Goal: Task Accomplishment & Management: Use online tool/utility

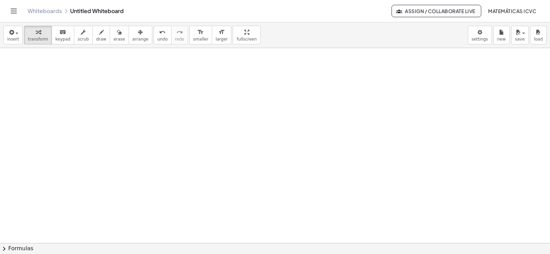
scroll to position [2927, 0]
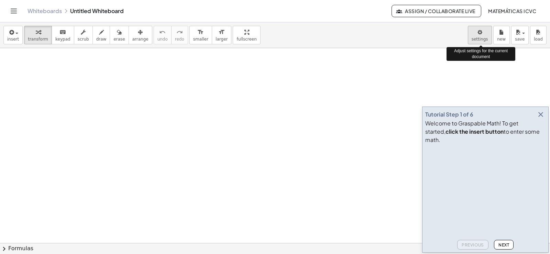
click at [478, 40] on body "Graspable Math Activities Get Started Activity Bank Assigned Work Classes White…" at bounding box center [275, 127] width 550 height 254
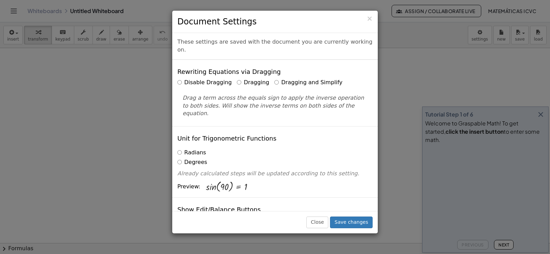
click at [111, 200] on div "× Document Settings These settings are saved with the document you are currentl…" at bounding box center [275, 127] width 550 height 254
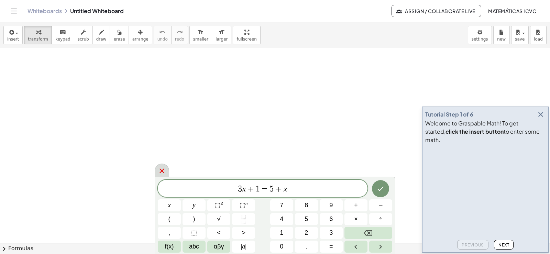
click at [161, 173] on icon at bounding box center [162, 171] width 8 height 8
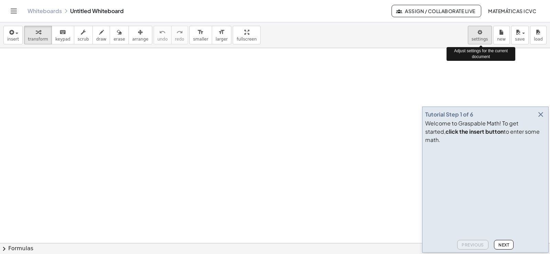
click at [485, 38] on body "Graspable Math Activities Get Started Activity Bank Assigned Work Classes White…" at bounding box center [275, 127] width 550 height 254
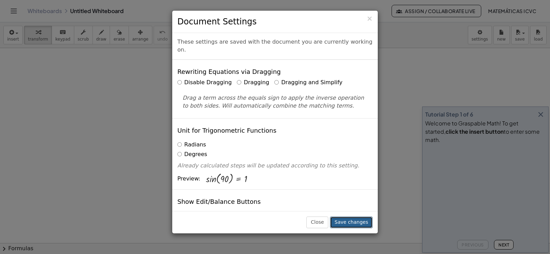
click at [349, 224] on button "Save changes" at bounding box center [351, 222] width 43 height 12
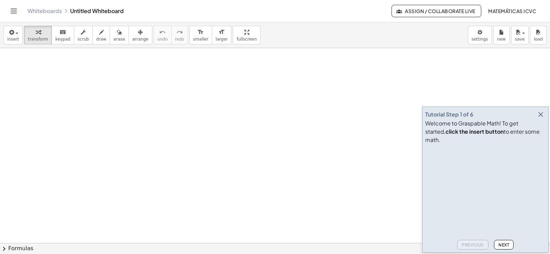
click at [540, 119] on icon "button" at bounding box center [540, 114] width 8 height 8
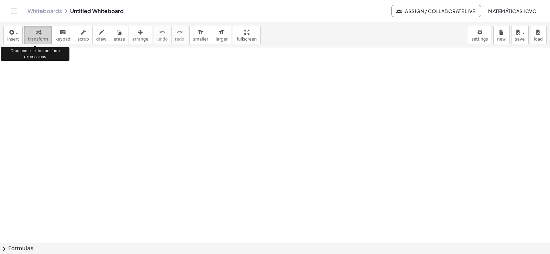
click at [33, 37] on span "transform" at bounding box center [38, 39] width 20 height 5
click at [36, 37] on span "transform" at bounding box center [38, 39] width 20 height 5
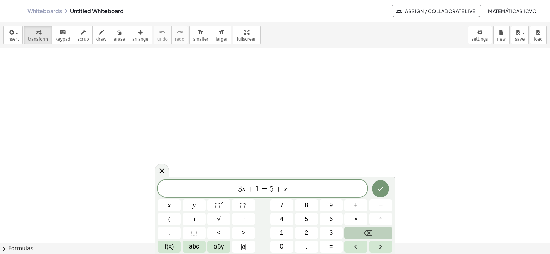
click at [369, 234] on icon "Backspace" at bounding box center [368, 233] width 8 height 8
click at [369, 233] on icon "Backspace" at bounding box center [368, 233] width 8 height 6
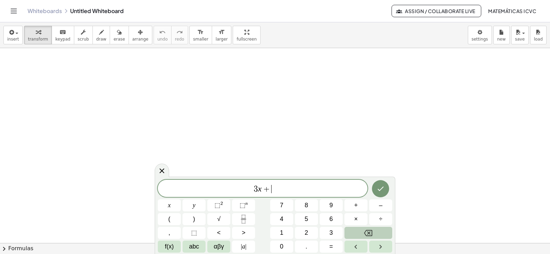
click at [369, 233] on icon "Backspace" at bounding box center [368, 233] width 8 height 6
click at [282, 204] on span "7" at bounding box center [281, 205] width 3 height 9
click at [169, 207] on span "x" at bounding box center [169, 205] width 3 height 9
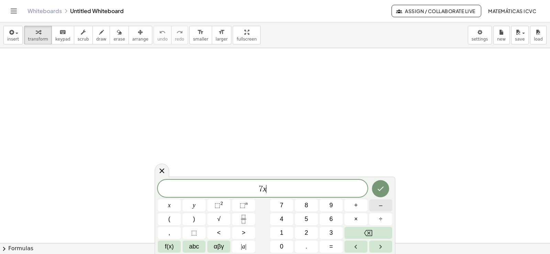
click at [381, 207] on span "–" at bounding box center [380, 205] width 3 height 9
click at [332, 206] on span "9" at bounding box center [330, 205] width 3 height 9
click at [337, 249] on button "=" at bounding box center [330, 246] width 23 height 12
click at [281, 234] on span "1" at bounding box center [281, 232] width 3 height 9
click at [312, 232] on button "2" at bounding box center [306, 233] width 23 height 12
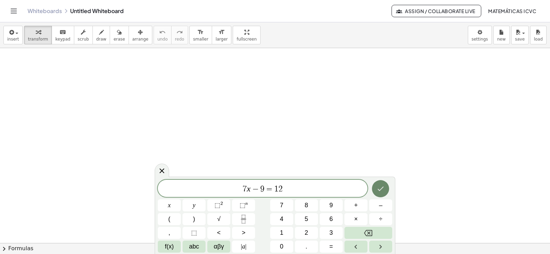
click at [379, 188] on icon "Done" at bounding box center [380, 188] width 8 height 8
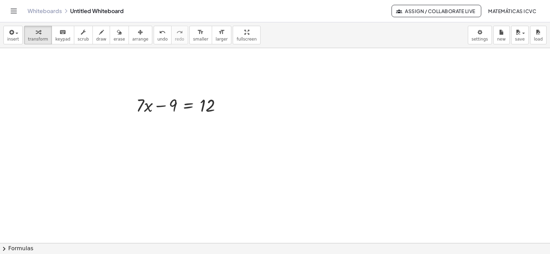
scroll to position [103, 0]
click at [544, 240] on div at bounding box center [275, 162] width 550 height 434
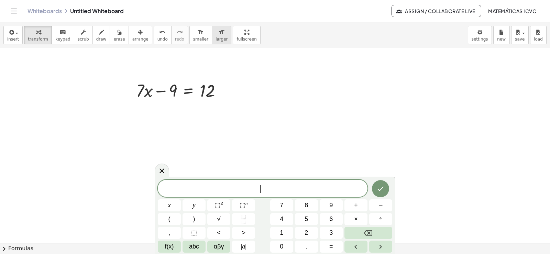
click at [215, 41] on span "larger" at bounding box center [221, 39] width 12 height 5
click at [417, 153] on div at bounding box center [275, 162] width 550 height 434
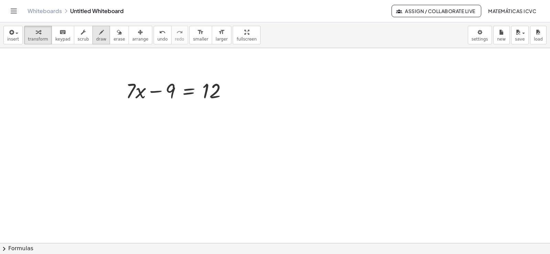
click at [96, 39] on span "draw" at bounding box center [101, 39] width 10 height 5
drag, startPoint x: 170, startPoint y: 109, endPoint x: 73, endPoint y: 111, distance: 97.6
click at [73, 111] on div at bounding box center [275, 162] width 550 height 434
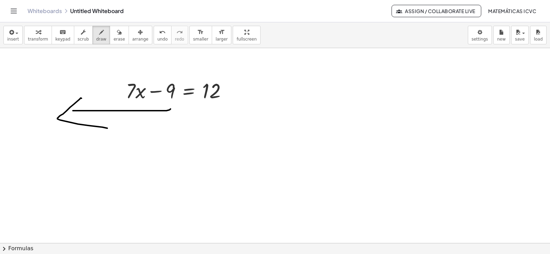
drag, startPoint x: 70, startPoint y: 107, endPoint x: 107, endPoint y: 128, distance: 42.6
click at [107, 128] on div at bounding box center [275, 162] width 550 height 434
drag, startPoint x: 305, startPoint y: 113, endPoint x: 310, endPoint y: 110, distance: 5.7
click at [330, 113] on div at bounding box center [275, 162] width 550 height 434
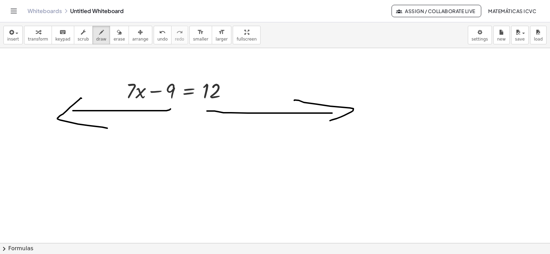
drag, startPoint x: 316, startPoint y: 104, endPoint x: 324, endPoint y: 124, distance: 21.4
click at [325, 124] on div at bounding box center [275, 162] width 550 height 434
drag, startPoint x: 146, startPoint y: 77, endPoint x: 143, endPoint y: 75, distance: 3.7
click at [143, 75] on div at bounding box center [275, 162] width 550 height 434
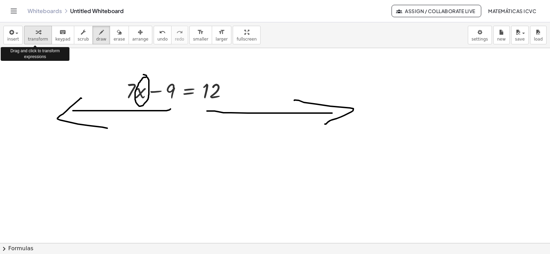
click at [33, 37] on span "transform" at bounding box center [38, 39] width 20 height 5
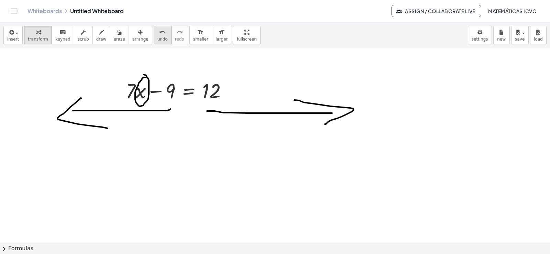
click at [157, 37] on span "undo" at bounding box center [162, 39] width 10 height 5
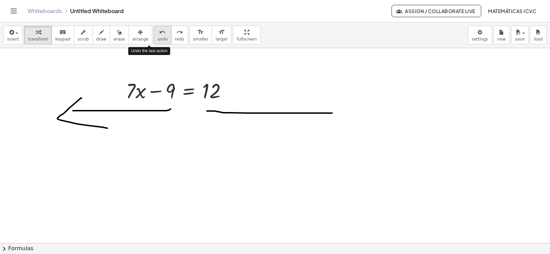
click at [157, 37] on span "undo" at bounding box center [162, 39] width 10 height 5
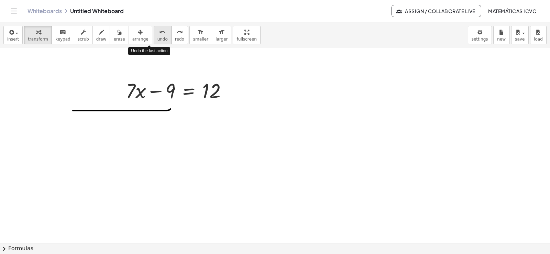
click at [157, 37] on span "undo" at bounding box center [162, 39] width 10 height 5
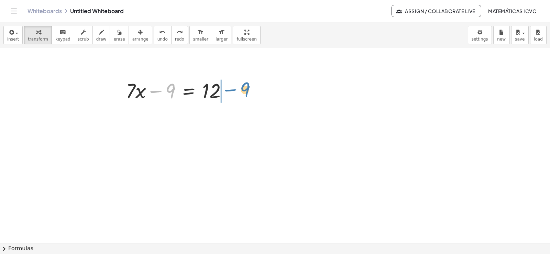
drag, startPoint x: 154, startPoint y: 91, endPoint x: 227, endPoint y: 89, distance: 73.9
click at [227, 89] on div at bounding box center [178, 89] width 113 height 27
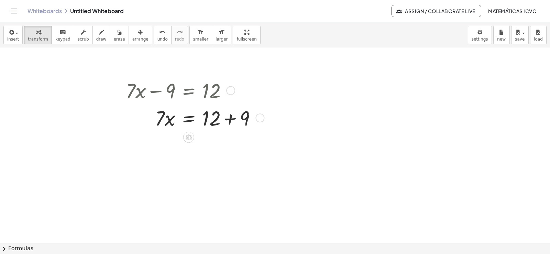
click at [230, 120] on div at bounding box center [193, 117] width 143 height 27
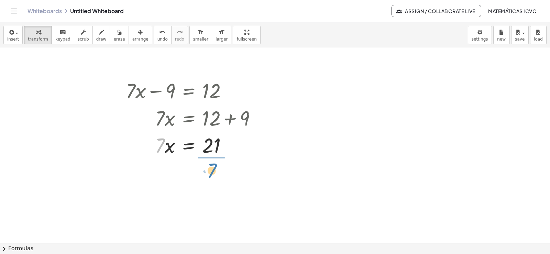
drag, startPoint x: 159, startPoint y: 147, endPoint x: 211, endPoint y: 172, distance: 57.6
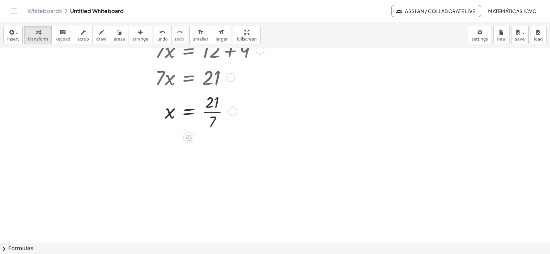
scroll to position [157, 0]
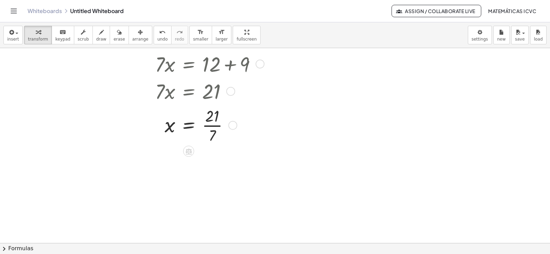
click at [213, 125] on div at bounding box center [193, 124] width 143 height 41
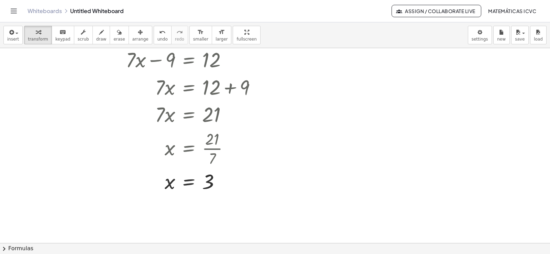
scroll to position [130, 0]
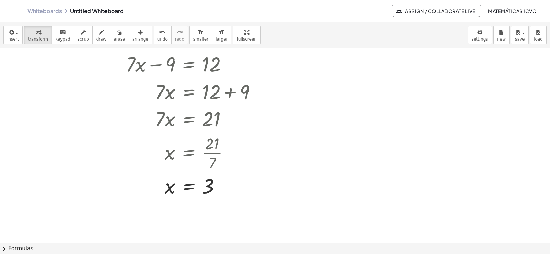
drag, startPoint x: 50, startPoint y: 100, endPoint x: 106, endPoint y: 123, distance: 59.9
click at [50, 100] on div at bounding box center [275, 114] width 550 height 390
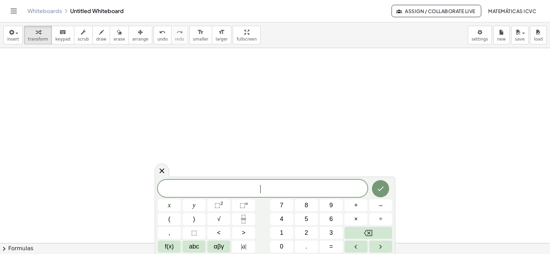
scroll to position [332, 0]
click at [305, 220] on span "5" at bounding box center [305, 218] width 3 height 9
click at [199, 205] on button "y" at bounding box center [193, 205] width 23 height 12
click at [351, 203] on button "+" at bounding box center [355, 205] width 23 height 12
click at [281, 231] on span "1" at bounding box center [281, 232] width 3 height 9
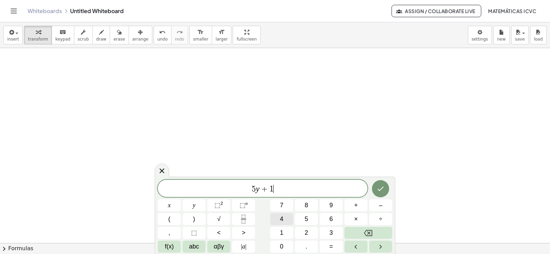
click at [283, 216] on button "4" at bounding box center [281, 219] width 23 height 12
click at [333, 246] on button "=" at bounding box center [330, 246] width 23 height 12
click at [376, 203] on button "–" at bounding box center [380, 205] width 23 height 12
click at [308, 234] on button "2" at bounding box center [306, 233] width 23 height 12
click at [288, 234] on button "1" at bounding box center [281, 233] width 23 height 12
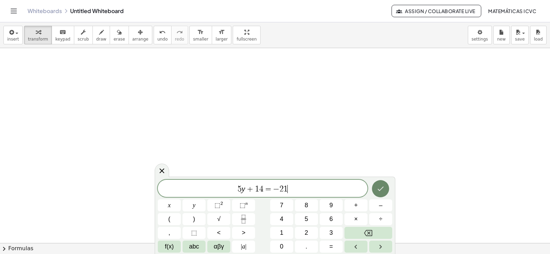
click at [380, 188] on icon "Done" at bounding box center [380, 188] width 8 height 8
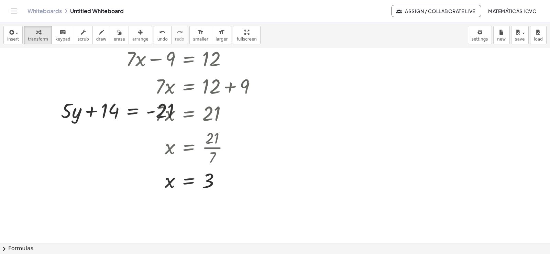
scroll to position [126, 0]
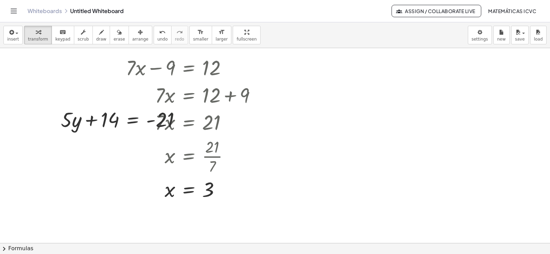
click at [132, 38] on span "arrange" at bounding box center [140, 39] width 16 height 5
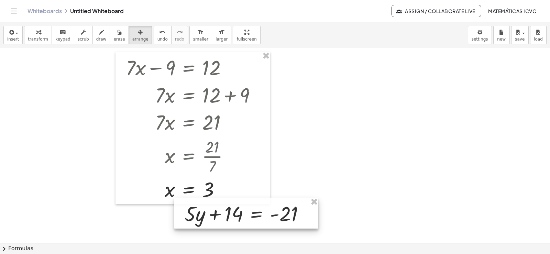
drag, startPoint x: 92, startPoint y: 111, endPoint x: 211, endPoint y: 204, distance: 151.5
click at [213, 205] on div at bounding box center [246, 213] width 144 height 31
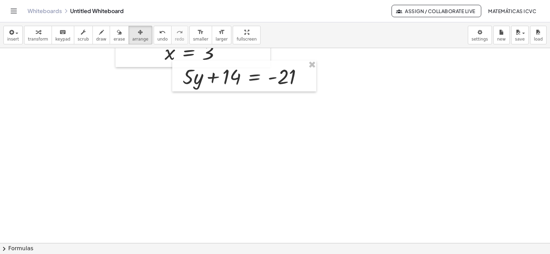
scroll to position [263, 0]
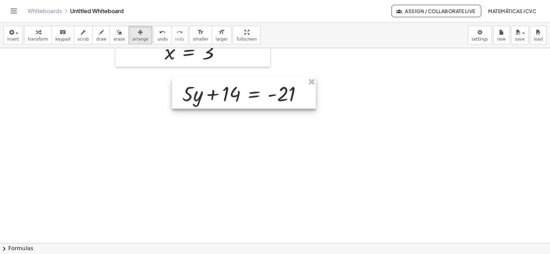
drag, startPoint x: 253, startPoint y: 82, endPoint x: 252, endPoint y: 100, distance: 17.5
click at [252, 100] on div at bounding box center [244, 93] width 144 height 31
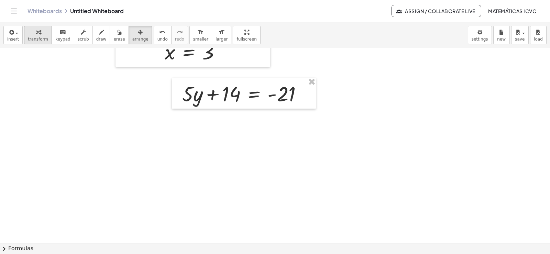
click at [29, 38] on span "transform" at bounding box center [38, 39] width 20 height 5
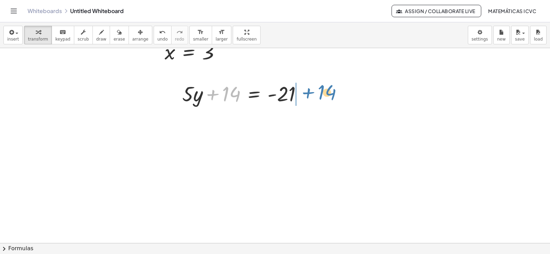
drag, startPoint x: 214, startPoint y: 94, endPoint x: 309, endPoint y: 93, distance: 95.2
click at [309, 93] on div at bounding box center [245, 92] width 132 height 27
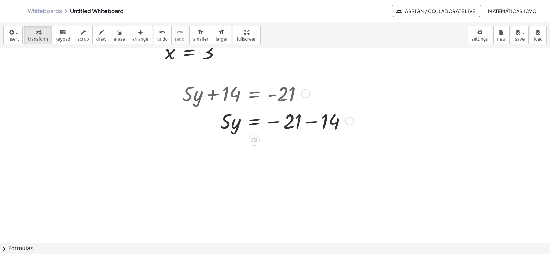
click at [310, 122] on div at bounding box center [267, 120] width 176 height 27
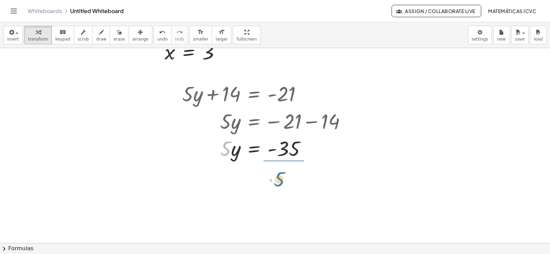
drag, startPoint x: 225, startPoint y: 152, endPoint x: 278, endPoint y: 180, distance: 60.4
click at [294, 182] on div at bounding box center [267, 181] width 176 height 41
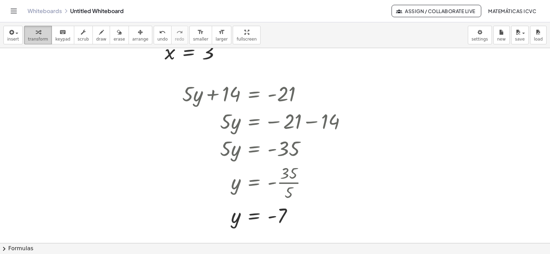
click at [31, 40] on span "transform" at bounding box center [38, 39] width 20 height 5
click at [36, 34] on icon "button" at bounding box center [38, 32] width 5 height 8
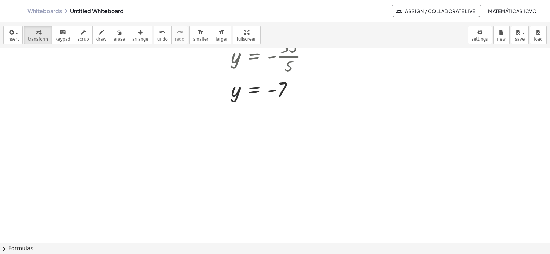
scroll to position [458, 0]
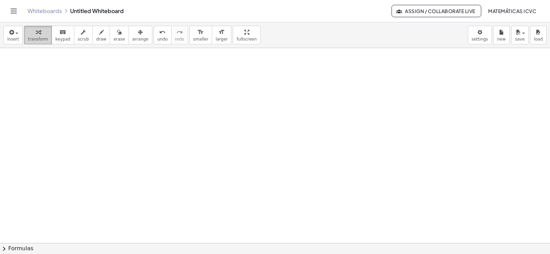
click at [39, 39] on span "transform" at bounding box center [38, 39] width 20 height 5
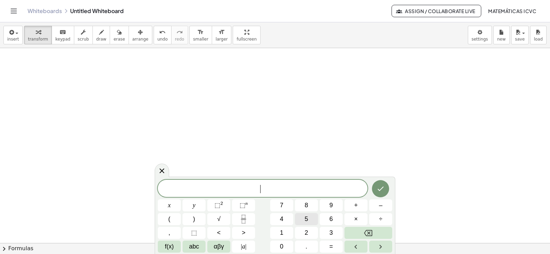
click at [304, 217] on button "5" at bounding box center [306, 219] width 23 height 12
click at [174, 205] on button "x" at bounding box center [169, 205] width 23 height 12
click at [387, 205] on button "–" at bounding box center [380, 205] width 23 height 12
click at [327, 206] on button "9" at bounding box center [330, 205] width 23 height 12
click at [333, 247] on span "=" at bounding box center [331, 246] width 4 height 9
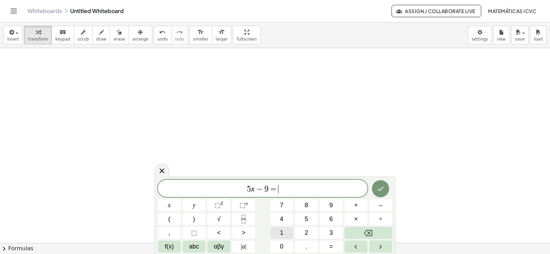
click at [283, 232] on button "1" at bounding box center [281, 233] width 23 height 12
click at [386, 192] on button "Done" at bounding box center [380, 188] width 17 height 17
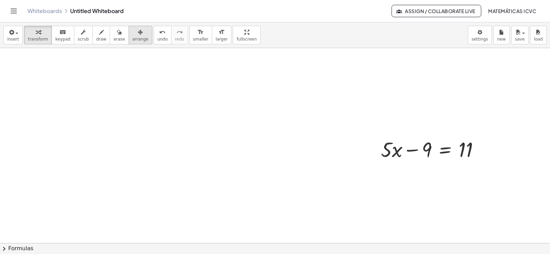
click at [132, 37] on span "arrange" at bounding box center [140, 39] width 16 height 5
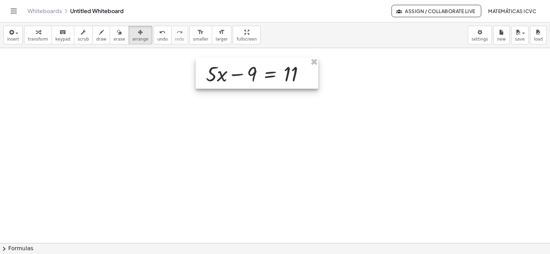
drag, startPoint x: 411, startPoint y: 158, endPoint x: 155, endPoint y: 59, distance: 274.7
click at [235, 77] on div at bounding box center [256, 73] width 123 height 31
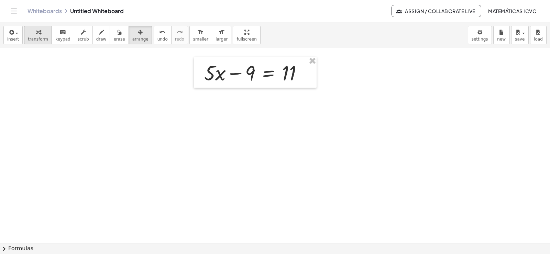
click at [37, 38] on span "transform" at bounding box center [38, 39] width 20 height 5
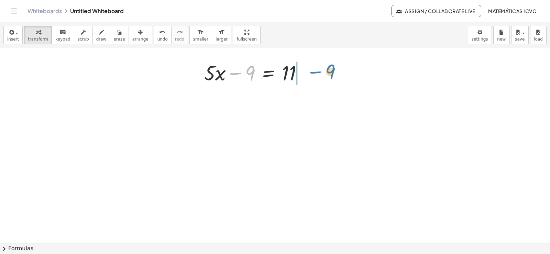
drag, startPoint x: 233, startPoint y: 74, endPoint x: 312, endPoint y: 72, distance: 79.0
click at [312, 72] on div "− 9 + · 5 · x − 9 = 11" at bounding box center [255, 72] width 123 height 31
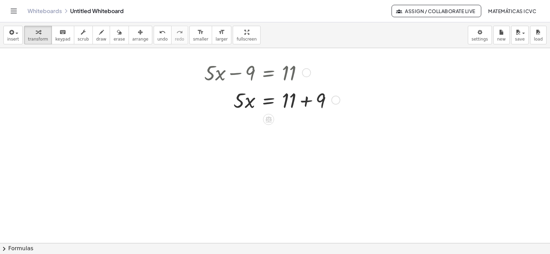
click at [304, 103] on div at bounding box center [271, 99] width 140 height 27
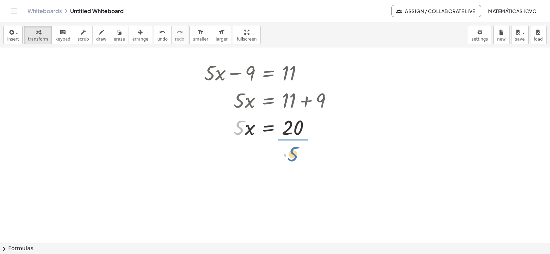
drag, startPoint x: 240, startPoint y: 131, endPoint x: 32, endPoint y: 158, distance: 210.0
click at [295, 161] on div at bounding box center [271, 161] width 140 height 41
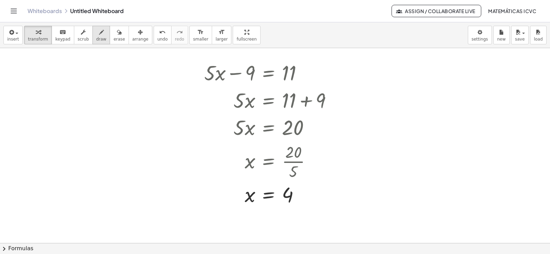
click at [96, 37] on span "draw" at bounding box center [101, 39] width 10 height 5
drag, startPoint x: 304, startPoint y: 187, endPoint x: 374, endPoint y: 128, distance: 91.2
click at [33, 37] on span "transform" at bounding box center [38, 39] width 20 height 5
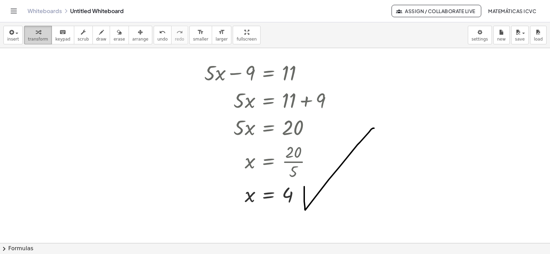
click at [41, 38] on span "transform" at bounding box center [38, 39] width 20 height 5
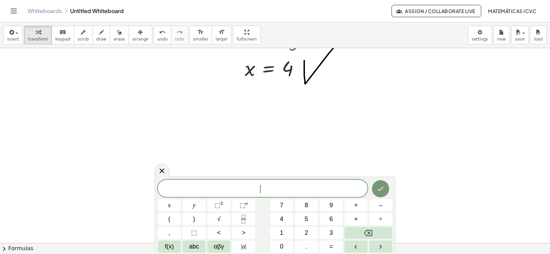
scroll to position [653, 0]
click at [279, 235] on button "1" at bounding box center [281, 233] width 23 height 12
click at [279, 219] on button "4" at bounding box center [281, 219] width 23 height 12
click at [198, 206] on button "y" at bounding box center [193, 205] width 23 height 12
click at [378, 206] on button "–" at bounding box center [380, 205] width 23 height 12
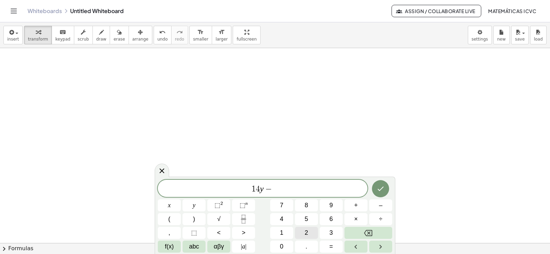
click at [302, 233] on button "2" at bounding box center [306, 233] width 23 height 12
click at [286, 244] on button "0" at bounding box center [281, 246] width 23 height 12
click at [329, 247] on button "=" at bounding box center [330, 246] width 23 height 12
click at [310, 235] on button "2" at bounding box center [306, 233] width 23 height 12
click at [310, 234] on button "2" at bounding box center [306, 233] width 23 height 12
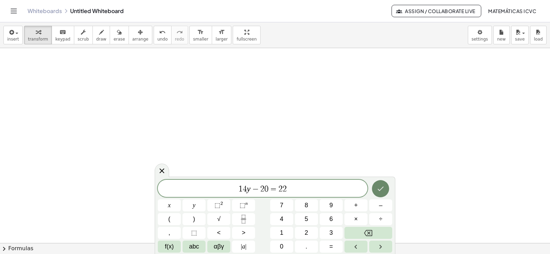
click at [383, 191] on icon "Done" at bounding box center [380, 188] width 8 height 8
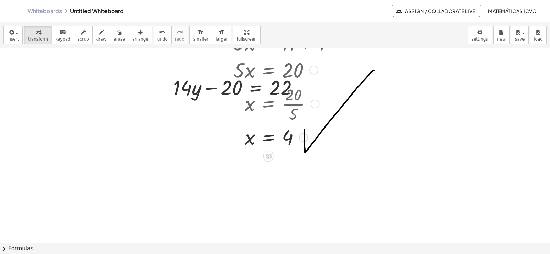
scroll to position [481, 0]
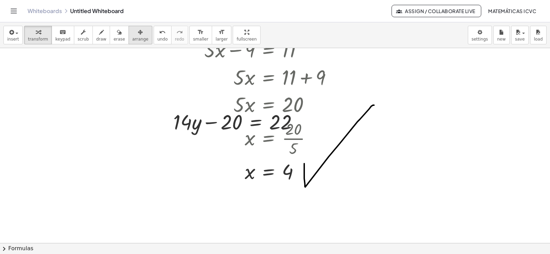
click at [134, 41] on span "arrange" at bounding box center [140, 39] width 16 height 5
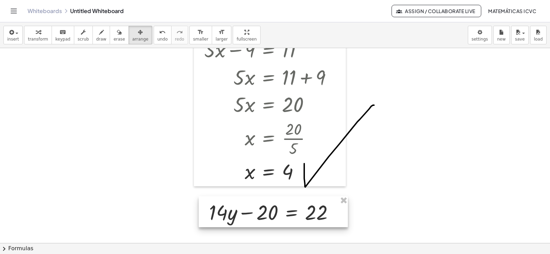
drag, startPoint x: 205, startPoint y: 120, endPoint x: 240, endPoint y: 211, distance: 97.2
click at [240, 211] on div at bounding box center [273, 211] width 149 height 31
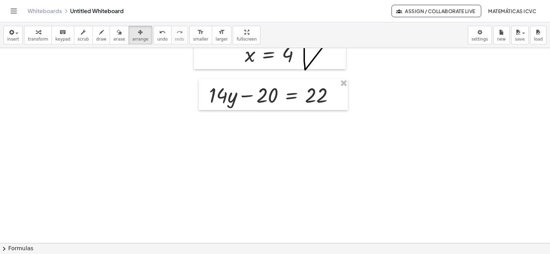
scroll to position [612, 0]
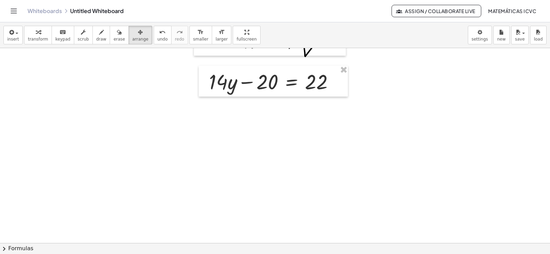
drag, startPoint x: 31, startPoint y: 36, endPoint x: 137, endPoint y: 146, distance: 153.3
click at [32, 36] on div "button" at bounding box center [38, 32] width 20 height 8
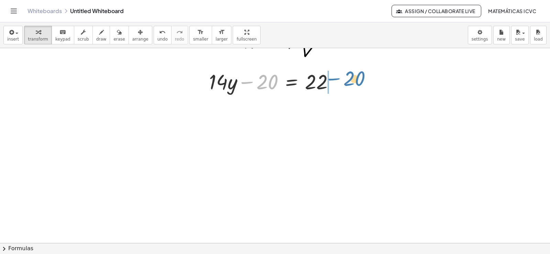
drag, startPoint x: 252, startPoint y: 83, endPoint x: 338, endPoint y: 81, distance: 86.3
click at [338, 81] on div at bounding box center [273, 80] width 137 height 27
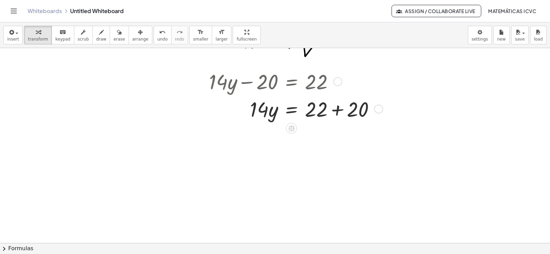
click at [340, 110] on div at bounding box center [294, 108] width 178 height 27
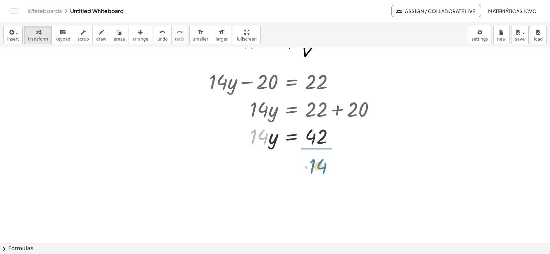
drag, startPoint x: 260, startPoint y: 141, endPoint x: 318, endPoint y: 167, distance: 64.6
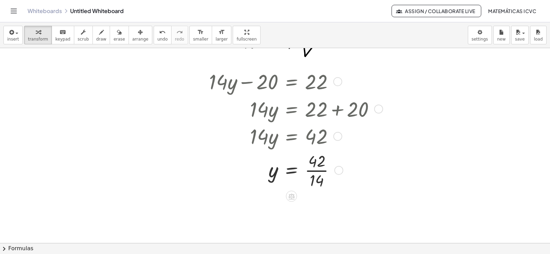
click at [324, 171] on div at bounding box center [294, 169] width 178 height 41
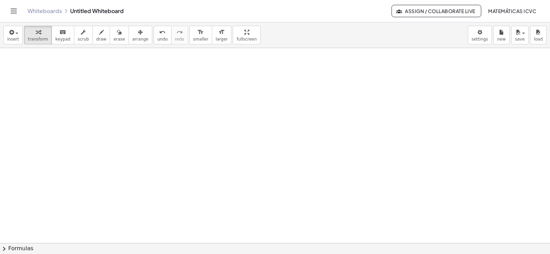
scroll to position [813, 0]
click at [38, 37] on span "transform" at bounding box center [38, 39] width 20 height 5
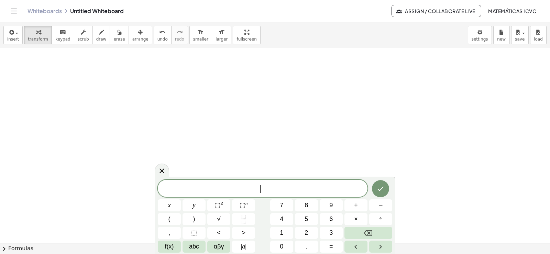
scroll to position [951, 0]
click at [308, 205] on button "8" at bounding box center [306, 205] width 23 height 12
click at [176, 203] on button "x" at bounding box center [169, 205] width 23 height 12
click at [361, 206] on button "+" at bounding box center [355, 205] width 23 height 12
click at [307, 230] on button "2" at bounding box center [306, 233] width 23 height 12
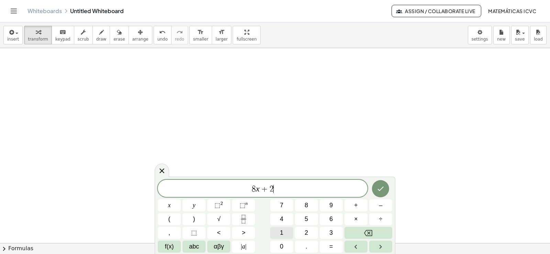
click at [277, 230] on button "1" at bounding box center [281, 233] width 23 height 12
click at [330, 246] on span "=" at bounding box center [331, 246] width 4 height 9
click at [311, 220] on button "5" at bounding box center [306, 219] width 23 height 12
click at [376, 185] on icon "Done" at bounding box center [380, 188] width 8 height 8
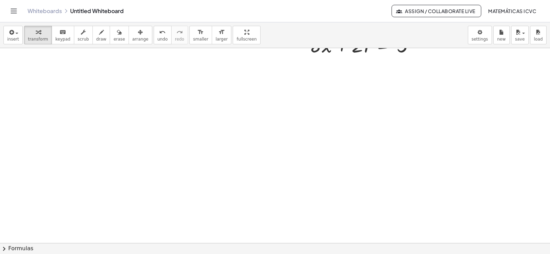
scroll to position [882, 0]
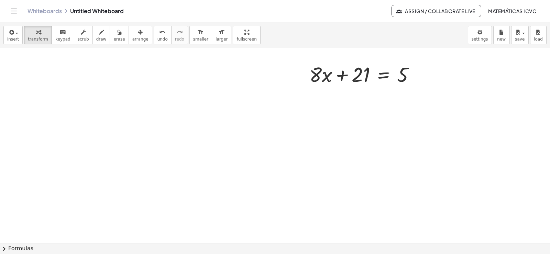
drag, startPoint x: 135, startPoint y: 33, endPoint x: 366, endPoint y: 106, distance: 241.8
click at [136, 34] on button "arrange" at bounding box center [140, 35] width 24 height 19
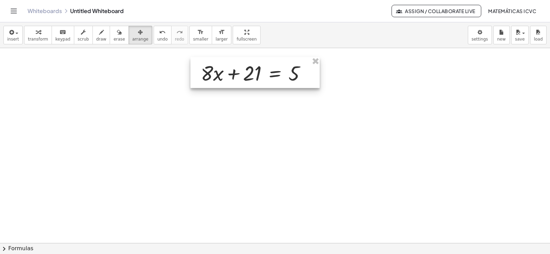
drag, startPoint x: 353, startPoint y: 85, endPoint x: 261, endPoint y: 73, distance: 92.8
click at [261, 73] on div at bounding box center [254, 72] width 129 height 31
click at [36, 34] on icon "button" at bounding box center [38, 32] width 5 height 8
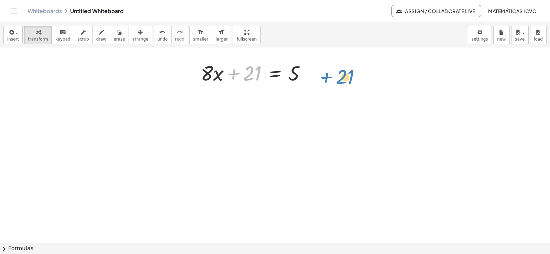
drag, startPoint x: 234, startPoint y: 74, endPoint x: 325, endPoint y: 78, distance: 91.4
drag, startPoint x: 232, startPoint y: 75, endPoint x: 307, endPoint y: 76, distance: 75.9
click at [307, 76] on div at bounding box center [255, 72] width 117 height 27
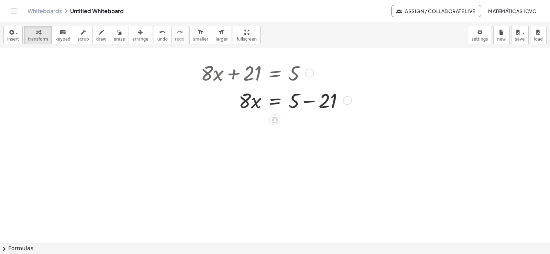
click at [309, 102] on div at bounding box center [274, 99] width 155 height 27
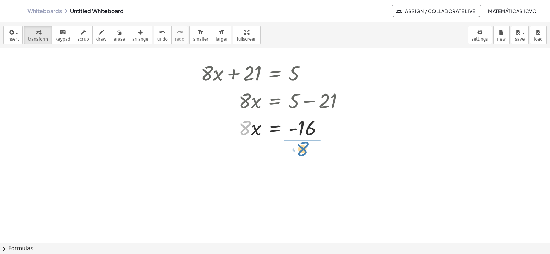
drag, startPoint x: 240, startPoint y: 131, endPoint x: 297, endPoint y: 152, distance: 60.6
drag, startPoint x: 314, startPoint y: 163, endPoint x: 492, endPoint y: 228, distance: 189.1
click at [314, 162] on div at bounding box center [274, 161] width 155 height 41
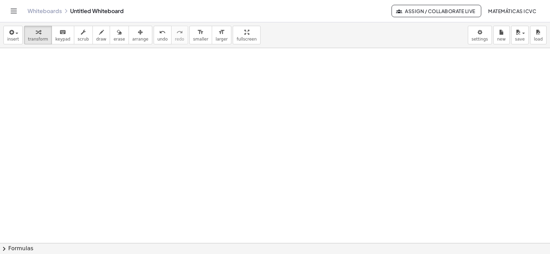
scroll to position [1077, 0]
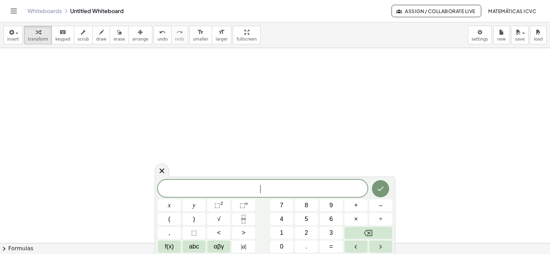
scroll to position [1169, 0]
click at [281, 207] on span "7" at bounding box center [281, 205] width 3 height 9
click at [169, 206] on button "x" at bounding box center [169, 205] width 23 height 12
click at [360, 206] on button "+" at bounding box center [355, 205] width 23 height 12
click at [199, 204] on button "y" at bounding box center [193, 205] width 23 height 12
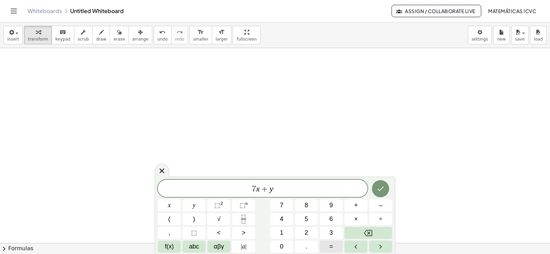
click at [333, 248] on button "=" at bounding box center [330, 246] width 23 height 12
click at [328, 205] on button "9" at bounding box center [330, 205] width 23 height 12
click at [384, 189] on icon "Done" at bounding box center [380, 188] width 8 height 8
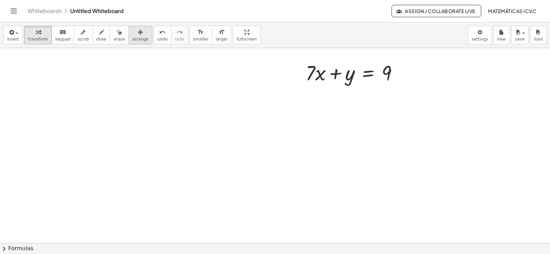
click at [138, 36] on icon "button" at bounding box center [140, 32] width 5 height 8
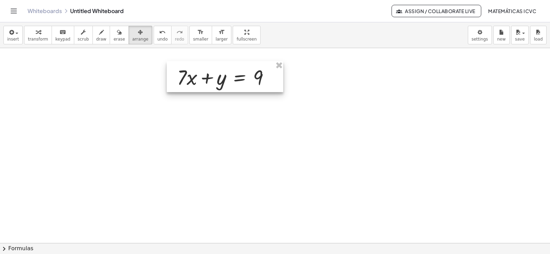
drag, startPoint x: 224, startPoint y: 84, endPoint x: 206, endPoint y: 77, distance: 18.8
click at [206, 77] on div at bounding box center [225, 76] width 116 height 31
click at [36, 34] on icon "button" at bounding box center [38, 32] width 5 height 8
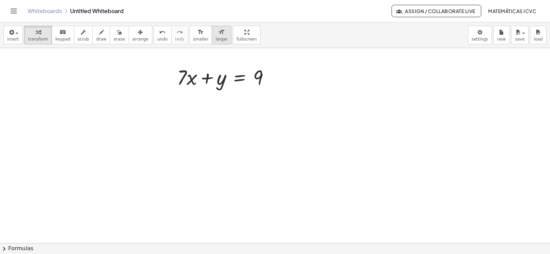
click at [215, 40] on span "larger" at bounding box center [221, 39] width 12 height 5
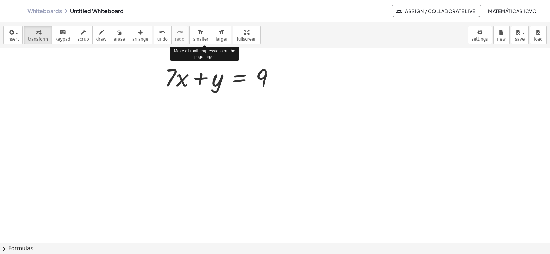
click at [215, 40] on span "larger" at bounding box center [221, 39] width 12 height 5
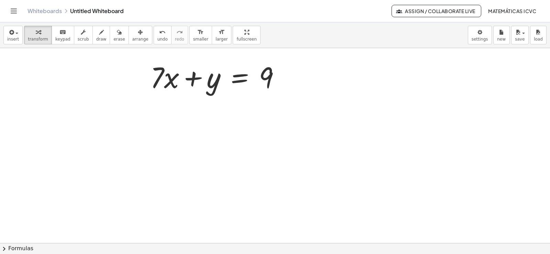
click at [96, 41] on span "draw" at bounding box center [101, 39] width 10 height 5
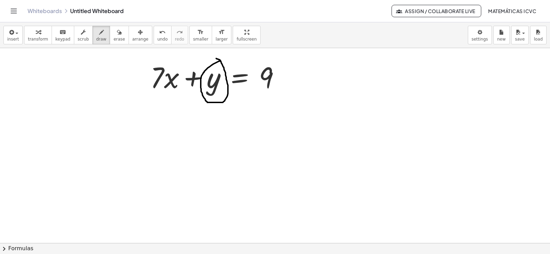
drag, startPoint x: 220, startPoint y: 61, endPoint x: 124, endPoint y: 48, distance: 96.1
click at [34, 36] on button "transform" at bounding box center [38, 35] width 28 height 19
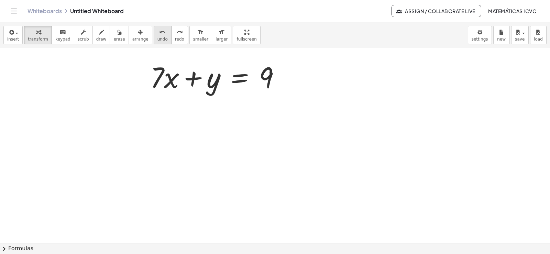
click at [155, 37] on button "undo undo" at bounding box center [163, 35] width 18 height 19
drag, startPoint x: 155, startPoint y: 83, endPoint x: 303, endPoint y: 84, distance: 147.7
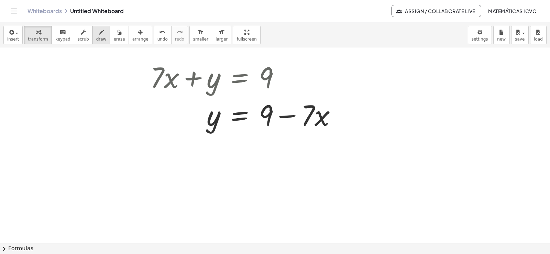
click at [96, 37] on span "draw" at bounding box center [101, 39] width 10 height 5
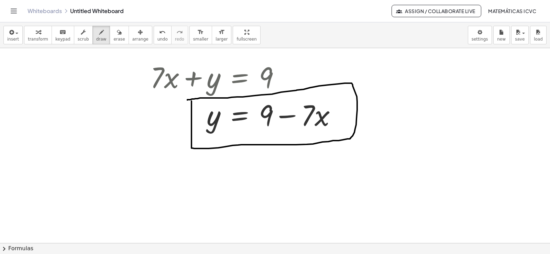
drag, startPoint x: 191, startPoint y: 101, endPoint x: 187, endPoint y: 100, distance: 4.6
click at [33, 37] on span "transform" at bounding box center [38, 39] width 20 height 5
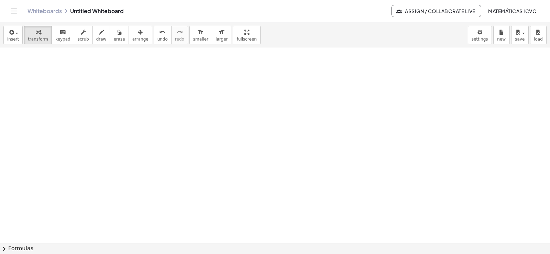
scroll to position [1306, 0]
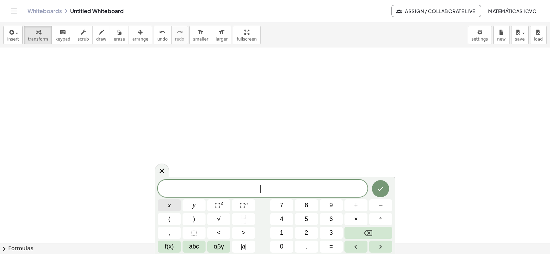
click at [173, 204] on button "x" at bounding box center [169, 205] width 23 height 12
click at [378, 204] on button "–" at bounding box center [380, 205] width 23 height 12
click at [281, 218] on span "4" at bounding box center [281, 218] width 3 height 9
click at [195, 209] on span "y" at bounding box center [194, 205] width 3 height 9
click at [333, 249] on span "=" at bounding box center [331, 246] width 4 height 9
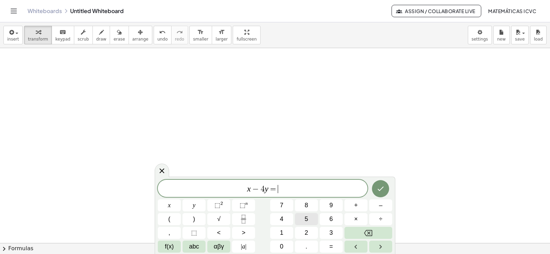
click at [302, 216] on button "5" at bounding box center [306, 219] width 23 height 12
click at [385, 190] on button "Done" at bounding box center [380, 188] width 17 height 17
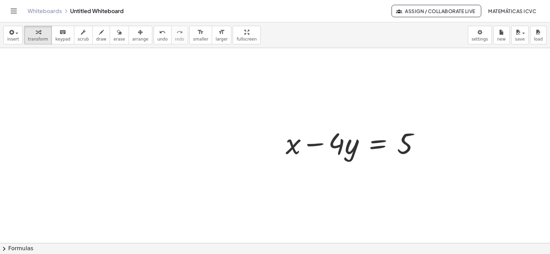
scroll to position [1340, 0]
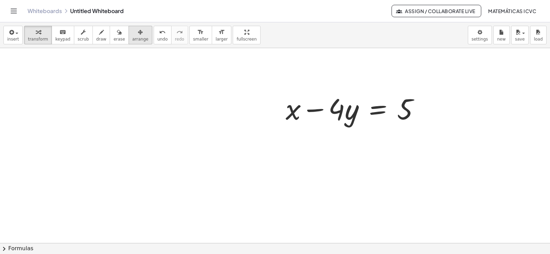
click at [132, 38] on span "arrange" at bounding box center [140, 39] width 16 height 5
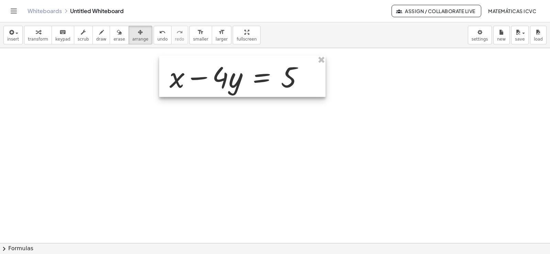
drag, startPoint x: 355, startPoint y: 115, endPoint x: 250, endPoint y: 71, distance: 113.8
click at [250, 71] on div at bounding box center [242, 76] width 166 height 41
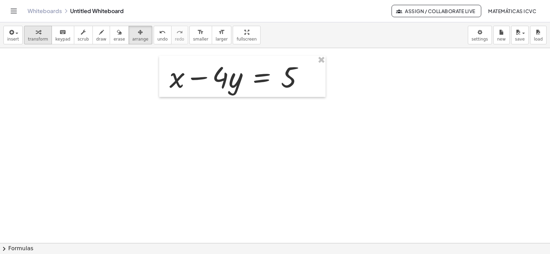
click at [31, 33] on div "button" at bounding box center [38, 32] width 20 height 8
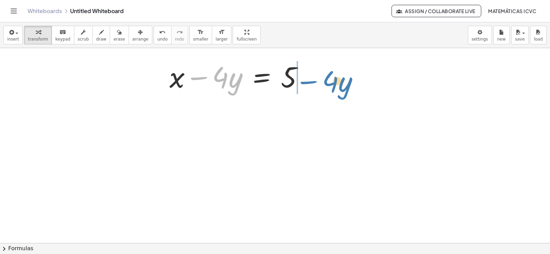
drag, startPoint x: 199, startPoint y: 78, endPoint x: 309, endPoint y: 82, distance: 109.7
click at [309, 82] on div at bounding box center [239, 76] width 146 height 38
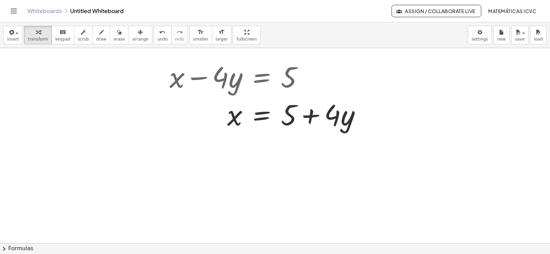
click at [96, 38] on span "draw" at bounding box center [101, 39] width 10 height 5
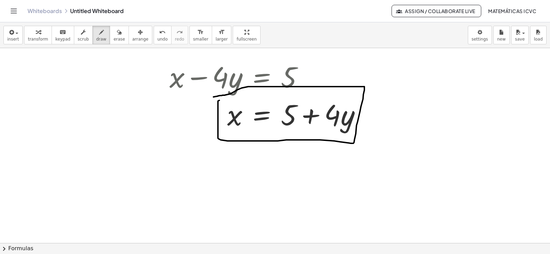
drag, startPoint x: 218, startPoint y: 101, endPoint x: 213, endPoint y: 97, distance: 6.1
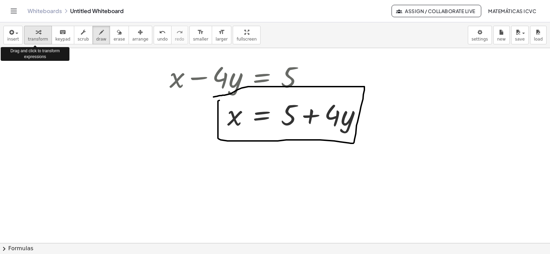
click at [32, 34] on div "button" at bounding box center [38, 32] width 20 height 8
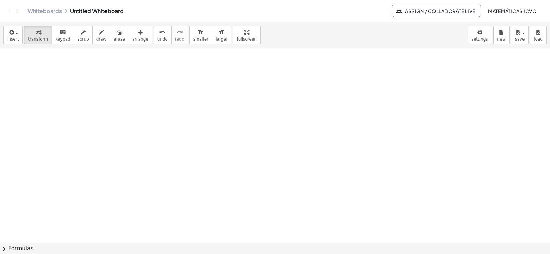
scroll to position [1467, 0]
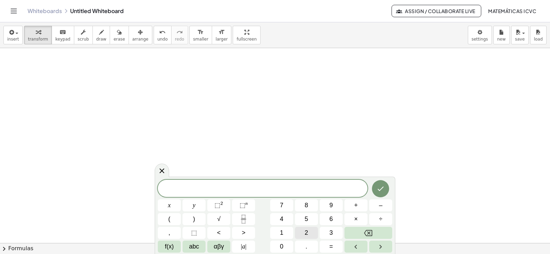
click at [308, 233] on button "2" at bounding box center [306, 233] width 23 height 12
click at [197, 206] on button "y" at bounding box center [193, 205] width 23 height 12
click at [355, 205] on span "+" at bounding box center [356, 205] width 4 height 9
click at [308, 204] on button "8" at bounding box center [306, 205] width 23 height 12
click at [171, 206] on button "x" at bounding box center [169, 205] width 23 height 12
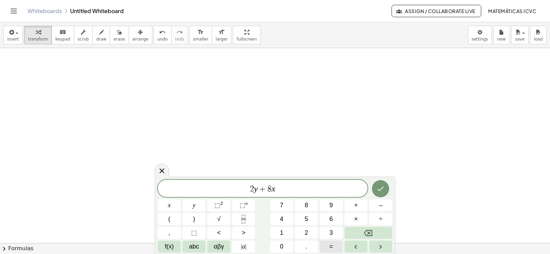
click at [338, 247] on button "=" at bounding box center [330, 246] width 23 height 12
click at [305, 230] on span "2" at bounding box center [305, 232] width 3 height 9
click at [278, 214] on button "4" at bounding box center [281, 219] width 23 height 12
click at [382, 187] on icon "Done" at bounding box center [380, 188] width 8 height 8
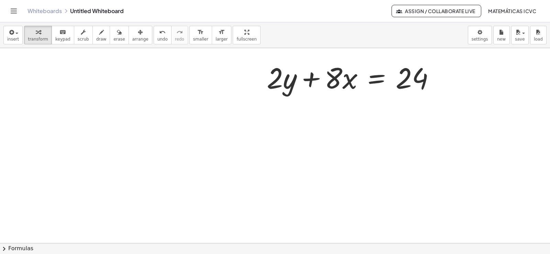
scroll to position [1558, 0]
click at [138, 35] on icon "button" at bounding box center [140, 32] width 5 height 8
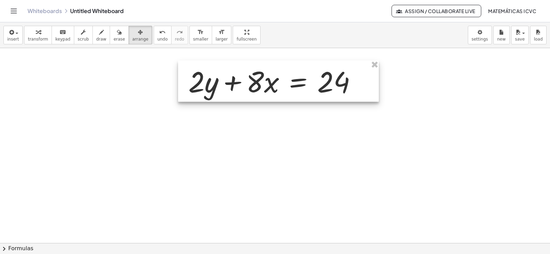
drag, startPoint x: 362, startPoint y: 80, endPoint x: 284, endPoint y: 86, distance: 78.5
click at [284, 86] on div at bounding box center [278, 80] width 201 height 41
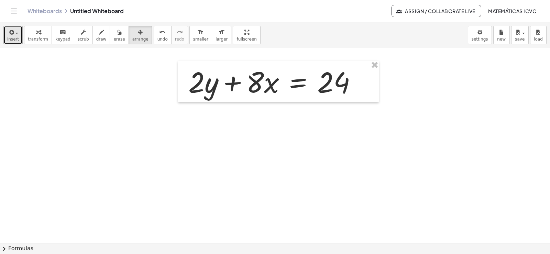
click at [17, 40] on span "insert" at bounding box center [13, 39] width 12 height 5
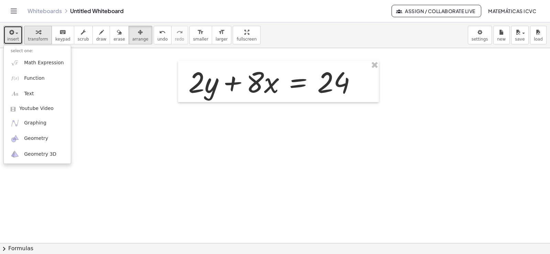
click at [32, 32] on div "button" at bounding box center [38, 32] width 20 height 8
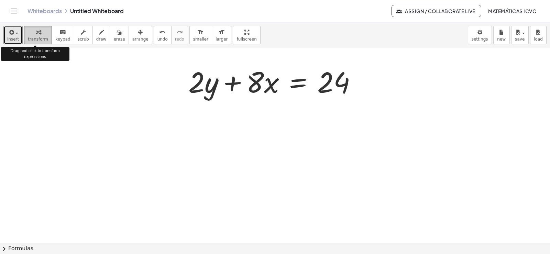
click at [32, 32] on div "button" at bounding box center [38, 32] width 20 height 8
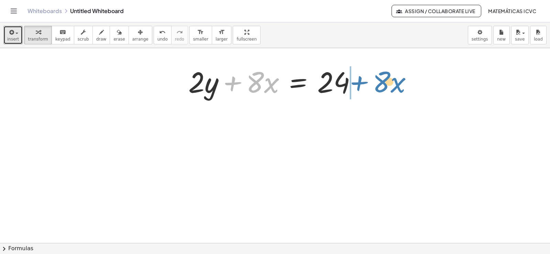
drag, startPoint x: 232, startPoint y: 84, endPoint x: 358, endPoint y: 84, distance: 126.1
click at [358, 84] on div at bounding box center [275, 82] width 180 height 38
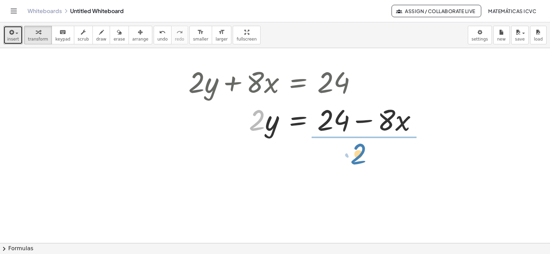
drag, startPoint x: 252, startPoint y: 128, endPoint x: 102, endPoint y: 155, distance: 152.8
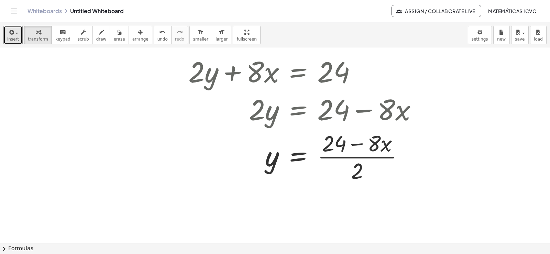
scroll to position [1572, 0]
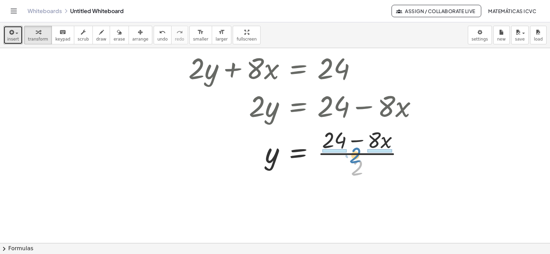
drag, startPoint x: 356, startPoint y: 171, endPoint x: 355, endPoint y: 158, distance: 12.5
click at [355, 158] on div at bounding box center [305, 152] width 241 height 57
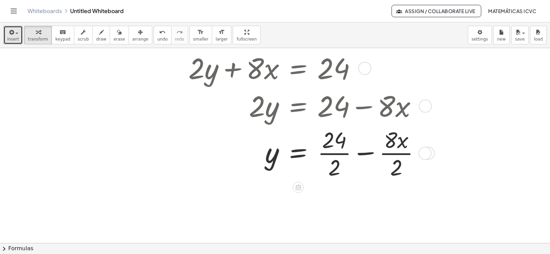
click at [334, 155] on div at bounding box center [307, 152] width 244 height 57
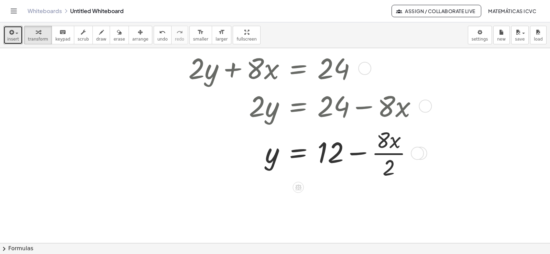
click at [403, 153] on div at bounding box center [305, 152] width 241 height 57
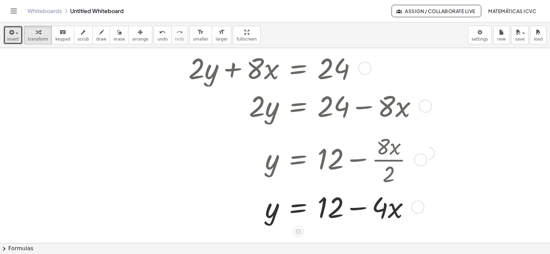
drag, startPoint x: 415, startPoint y: 155, endPoint x: 416, endPoint y: 211, distance: 56.7
click at [298, 207] on div "y · · x = + − 12 4" at bounding box center [298, 207] width 0 height 0
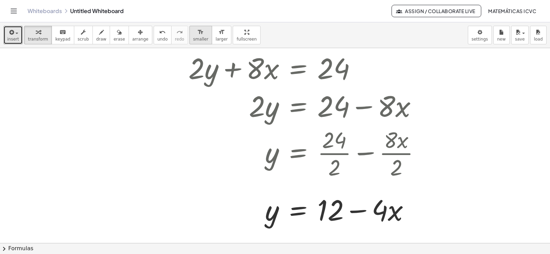
click at [197, 36] on icon "format_size" at bounding box center [200, 32] width 7 height 8
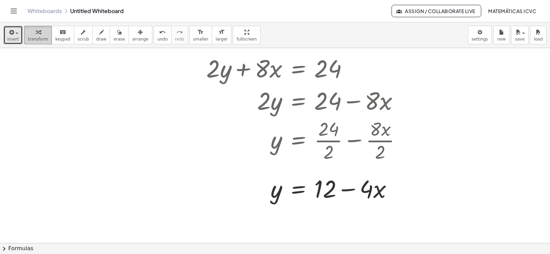
click at [36, 33] on icon "button" at bounding box center [38, 32] width 5 height 8
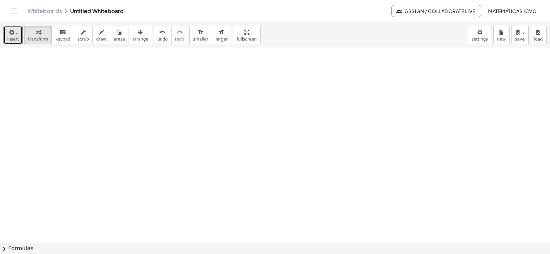
scroll to position [1753, 0]
click at [38, 34] on button "transform" at bounding box center [38, 35] width 28 height 19
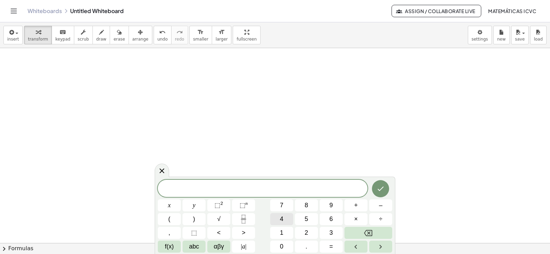
click at [285, 220] on button "4" at bounding box center [281, 219] width 23 height 12
click at [168, 208] on span "x" at bounding box center [169, 205] width 3 height 9
click at [385, 203] on button "–" at bounding box center [380, 205] width 23 height 12
click at [307, 232] on span "2" at bounding box center [305, 232] width 3 height 9
click at [280, 243] on button "0" at bounding box center [281, 246] width 23 height 12
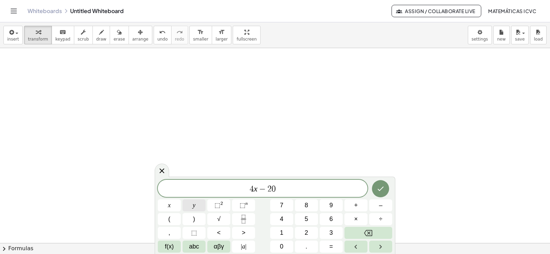
click at [190, 206] on button "y" at bounding box center [193, 205] width 23 height 12
click at [334, 245] on button "=" at bounding box center [330, 246] width 23 height 12
click at [332, 218] on span "6" at bounding box center [330, 218] width 3 height 9
click at [282, 247] on span "0" at bounding box center [281, 246] width 3 height 9
click at [380, 186] on icon "Done" at bounding box center [380, 188] width 8 height 8
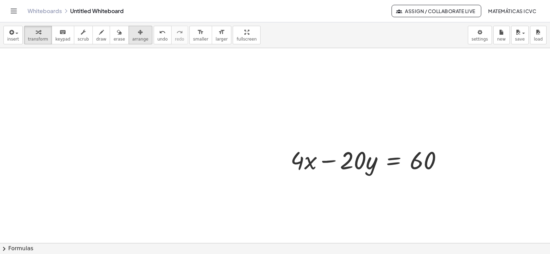
drag, startPoint x: 130, startPoint y: 36, endPoint x: 132, endPoint y: 41, distance: 4.5
click at [132, 41] on span "arrange" at bounding box center [140, 39] width 16 height 5
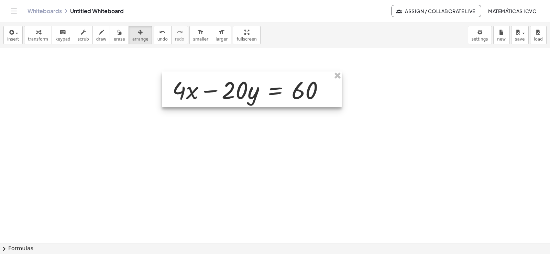
click at [260, 88] on div at bounding box center [252, 89] width 180 height 36
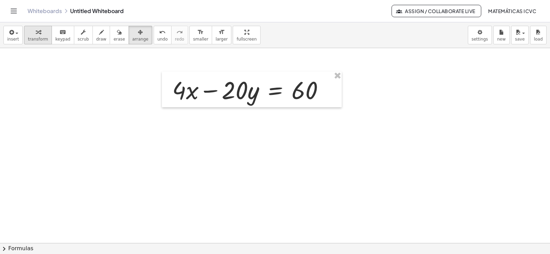
click at [29, 34] on div "button" at bounding box center [38, 32] width 20 height 8
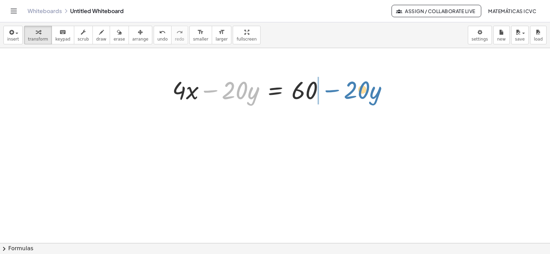
drag, startPoint x: 211, startPoint y: 91, endPoint x: 333, endPoint y: 92, distance: 122.0
click at [333, 92] on div "− · 20 · y + · 4 · x − · 20 · y = 60" at bounding box center [252, 89] width 180 height 36
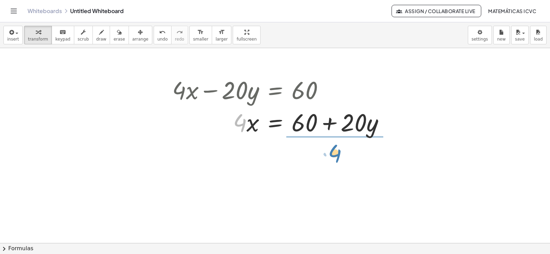
drag, startPoint x: 239, startPoint y: 125, endPoint x: 333, endPoint y: 155, distance: 98.4
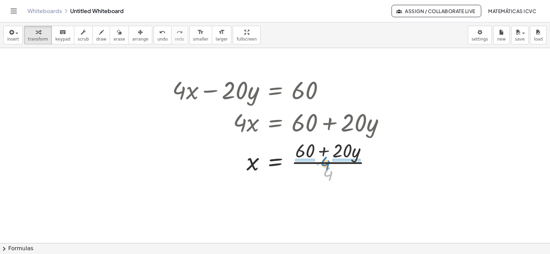
drag, startPoint x: 330, startPoint y: 174, endPoint x: 327, endPoint y: 164, distance: 11.0
click at [327, 164] on div at bounding box center [281, 161] width 225 height 48
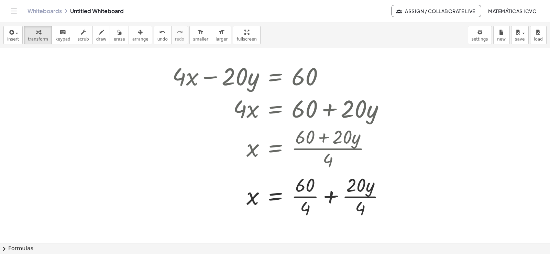
scroll to position [1781, 0]
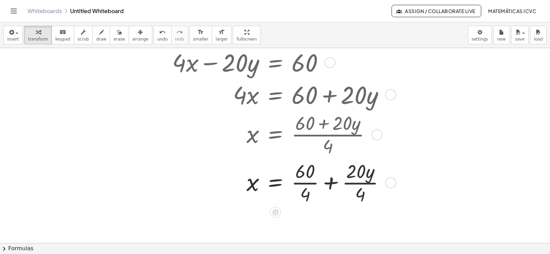
click at [309, 184] on div at bounding box center [281, 182] width 225 height 48
click at [353, 182] on div at bounding box center [281, 182] width 225 height 48
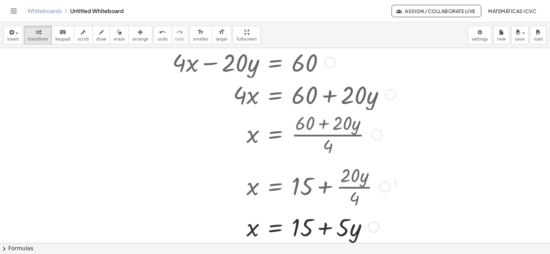
drag, startPoint x: 369, startPoint y: 187, endPoint x: 367, endPoint y: 232, distance: 45.7
click at [275, 227] on div "x · · y = + + 15 5" at bounding box center [275, 227] width 0 height 0
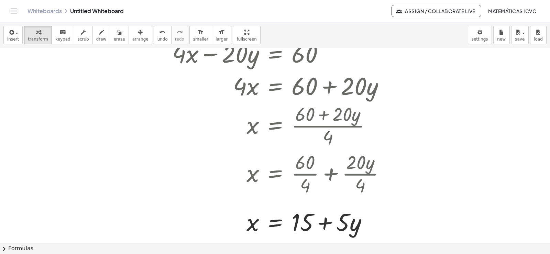
scroll to position [1794, 0]
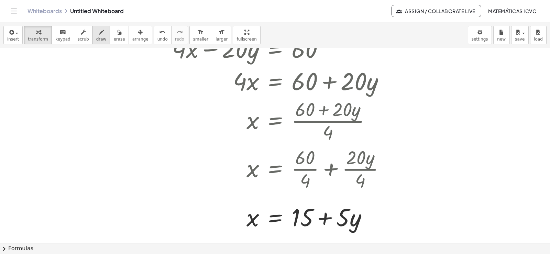
click at [96, 40] on span "draw" at bounding box center [101, 39] width 10 height 5
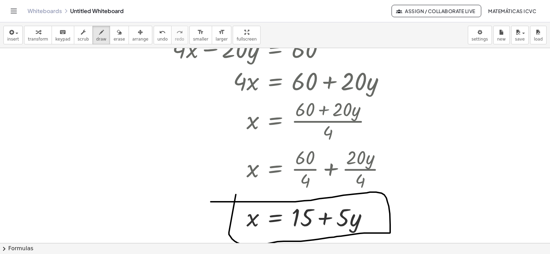
drag, startPoint x: 229, startPoint y: 232, endPoint x: 211, endPoint y: 202, distance: 35.6
click at [31, 34] on div "button" at bounding box center [38, 32] width 20 height 8
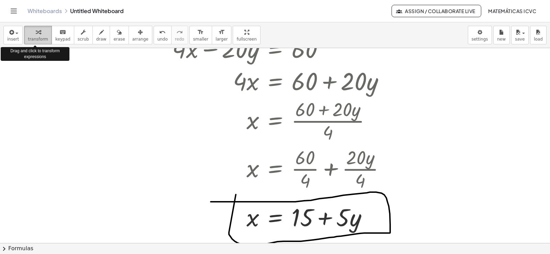
click at [31, 34] on div "button" at bounding box center [38, 32] width 20 height 8
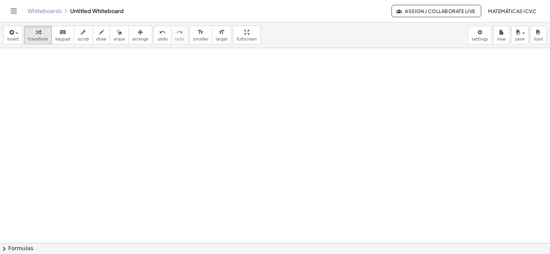
scroll to position [2051, 0]
click at [28, 40] on span "transform" at bounding box center [38, 39] width 20 height 5
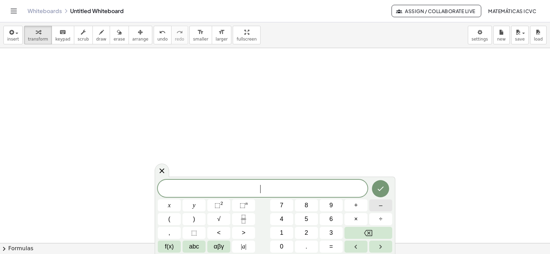
click at [381, 206] on span "–" at bounding box center [380, 205] width 3 height 9
click at [307, 232] on span "2" at bounding box center [305, 232] width 3 height 9
click at [170, 207] on span "x" at bounding box center [169, 205] width 3 height 9
click at [359, 205] on button "+" at bounding box center [355, 205] width 23 height 12
click at [308, 218] on button "5" at bounding box center [306, 219] width 23 height 12
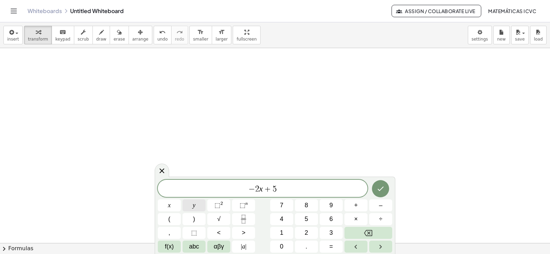
click at [199, 205] on button "y" at bounding box center [193, 205] width 23 height 12
click at [332, 246] on span "=" at bounding box center [331, 246] width 4 height 9
click at [333, 234] on span "3" at bounding box center [330, 232] width 3 height 9
click at [382, 189] on icon "Done" at bounding box center [381, 189] width 6 height 4
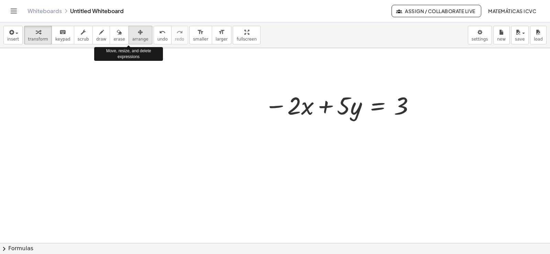
click at [132, 38] on span "arrange" at bounding box center [140, 39] width 16 height 5
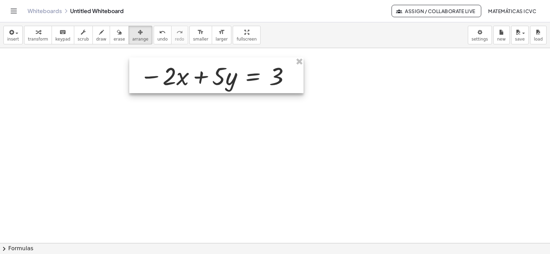
drag, startPoint x: 317, startPoint y: 115, endPoint x: 192, endPoint y: 85, distance: 128.2
click at [192, 85] on div at bounding box center [216, 75] width 174 height 36
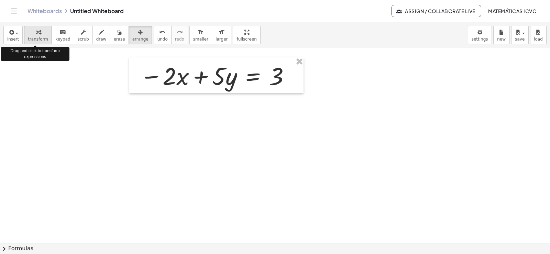
click at [36, 37] on span "transform" at bounding box center [38, 39] width 20 height 5
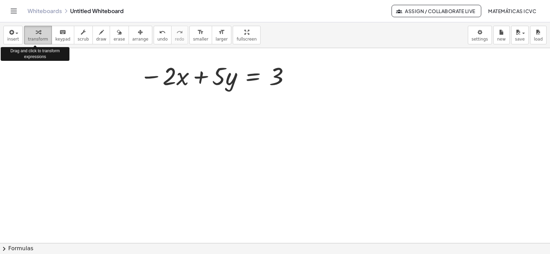
click at [36, 37] on span "transform" at bounding box center [38, 39] width 20 height 5
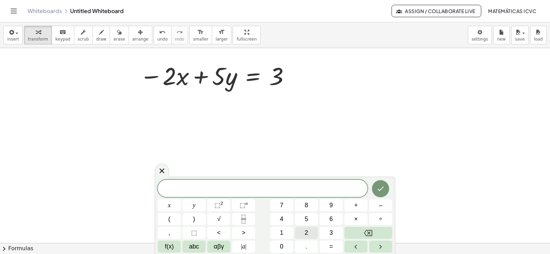
click at [311, 231] on button "2" at bounding box center [306, 233] width 23 height 12
click at [172, 204] on button "x" at bounding box center [169, 205] width 23 height 12
click at [361, 207] on button "+" at bounding box center [355, 205] width 23 height 12
click at [287, 206] on button "7" at bounding box center [281, 205] width 23 height 12
click at [189, 205] on button "y" at bounding box center [193, 205] width 23 height 12
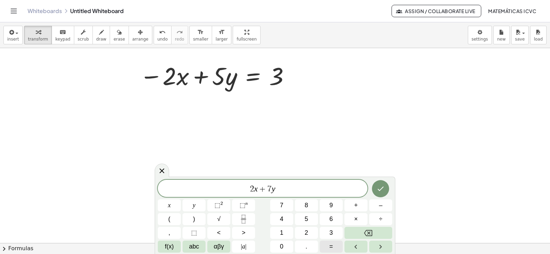
click at [334, 245] on button "=" at bounding box center [330, 246] width 23 height 12
click at [333, 205] on button "9" at bounding box center [330, 205] width 23 height 12
click at [375, 186] on button "Done" at bounding box center [380, 188] width 17 height 17
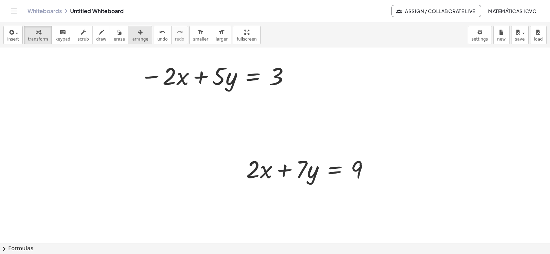
click at [132, 39] on span "arrange" at bounding box center [140, 39] width 16 height 5
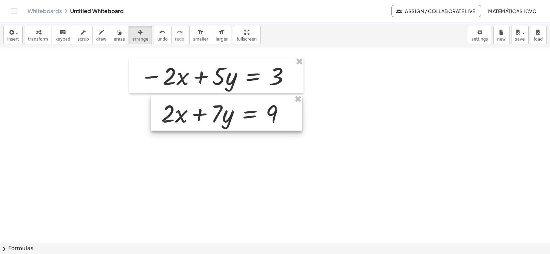
click at [211, 116] on div at bounding box center [226, 113] width 151 height 36
click at [39, 38] on span "transform" at bounding box center [38, 39] width 20 height 5
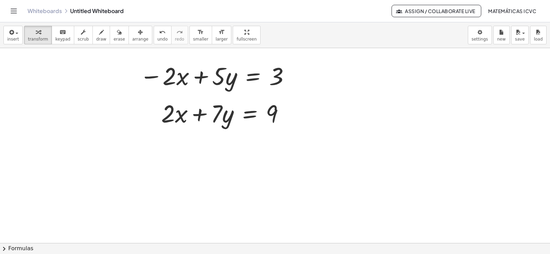
click at [96, 37] on span "draw" at bounding box center [101, 39] width 10 height 5
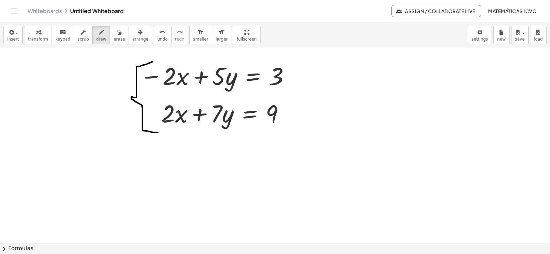
drag, startPoint x: 152, startPoint y: 62, endPoint x: 158, endPoint y: 132, distance: 70.6
click at [96, 38] on span "draw" at bounding box center [101, 39] width 10 height 5
drag, startPoint x: 146, startPoint y: 128, endPoint x: 312, endPoint y: 125, distance: 165.9
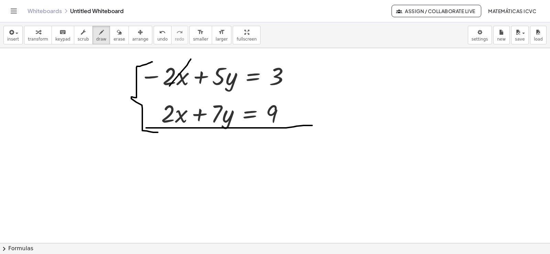
drag, startPoint x: 191, startPoint y: 59, endPoint x: 169, endPoint y: 88, distance: 36.1
drag, startPoint x: 181, startPoint y: 92, endPoint x: 146, endPoint y: 137, distance: 56.6
click at [28, 37] on span "transform" at bounding box center [38, 39] width 20 height 5
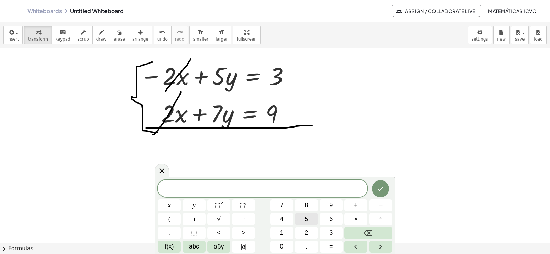
click at [304, 216] on button "5" at bounding box center [306, 219] width 23 height 12
click at [194, 205] on span "y" at bounding box center [194, 205] width 3 height 9
click at [355, 205] on span "+" at bounding box center [356, 205] width 4 height 9
click at [274, 205] on button "7" at bounding box center [281, 205] width 23 height 12
click at [197, 204] on button "y" at bounding box center [193, 205] width 23 height 12
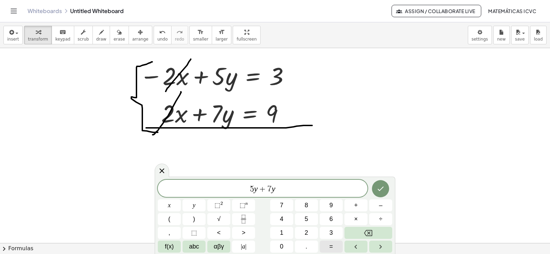
click at [332, 244] on span "=" at bounding box center [331, 246] width 4 height 9
click at [333, 229] on button "3" at bounding box center [330, 233] width 23 height 12
click at [351, 206] on button "+" at bounding box center [355, 205] width 23 height 12
click at [332, 205] on span "9" at bounding box center [330, 205] width 3 height 9
click at [383, 189] on icon "Done" at bounding box center [380, 188] width 8 height 8
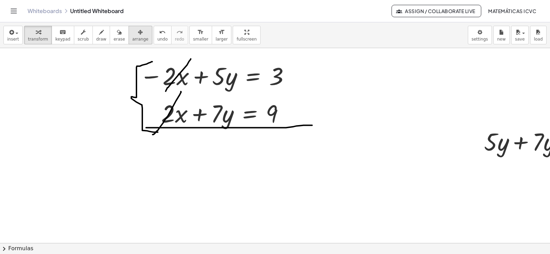
click at [133, 40] on span "arrange" at bounding box center [140, 39] width 16 height 5
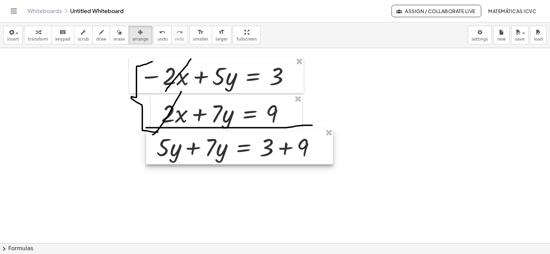
click at [195, 146] on div at bounding box center [239, 146] width 187 height 36
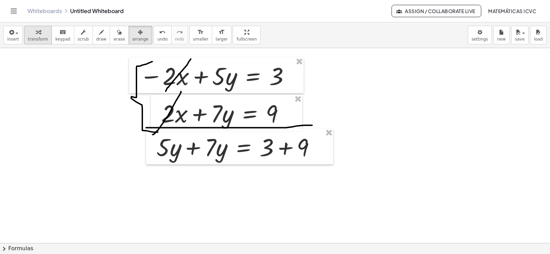
click at [38, 35] on div "button" at bounding box center [38, 32] width 20 height 8
click at [194, 149] on div at bounding box center [238, 146] width 171 height 32
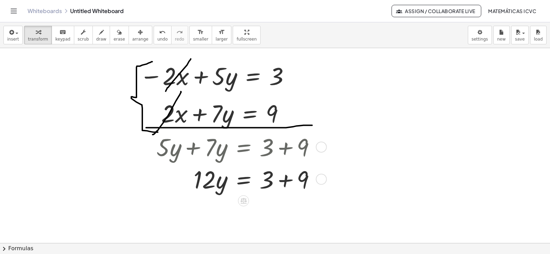
click at [287, 180] on div at bounding box center [238, 178] width 171 height 32
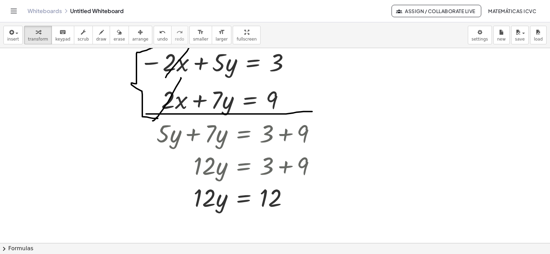
scroll to position [2078, 0]
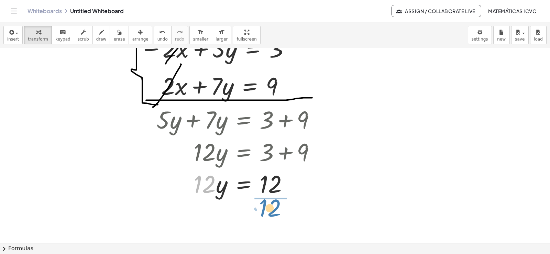
drag, startPoint x: 210, startPoint y: 189, endPoint x: 275, endPoint y: 213, distance: 69.6
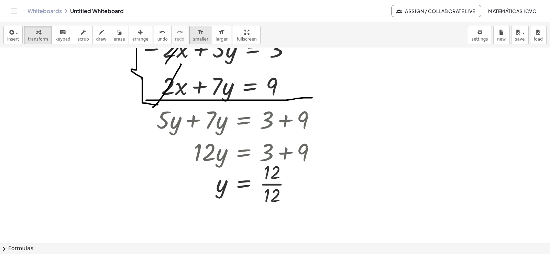
click at [193, 39] on span "smaller" at bounding box center [200, 39] width 15 height 5
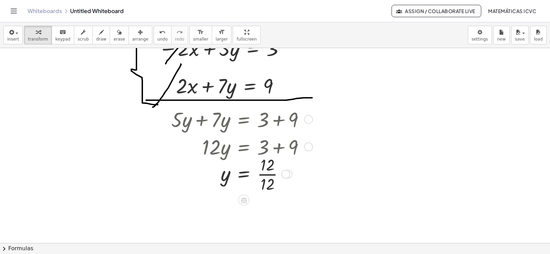
click at [273, 175] on div at bounding box center [241, 173] width 146 height 41
click at [96, 38] on span "draw" at bounding box center [101, 39] width 10 height 5
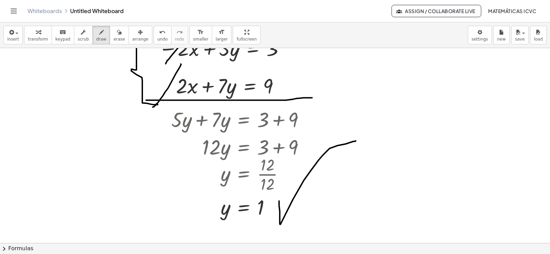
drag, startPoint x: 280, startPoint y: 212, endPoint x: 356, endPoint y: 141, distance: 103.6
drag, startPoint x: 32, startPoint y: 36, endPoint x: 367, endPoint y: 47, distance: 335.8
click at [32, 36] on button "transform" at bounding box center [38, 35] width 28 height 19
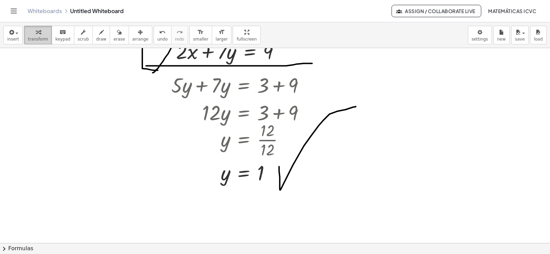
click at [36, 33] on icon "button" at bounding box center [38, 32] width 5 height 8
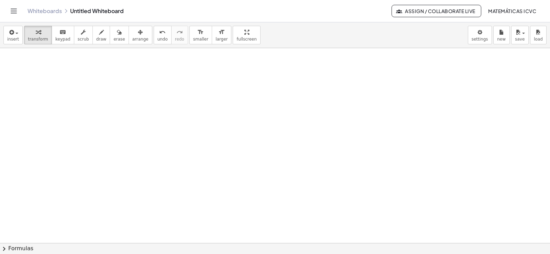
scroll to position [2285, 0]
drag, startPoint x: 273, startPoint y: 152, endPoint x: 262, endPoint y: 161, distance: 14.4
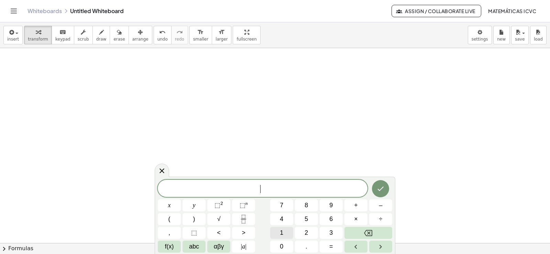
click at [284, 233] on button "1" at bounding box center [281, 233] width 23 height 12
click at [237, 223] on div "1 ​ x y ⬚ 2 ⬚ n 7 8 9 + – ( ) √ 4 5 6 × ÷ , ⬚ < > 1 2 3 f(x) abc αβγ | a | 0 . =" at bounding box center [275, 216] width 234 height 73
click at [173, 205] on button "x" at bounding box center [169, 205] width 23 height 12
click at [382, 202] on span "–" at bounding box center [380, 205] width 3 height 9
click at [306, 217] on span "5" at bounding box center [305, 218] width 3 height 9
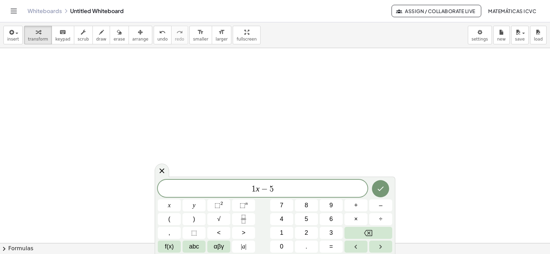
click at [255, 188] on span "1" at bounding box center [253, 189] width 4 height 8
click at [287, 246] on button "0" at bounding box center [281, 246] width 23 height 12
click at [276, 191] on span "1 0 x − 5 ​" at bounding box center [263, 189] width 210 height 10
click at [198, 204] on button "y" at bounding box center [193, 205] width 23 height 12
click at [334, 247] on button "=" at bounding box center [330, 246] width 23 height 12
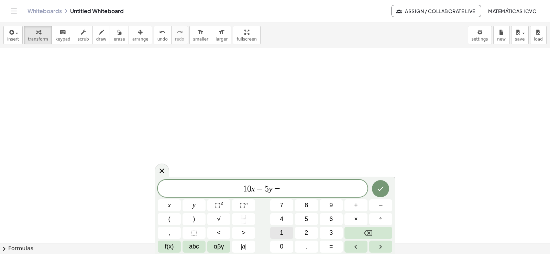
click at [288, 234] on button "1" at bounding box center [281, 233] width 23 height 12
click at [286, 249] on button "0" at bounding box center [281, 246] width 23 height 12
click at [384, 189] on icon "Done" at bounding box center [380, 188] width 8 height 8
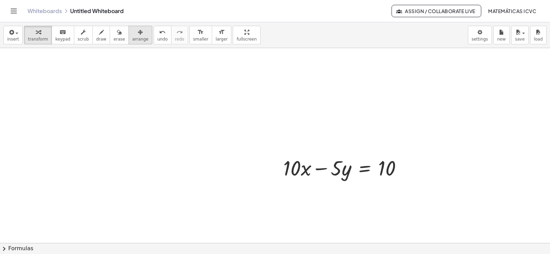
click at [132, 41] on span "arrange" at bounding box center [140, 39] width 16 height 5
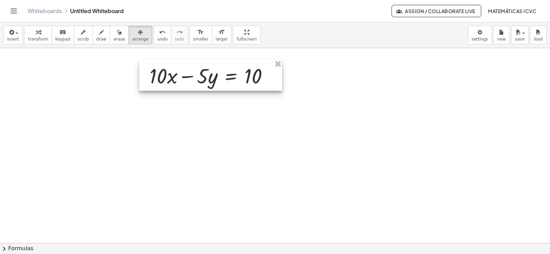
drag, startPoint x: 329, startPoint y: 167, endPoint x: 195, endPoint y: 75, distance: 162.6
click at [195, 75] on div at bounding box center [210, 75] width 143 height 31
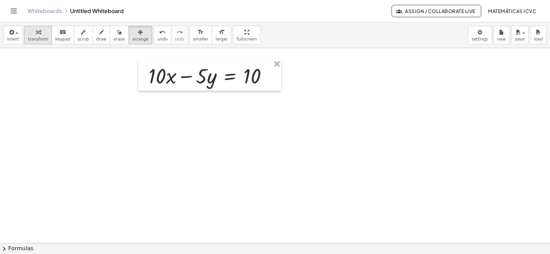
click at [39, 37] on span "transform" at bounding box center [38, 39] width 20 height 5
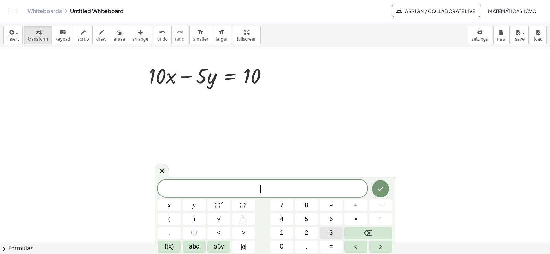
click at [333, 231] on button "3" at bounding box center [330, 233] width 23 height 12
click at [166, 204] on button "x" at bounding box center [169, 205] width 23 height 12
click at [357, 206] on span "+" at bounding box center [356, 205] width 4 height 9
click at [303, 216] on button "5" at bounding box center [306, 219] width 23 height 12
click at [190, 203] on button "y" at bounding box center [193, 205] width 23 height 12
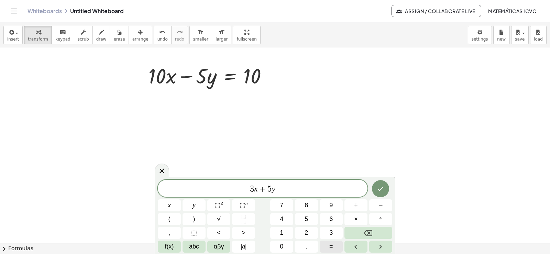
click at [330, 244] on span "=" at bounding box center [331, 246] width 4 height 9
click at [288, 232] on button "1" at bounding box center [281, 233] width 23 height 12
click at [329, 216] on span "6" at bounding box center [330, 218] width 3 height 9
click at [381, 191] on icon "Done" at bounding box center [380, 188] width 8 height 8
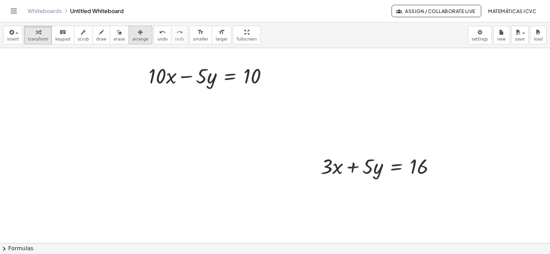
click at [132, 40] on span "arrange" at bounding box center [140, 39] width 16 height 5
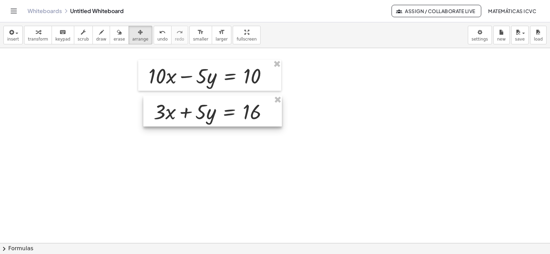
drag, startPoint x: 261, startPoint y: 155, endPoint x: 200, endPoint y: 116, distance: 72.5
click at [200, 116] on div at bounding box center [212, 111] width 138 height 31
click at [36, 37] on span "transform" at bounding box center [38, 39] width 20 height 5
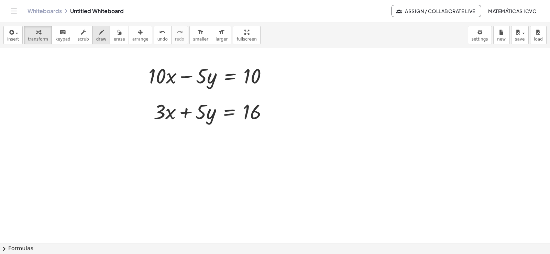
click at [99, 35] on icon "button" at bounding box center [101, 32] width 5 height 8
drag, startPoint x: 142, startPoint y: 78, endPoint x: 132, endPoint y: 52, distance: 28.1
click at [159, 31] on icon "undo" at bounding box center [162, 32] width 7 height 8
drag, startPoint x: 151, startPoint y: 60, endPoint x: 450, endPoint y: 107, distance: 301.8
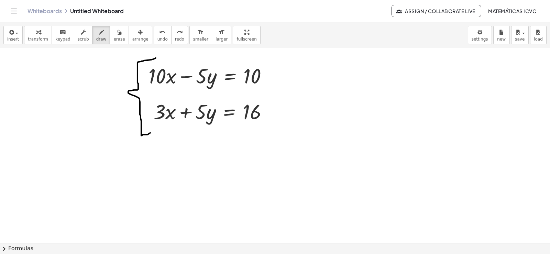
click at [35, 38] on span "transform" at bounding box center [38, 39] width 20 height 5
click at [97, 41] on span "draw" at bounding box center [101, 39] width 10 height 5
drag, startPoint x: 148, startPoint y: 124, endPoint x: 277, endPoint y: 138, distance: 129.6
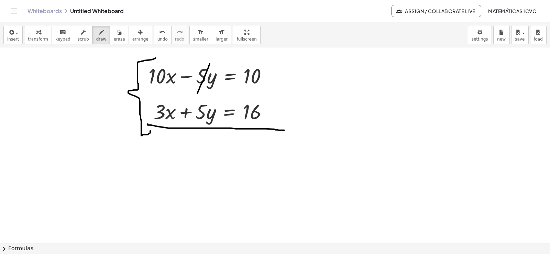
drag, startPoint x: 210, startPoint y: 64, endPoint x: 210, endPoint y: 102, distance: 37.8
drag, startPoint x: 224, startPoint y: 79, endPoint x: 187, endPoint y: 128, distance: 61.4
click at [35, 40] on span "transform" at bounding box center [38, 39] width 20 height 5
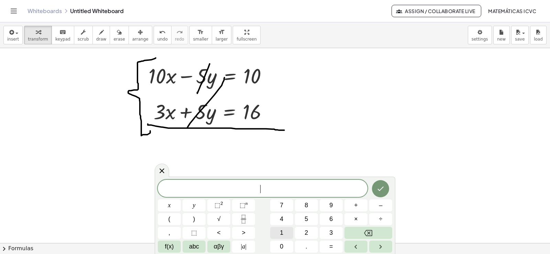
click at [285, 234] on button "1" at bounding box center [281, 233] width 23 height 12
click at [283, 245] on button "0" at bounding box center [281, 246] width 23 height 12
click at [172, 209] on button "x" at bounding box center [169, 205] width 23 height 12
click at [361, 199] on div "1 0 x ​ x y ⬚ 2 ⬚ n 7 8 9 + – ( ) √ 4 5 6 × ÷ , ⬚ < > 1 2 3 f(x) abc αβγ | a | …" at bounding box center [275, 216] width 234 height 73
click at [329, 234] on span "3" at bounding box center [330, 232] width 3 height 9
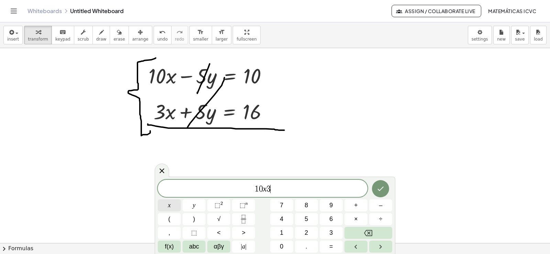
click at [167, 208] on button "x" at bounding box center [169, 205] width 23 height 12
click at [334, 246] on button "=" at bounding box center [330, 246] width 23 height 12
click at [284, 233] on button "1" at bounding box center [281, 233] width 23 height 12
click at [286, 246] on button "0" at bounding box center [281, 246] width 23 height 12
click at [353, 205] on button "+" at bounding box center [355, 205] width 23 height 12
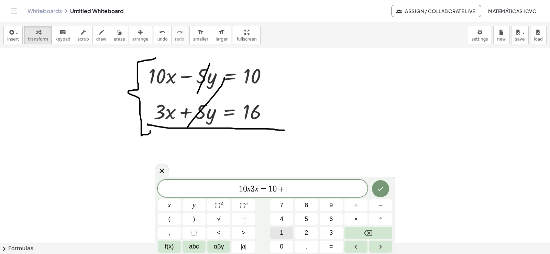
click at [290, 231] on button "1" at bounding box center [281, 233] width 23 height 12
click at [335, 215] on button "6" at bounding box center [330, 219] width 23 height 12
click at [387, 189] on button "Done" at bounding box center [380, 188] width 17 height 17
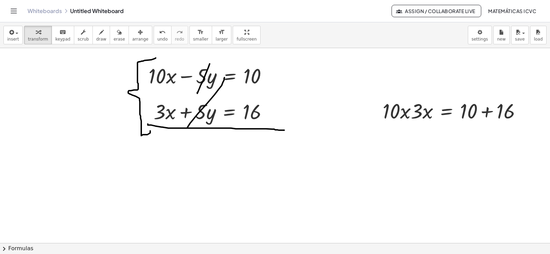
drag, startPoint x: 126, startPoint y: 39, endPoint x: 515, endPoint y: 128, distance: 398.9
click at [132, 39] on span "arrange" at bounding box center [140, 39] width 16 height 5
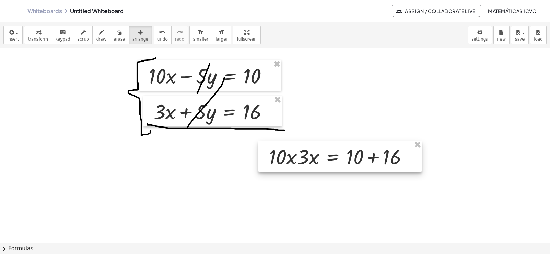
drag, startPoint x: 485, startPoint y: 115, endPoint x: 372, endPoint y: 161, distance: 122.5
click at [372, 161] on div at bounding box center [339, 156] width 163 height 31
click at [408, 158] on div at bounding box center [339, 156] width 163 height 31
click at [40, 37] on span "transform" at bounding box center [38, 39] width 20 height 5
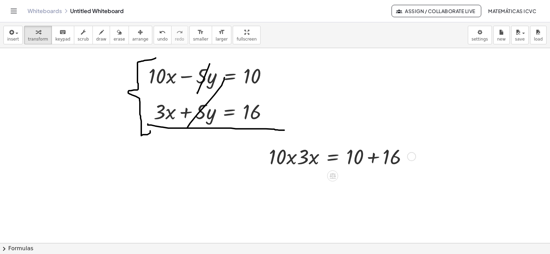
click at [407, 155] on div at bounding box center [411, 156] width 9 height 9
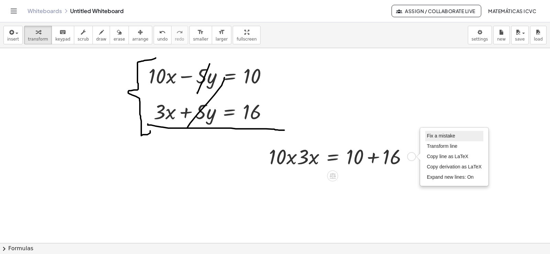
click at [445, 138] on span "Fix a mistake" at bounding box center [441, 135] width 28 height 5
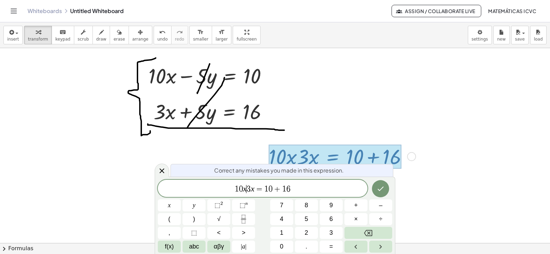
click at [248, 189] on span "3" at bounding box center [248, 189] width 4 height 8
click at [386, 193] on button "Done" at bounding box center [380, 188] width 17 height 17
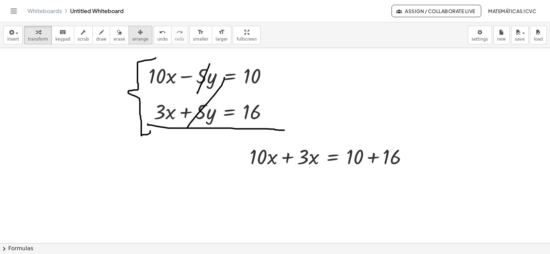
click at [132, 37] on span "arrange" at bounding box center [140, 39] width 16 height 5
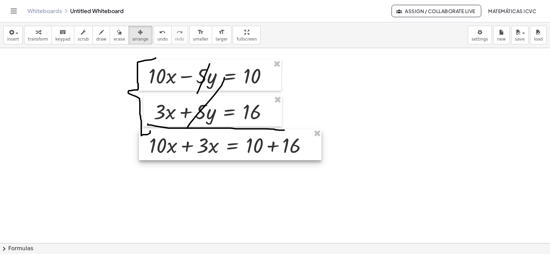
drag, startPoint x: 229, startPoint y: 150, endPoint x: 232, endPoint y: 148, distance: 3.7
click at [232, 148] on div at bounding box center [230, 144] width 182 height 31
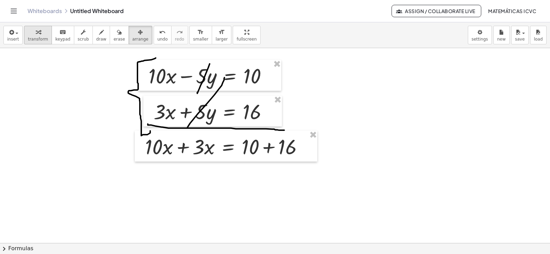
click at [39, 37] on span "transform" at bounding box center [38, 39] width 20 height 5
click at [182, 148] on div at bounding box center [227, 145] width 170 height 27
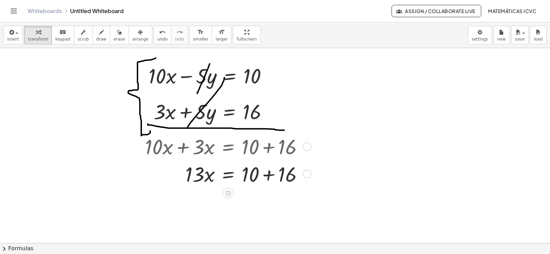
click at [271, 173] on div at bounding box center [227, 173] width 170 height 27
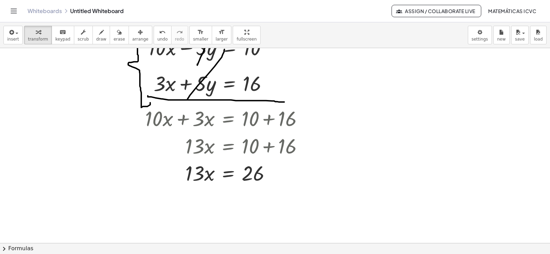
scroll to position [2326, 0]
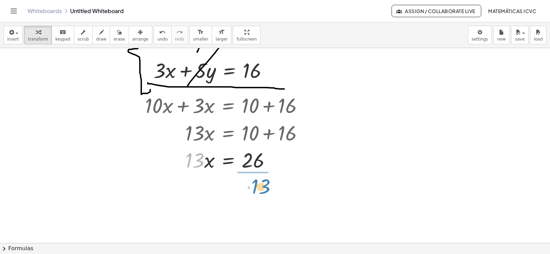
drag, startPoint x: 193, startPoint y: 165, endPoint x: 259, endPoint y: 191, distance: 70.9
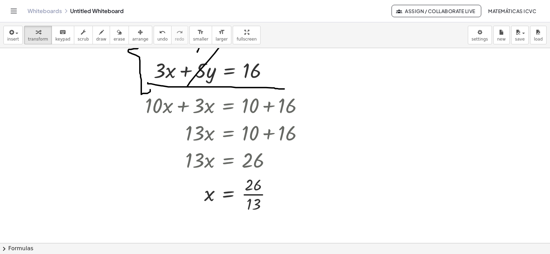
scroll to position [2340, 0]
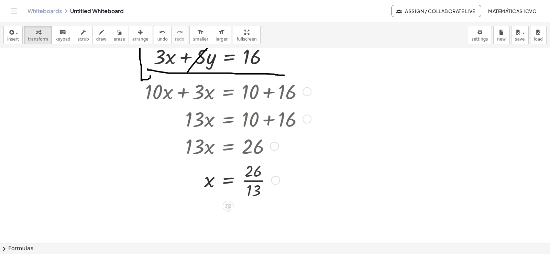
click at [262, 180] on div at bounding box center [227, 179] width 170 height 41
click at [37, 38] on span "transform" at bounding box center [38, 39] width 20 height 5
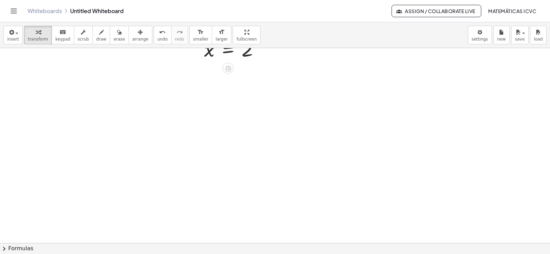
scroll to position [2537, 0]
click at [31, 37] on span "transform" at bounding box center [38, 39] width 20 height 5
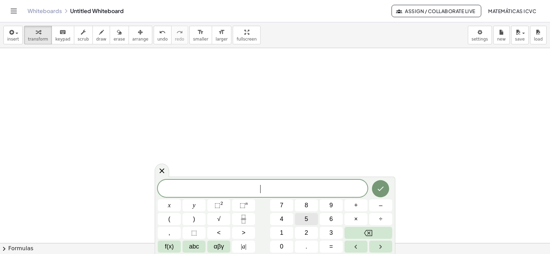
click at [305, 218] on span "5" at bounding box center [305, 218] width 3 height 9
click at [174, 205] on button "x" at bounding box center [169, 205] width 23 height 12
click at [363, 204] on button "+" at bounding box center [355, 205] width 23 height 12
click at [280, 203] on span "7" at bounding box center [281, 205] width 3 height 9
click at [192, 204] on button "y" at bounding box center [193, 205] width 23 height 12
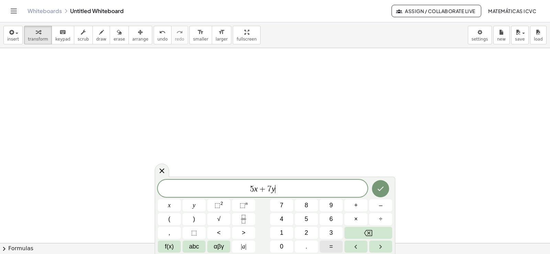
click at [333, 246] on button "=" at bounding box center [330, 246] width 23 height 12
click at [309, 233] on button "2" at bounding box center [306, 233] width 23 height 12
click at [286, 221] on button "4" at bounding box center [281, 219] width 23 height 12
click at [382, 191] on icon "Done" at bounding box center [380, 188] width 8 height 8
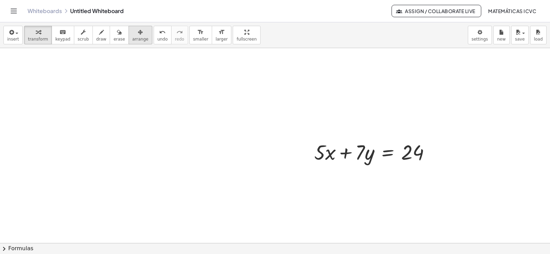
click at [132, 35] on div "button" at bounding box center [140, 32] width 16 height 8
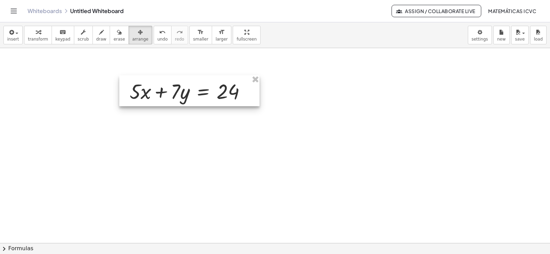
click at [186, 88] on div at bounding box center [189, 90] width 140 height 31
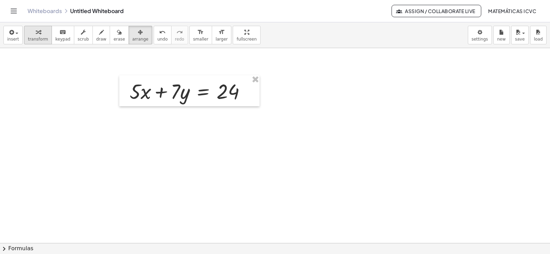
click at [52, 34] on button "keyboard keypad" at bounding box center [63, 35] width 23 height 19
click at [28, 35] on div "button" at bounding box center [38, 32] width 20 height 8
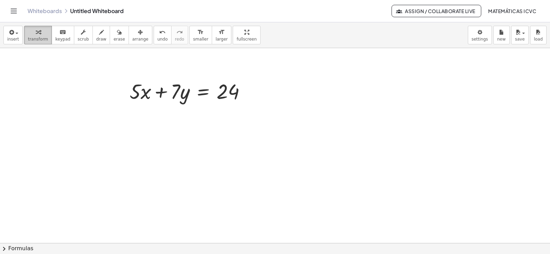
click at [36, 35] on icon "button" at bounding box center [38, 32] width 5 height 8
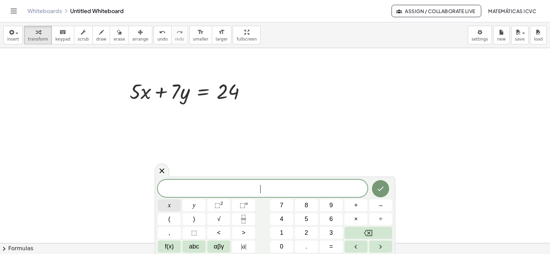
click at [174, 204] on button "x" at bounding box center [169, 205] width 23 height 12
click at [332, 245] on button "=" at bounding box center [330, 246] width 23 height 12
click at [305, 230] on span "2" at bounding box center [305, 232] width 3 height 9
click at [378, 189] on icon "Done" at bounding box center [380, 188] width 8 height 8
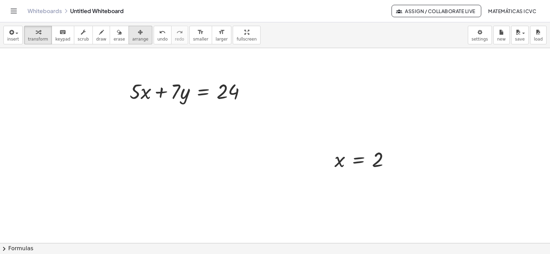
click at [132, 41] on span "arrange" at bounding box center [140, 39] width 16 height 5
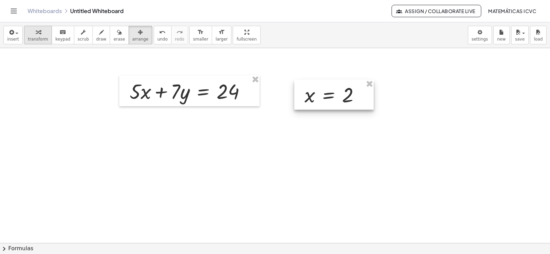
click at [319, 95] on div at bounding box center [333, 95] width 79 height 30
click at [28, 37] on span "transform" at bounding box center [38, 39] width 20 height 5
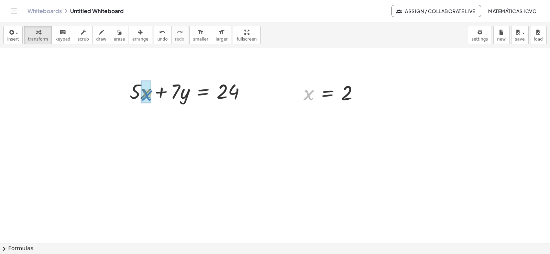
drag, startPoint x: 309, startPoint y: 97, endPoint x: 148, endPoint y: 98, distance: 161.5
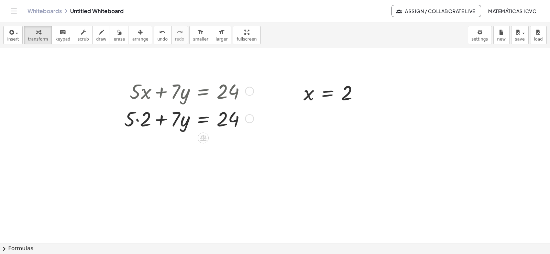
click at [138, 120] on div at bounding box center [188, 117] width 134 height 27
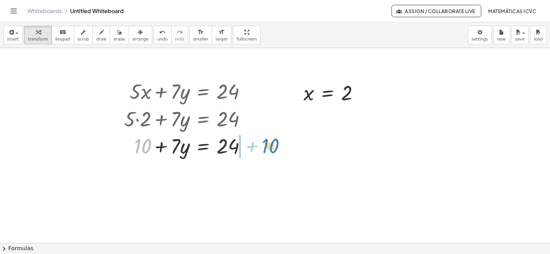
drag, startPoint x: 146, startPoint y: 147, endPoint x: 274, endPoint y: 147, distance: 127.8
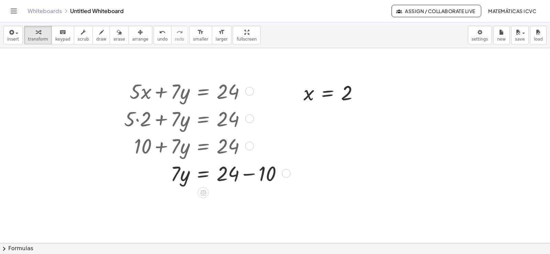
click at [253, 174] on div at bounding box center [206, 172] width 171 height 27
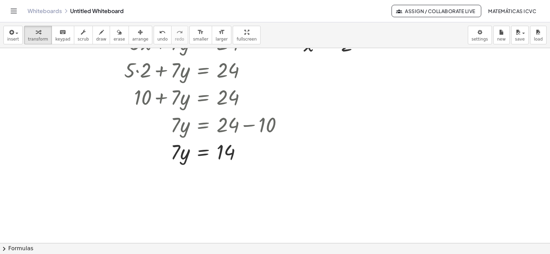
scroll to position [2592, 0]
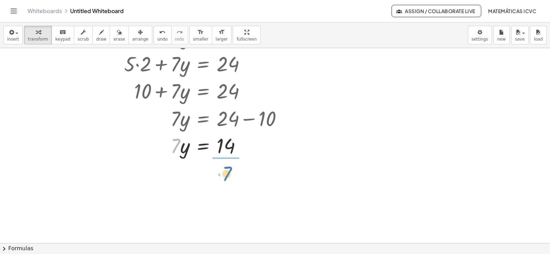
drag, startPoint x: 173, startPoint y: 144, endPoint x: 224, endPoint y: 171, distance: 57.6
click at [233, 179] on div at bounding box center [206, 179] width 171 height 41
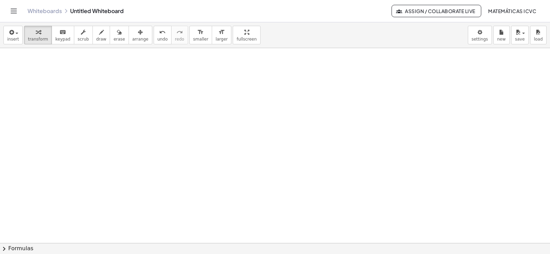
scroll to position [2867, 0]
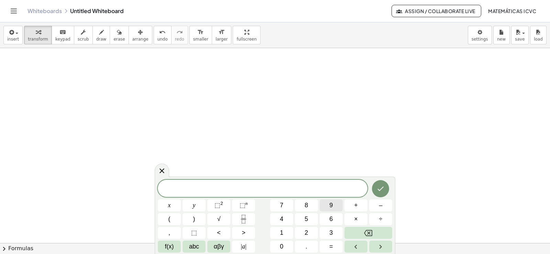
click at [330, 204] on span "9" at bounding box center [330, 205] width 3 height 9
click at [198, 206] on button "y" at bounding box center [193, 205] width 23 height 12
click at [380, 205] on span "–" at bounding box center [380, 205] width 3 height 9
click at [311, 219] on button "5" at bounding box center [306, 219] width 23 height 12
click at [173, 205] on button "x" at bounding box center [169, 205] width 23 height 12
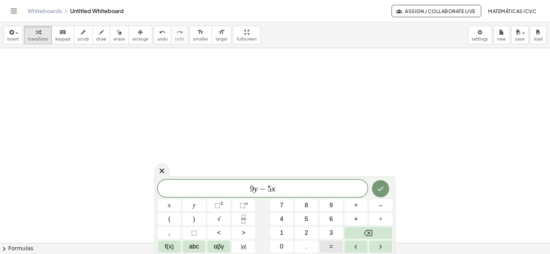
click at [336, 247] on button "=" at bounding box center [330, 246] width 23 height 12
click at [280, 228] on span "1" at bounding box center [281, 232] width 3 height 9
click at [284, 207] on button "7" at bounding box center [281, 205] width 23 height 12
click at [380, 191] on icon "Done" at bounding box center [381, 189] width 6 height 4
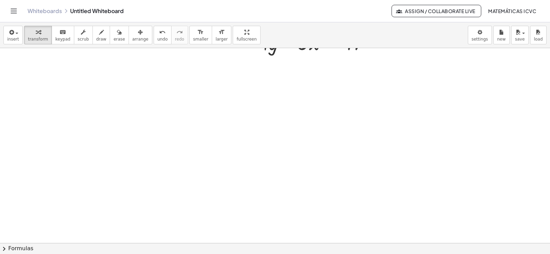
scroll to position [2961, 0]
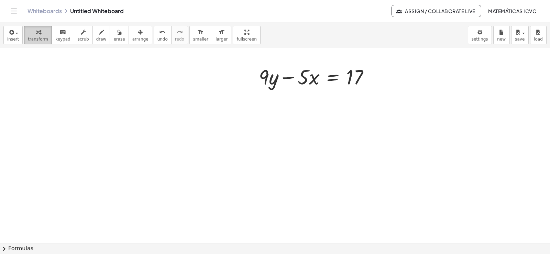
click at [36, 35] on icon "button" at bounding box center [38, 32] width 5 height 8
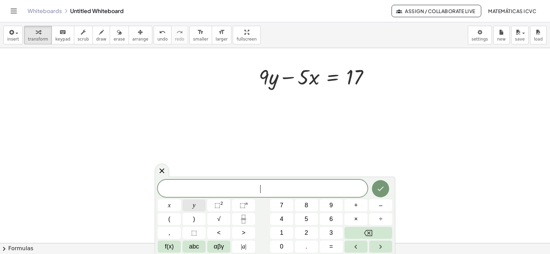
click at [194, 205] on span "y" at bounding box center [194, 205] width 3 height 9
click at [331, 247] on span "=" at bounding box center [331, 246] width 4 height 9
click at [328, 229] on button "3" at bounding box center [330, 233] width 23 height 12
click at [383, 193] on button "Done" at bounding box center [380, 188] width 17 height 17
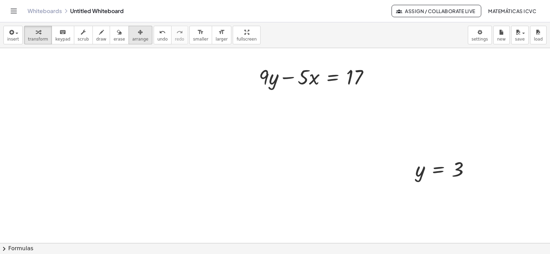
click at [138, 32] on icon "button" at bounding box center [140, 32] width 5 height 8
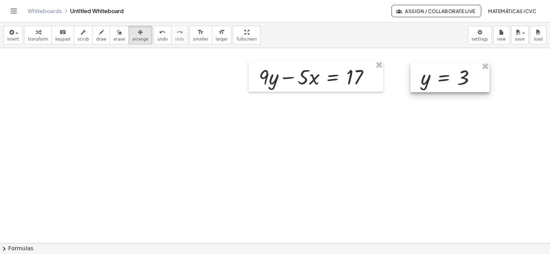
click at [433, 81] on div at bounding box center [449, 77] width 79 height 30
click at [40, 32] on div "button" at bounding box center [38, 32] width 20 height 8
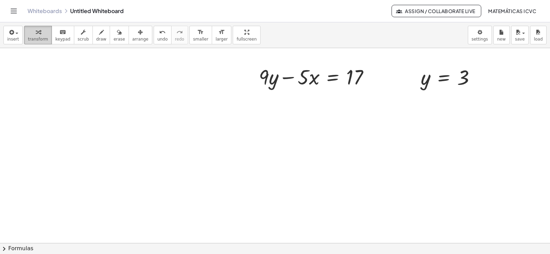
click at [30, 38] on span "transform" at bounding box center [38, 39] width 20 height 5
drag, startPoint x: 428, startPoint y: 79, endPoint x: 327, endPoint y: 128, distance: 112.2
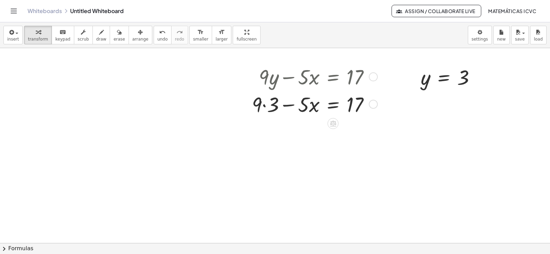
click at [264, 107] on div at bounding box center [313, 103] width 130 height 27
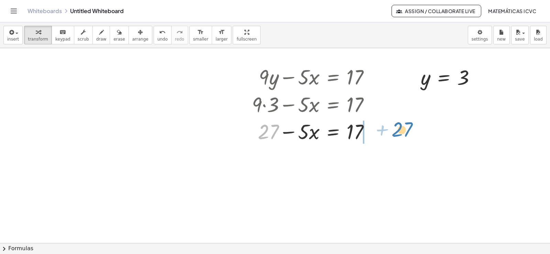
drag, startPoint x: 266, startPoint y: 133, endPoint x: 397, endPoint y: 132, distance: 130.9
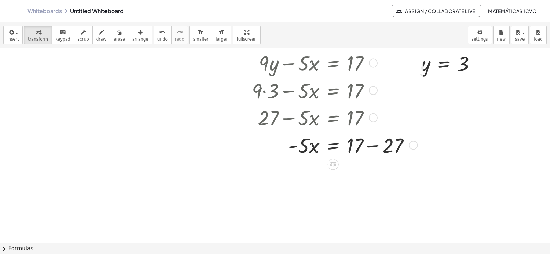
scroll to position [2989, 0]
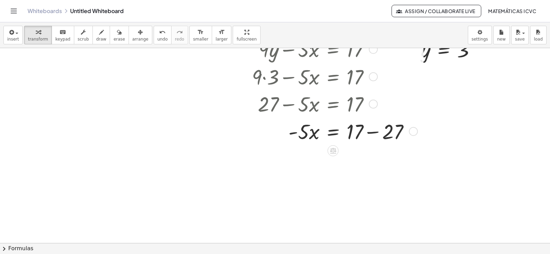
click at [375, 131] on div at bounding box center [333, 130] width 170 height 27
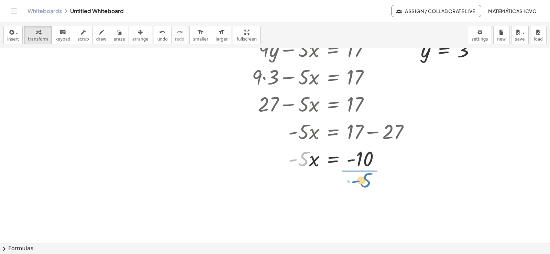
drag, startPoint x: 305, startPoint y: 164, endPoint x: 367, endPoint y: 184, distance: 65.8
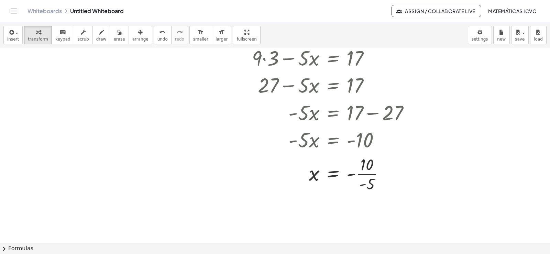
scroll to position [3016, 0]
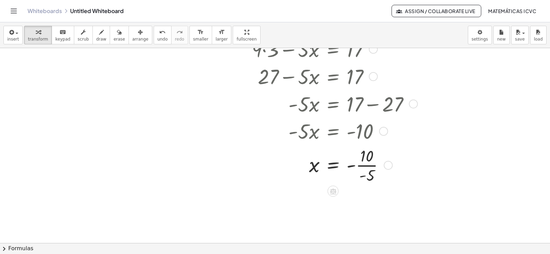
click at [374, 166] on div at bounding box center [333, 164] width 170 height 41
click at [361, 200] on div at bounding box center [333, 198] width 170 height 26
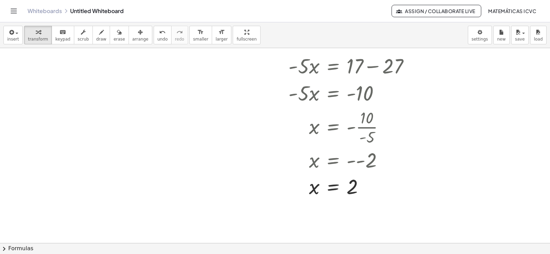
scroll to position [3119, 0]
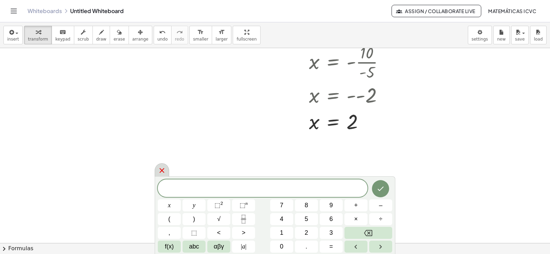
click at [161, 168] on icon at bounding box center [162, 170] width 8 height 8
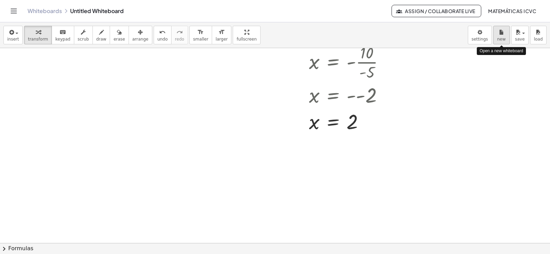
click at [502, 37] on span "new" at bounding box center [501, 39] width 9 height 5
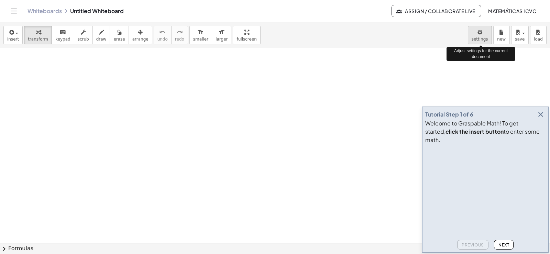
click at [482, 37] on body "Graspable Math Activities Get Started Activity Bank Assigned Work Classes White…" at bounding box center [275, 127] width 550 height 254
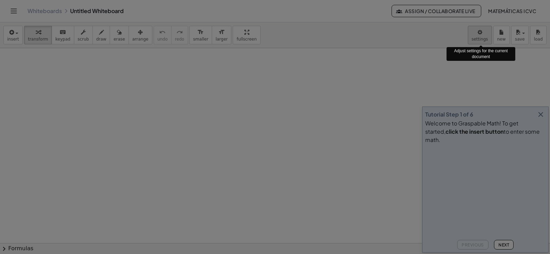
click at [541, 122] on body "Graspable Math Activities Get Started Activity Bank Assigned Work Classes White…" at bounding box center [275, 127] width 550 height 254
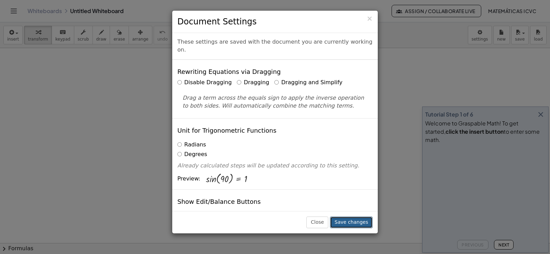
click at [359, 226] on button "Save changes" at bounding box center [351, 222] width 43 height 12
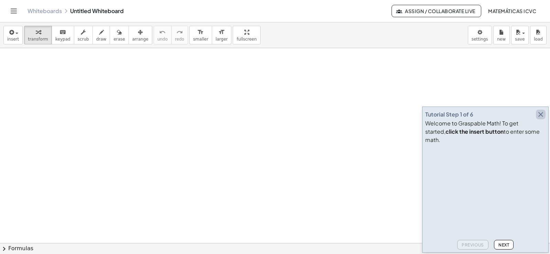
click at [541, 119] on icon "button" at bounding box center [540, 114] width 8 height 8
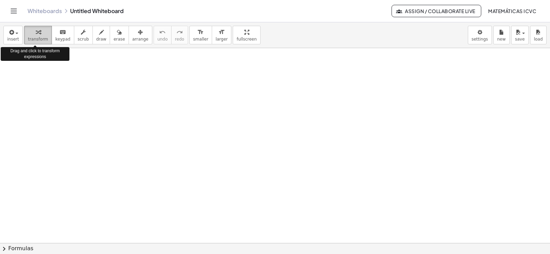
click at [36, 35] on icon "button" at bounding box center [38, 32] width 5 height 8
click at [36, 32] on icon "button" at bounding box center [38, 32] width 5 height 8
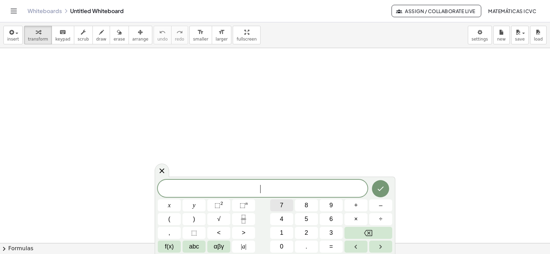
click at [285, 208] on button "7" at bounding box center [281, 205] width 23 height 12
click at [167, 206] on button "x" at bounding box center [169, 205] width 23 height 12
click at [357, 205] on span "+" at bounding box center [356, 205] width 4 height 9
click at [308, 219] on button "5" at bounding box center [306, 219] width 23 height 12
click at [334, 244] on button "=" at bounding box center [330, 246] width 23 height 12
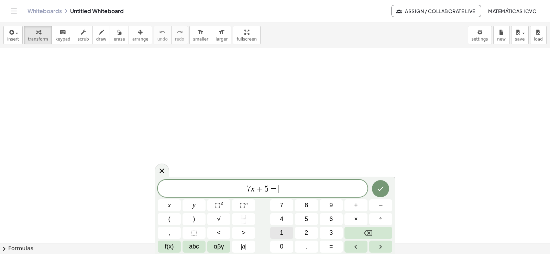
click at [282, 233] on span "1" at bounding box center [281, 232] width 3 height 9
click at [326, 209] on button "9" at bounding box center [330, 205] width 23 height 12
click at [380, 189] on icon "Done" at bounding box center [380, 188] width 8 height 8
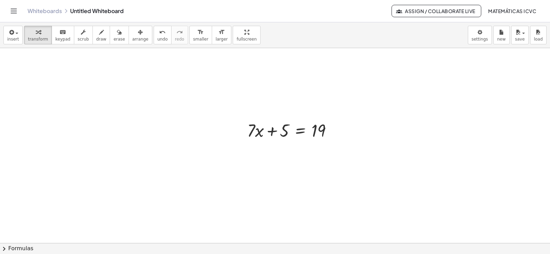
scroll to position [137, 0]
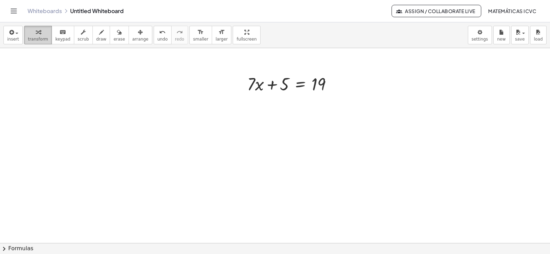
click at [35, 38] on span "transform" at bounding box center [38, 39] width 20 height 5
click at [271, 166] on div at bounding box center [275, 128] width 550 height 434
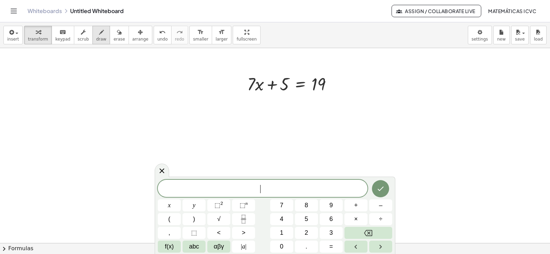
click at [96, 42] on button "draw" at bounding box center [101, 35] width 18 height 19
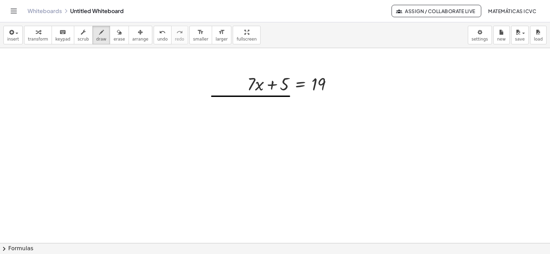
drag, startPoint x: 289, startPoint y: 96, endPoint x: 210, endPoint y: 89, distance: 80.0
click at [209, 96] on div at bounding box center [275, 128] width 550 height 434
drag, startPoint x: 212, startPoint y: 88, endPoint x: 231, endPoint y: 110, distance: 29.4
click at [231, 110] on div at bounding box center [275, 128] width 550 height 434
click at [367, 100] on div at bounding box center [275, 128] width 550 height 434
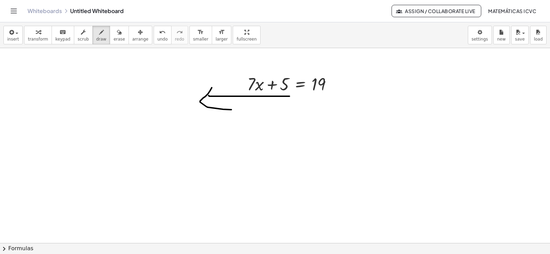
click at [388, 92] on div at bounding box center [275, 128] width 550 height 434
drag, startPoint x: 387, startPoint y: 95, endPoint x: 202, endPoint y: 44, distance: 192.0
click at [388, 95] on div at bounding box center [275, 128] width 550 height 434
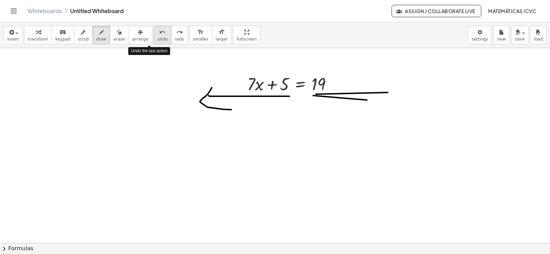
click at [154, 37] on button "undo undo" at bounding box center [163, 35] width 18 height 19
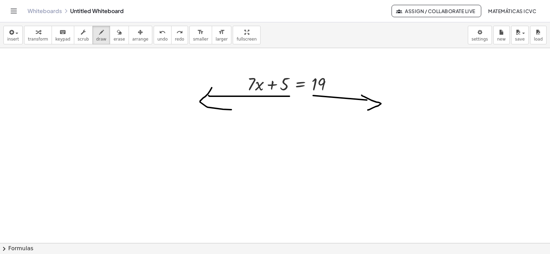
drag, startPoint x: 361, startPoint y: 95, endPoint x: 368, endPoint y: 110, distance: 16.0
click at [368, 110] on div at bounding box center [275, 128] width 550 height 434
click at [215, 38] on span "larger" at bounding box center [221, 39] width 12 height 5
click at [259, 74] on div at bounding box center [275, 128] width 550 height 434
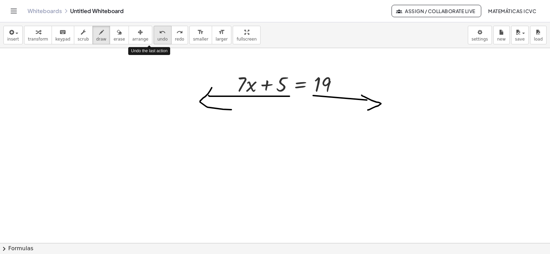
click at [159, 33] on icon "undo" at bounding box center [162, 32] width 7 height 8
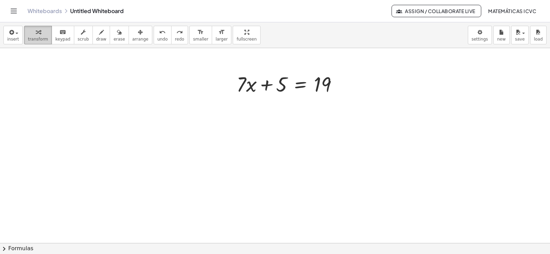
click at [37, 29] on icon "button" at bounding box center [38, 32] width 5 height 8
drag, startPoint x: 266, startPoint y: 86, endPoint x: 337, endPoint y: 87, distance: 71.8
click at [337, 87] on div at bounding box center [289, 83] width 113 height 27
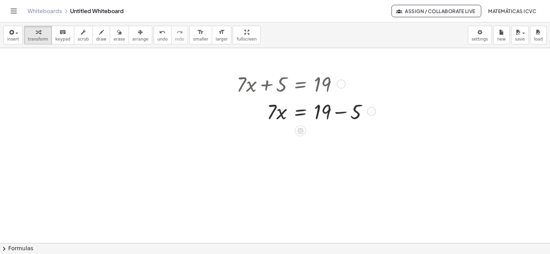
click at [341, 113] on div at bounding box center [305, 110] width 144 height 27
drag, startPoint x: 269, startPoint y: 142, endPoint x: 323, endPoint y: 172, distance: 61.8
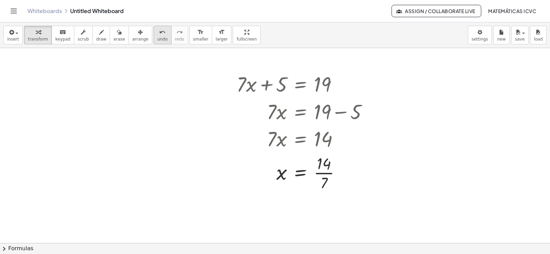
click at [157, 42] on span "undo" at bounding box center [162, 39] width 10 height 5
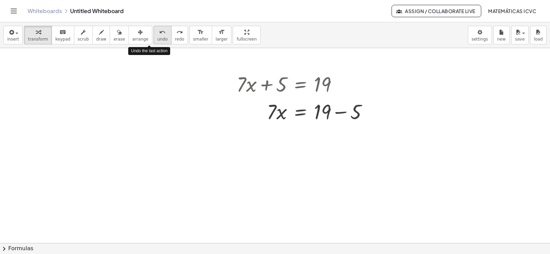
click at [157, 41] on span "undo" at bounding box center [162, 39] width 10 height 5
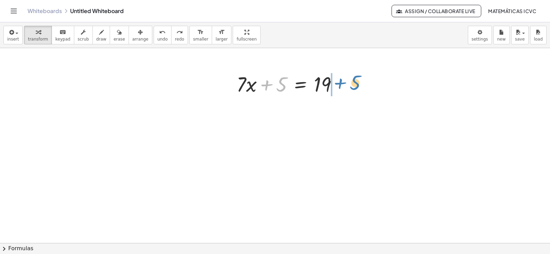
drag, startPoint x: 268, startPoint y: 84, endPoint x: 341, endPoint y: 82, distance: 73.9
click at [341, 82] on div at bounding box center [289, 83] width 113 height 27
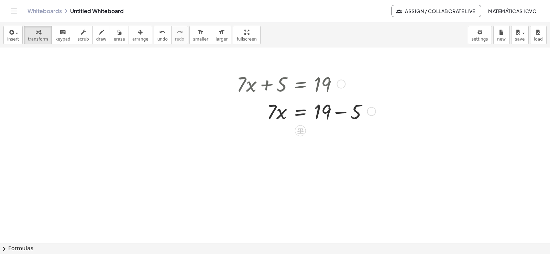
click at [340, 112] on div at bounding box center [305, 110] width 144 height 27
drag, startPoint x: 270, startPoint y: 142, endPoint x: 324, endPoint y: 167, distance: 59.8
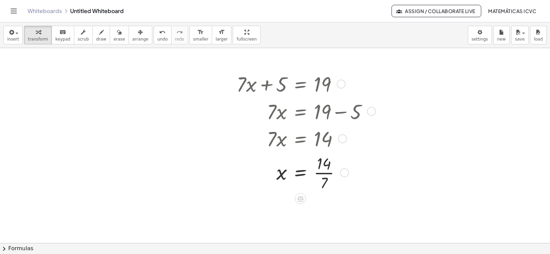
click at [326, 173] on div at bounding box center [305, 172] width 144 height 41
click at [86, 79] on div at bounding box center [275, 128] width 550 height 434
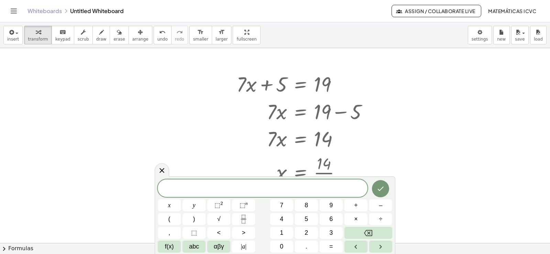
click at [70, 89] on div at bounding box center [275, 128] width 550 height 434
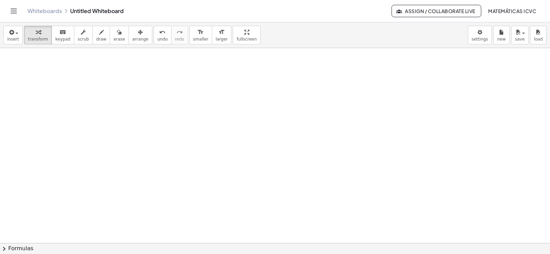
scroll to position [308, 0]
drag, startPoint x: 32, startPoint y: 30, endPoint x: 140, endPoint y: 86, distance: 122.0
click at [31, 32] on div "button" at bounding box center [38, 32] width 20 height 8
click at [330, 147] on div at bounding box center [275, 32] width 550 height 584
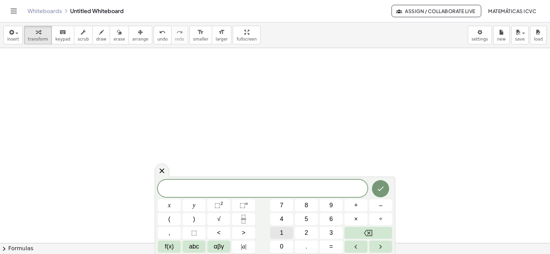
click at [285, 234] on button "1" at bounding box center [281, 233] width 23 height 12
click at [202, 204] on button "y" at bounding box center [193, 205] width 23 height 12
click at [377, 205] on button "–" at bounding box center [380, 205] width 23 height 12
click at [306, 228] on span "2" at bounding box center [305, 232] width 3 height 9
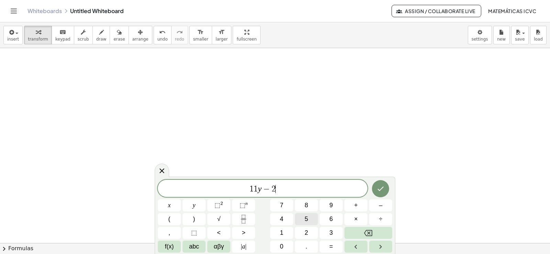
click at [307, 215] on span "5" at bounding box center [305, 218] width 3 height 9
click at [333, 244] on span "=" at bounding box center [331, 246] width 4 height 9
click at [287, 232] on button "1" at bounding box center [281, 233] width 23 height 12
click at [361, 232] on button "Backspace" at bounding box center [368, 233] width 48 height 12
click at [307, 206] on span "8" at bounding box center [305, 205] width 3 height 9
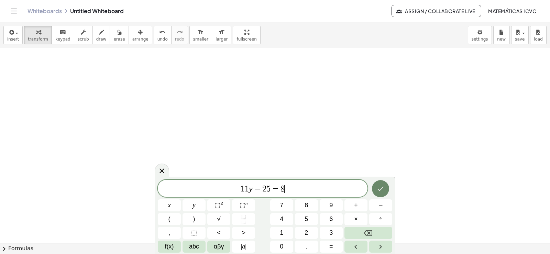
click at [379, 189] on icon "Done" at bounding box center [380, 188] width 8 height 8
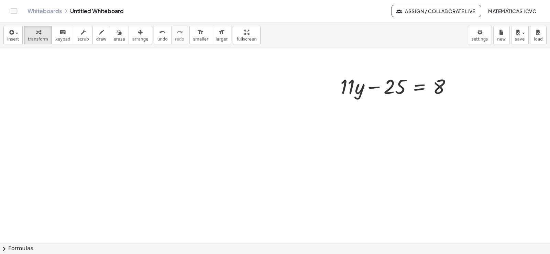
scroll to position [390, 0]
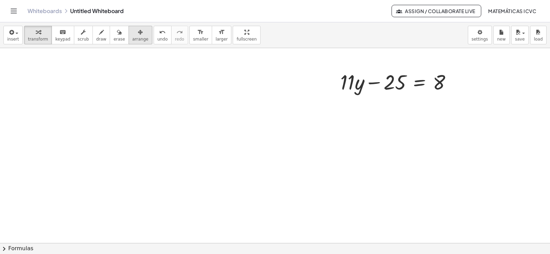
click at [132, 35] on div "button" at bounding box center [140, 32] width 16 height 8
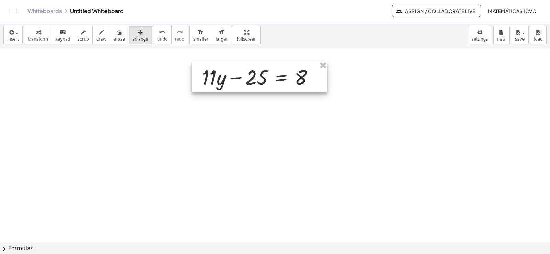
drag, startPoint x: 382, startPoint y: 89, endPoint x: 215, endPoint y: 83, distance: 167.1
click at [240, 86] on div at bounding box center [259, 76] width 135 height 31
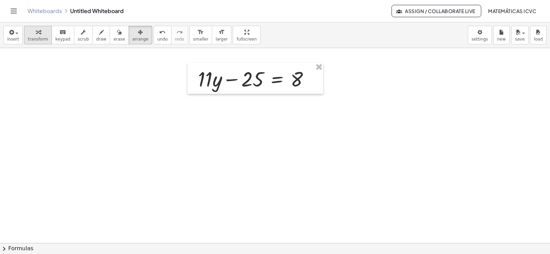
click at [32, 33] on div "button" at bounding box center [38, 32] width 20 height 8
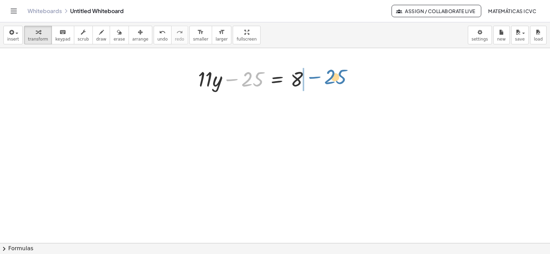
drag, startPoint x: 231, startPoint y: 81, endPoint x: 314, endPoint y: 79, distance: 82.8
click at [314, 79] on div at bounding box center [256, 78] width 124 height 27
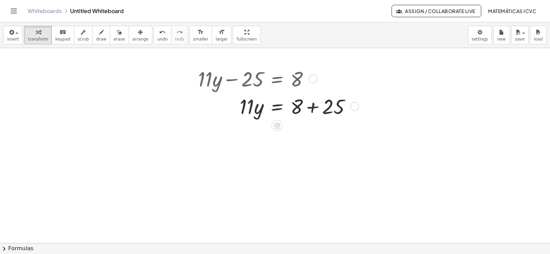
click at [314, 107] on div at bounding box center [276, 105] width 165 height 27
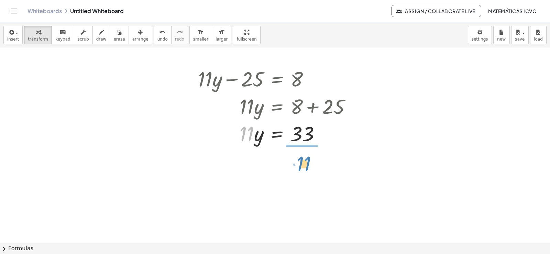
drag, startPoint x: 245, startPoint y: 141, endPoint x: 302, endPoint y: 171, distance: 64.4
click at [302, 171] on div "+ · 7 · x + 5 = 19 · 7 · x = + 19 − 5 · 7 · x = 14 x = · 14 · 7 x = 2 + · 11 · …" at bounding box center [275, 48] width 550 height 779
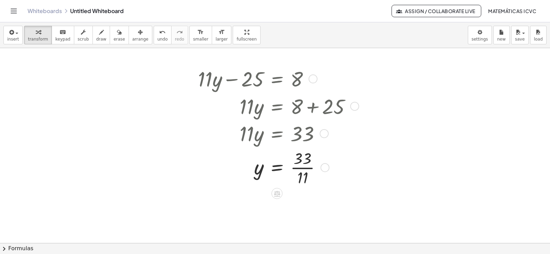
click at [308, 168] on div at bounding box center [276, 167] width 165 height 41
click at [64, 105] on div at bounding box center [275, 48] width 550 height 779
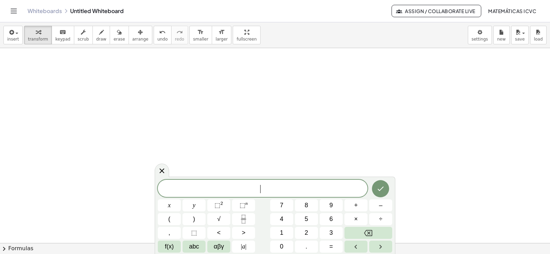
scroll to position [584, 0]
click at [280, 205] on span "7" at bounding box center [281, 205] width 3 height 9
click at [171, 205] on button "x" at bounding box center [169, 205] width 23 height 12
click at [357, 206] on span "+" at bounding box center [356, 205] width 4 height 9
click at [311, 228] on button "2" at bounding box center [306, 233] width 23 height 12
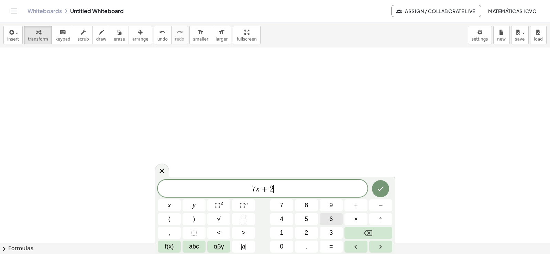
click at [328, 218] on button "6" at bounding box center [330, 219] width 23 height 12
click at [330, 249] on span "=" at bounding box center [331, 246] width 4 height 9
click at [377, 204] on button "–" at bounding box center [380, 205] width 23 height 12
click at [288, 230] on button "1" at bounding box center [281, 233] width 23 height 12
click at [330, 218] on span "6" at bounding box center [330, 218] width 3 height 9
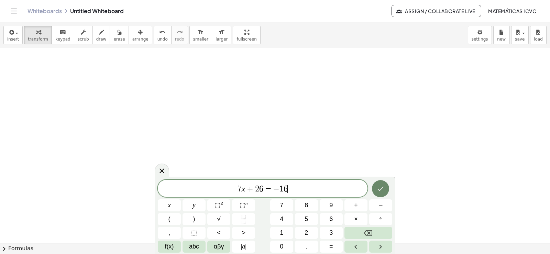
click at [378, 189] on icon "Done" at bounding box center [380, 188] width 8 height 8
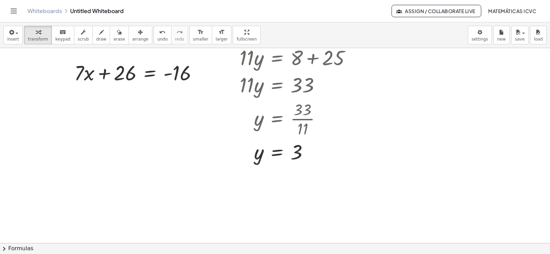
scroll to position [413, 0]
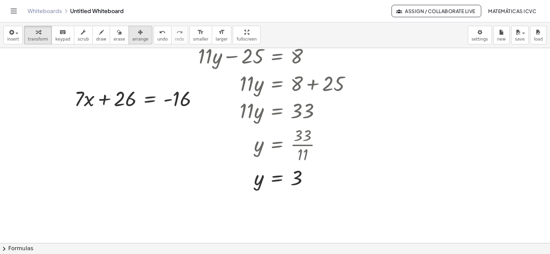
click at [133, 34] on div "button" at bounding box center [140, 32] width 16 height 8
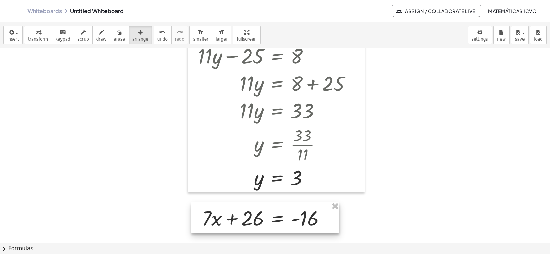
drag, startPoint x: 135, startPoint y: 103, endPoint x: 262, endPoint y: 222, distance: 174.3
click at [262, 222] on div at bounding box center [265, 217] width 148 height 31
click at [38, 37] on span "transform" at bounding box center [38, 39] width 20 height 5
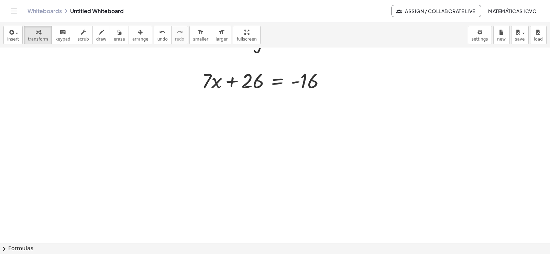
scroll to position [564, 0]
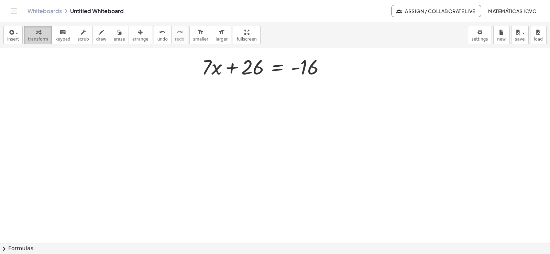
click at [34, 38] on span "transform" at bounding box center [38, 39] width 20 height 5
click at [31, 34] on div "button" at bounding box center [38, 32] width 20 height 8
drag, startPoint x: 233, startPoint y: 67, endPoint x: 325, endPoint y: 64, distance: 92.1
click at [325, 64] on div at bounding box center [266, 66] width 136 height 27
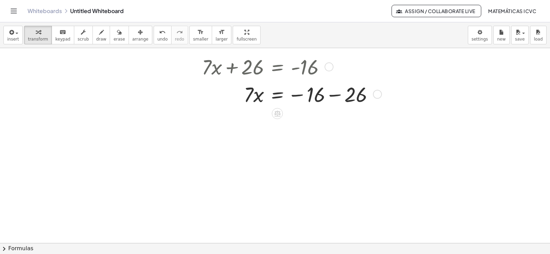
click at [336, 96] on div at bounding box center [290, 93] width 184 height 27
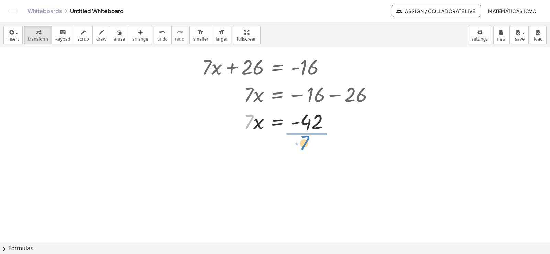
drag, startPoint x: 247, startPoint y: 122, endPoint x: 303, endPoint y: 142, distance: 59.4
click at [318, 157] on div at bounding box center [290, 155] width 184 height 41
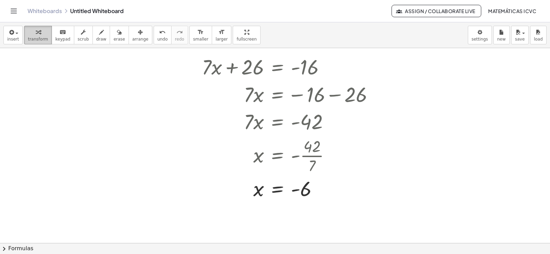
click at [32, 37] on span "transform" at bounding box center [38, 39] width 20 height 5
click at [36, 39] on span "transform" at bounding box center [38, 39] width 20 height 5
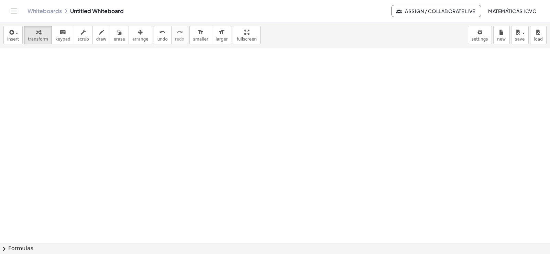
scroll to position [756, 0]
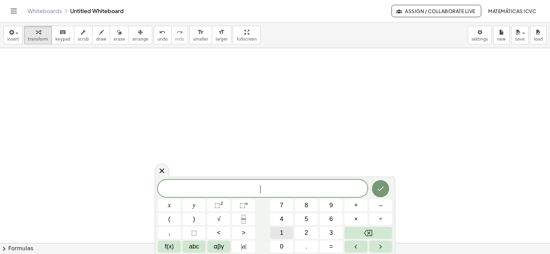
click at [284, 233] on button "1" at bounding box center [281, 233] width 23 height 12
click at [283, 217] on button "4" at bounding box center [281, 219] width 23 height 12
click at [200, 205] on button "y" at bounding box center [193, 205] width 23 height 12
click at [380, 207] on span "–" at bounding box center [380, 205] width 3 height 9
click at [329, 232] on span "3" at bounding box center [330, 232] width 3 height 9
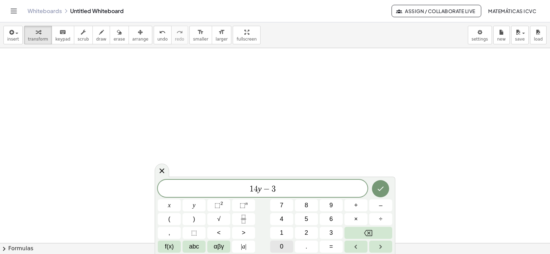
click at [285, 248] on button "0" at bounding box center [281, 246] width 23 height 12
click at [328, 244] on button "=" at bounding box center [330, 246] width 23 height 12
click at [307, 232] on span "2" at bounding box center [305, 232] width 3 height 9
click at [329, 217] on span "6" at bounding box center [330, 218] width 3 height 9
click at [383, 187] on icon "Done" at bounding box center [381, 189] width 6 height 4
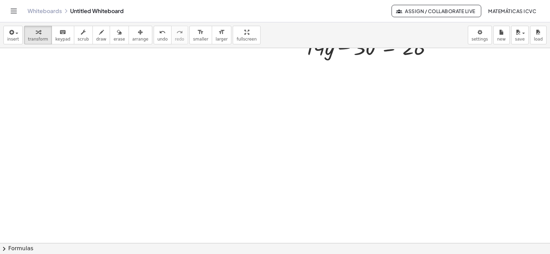
scroll to position [813, 0]
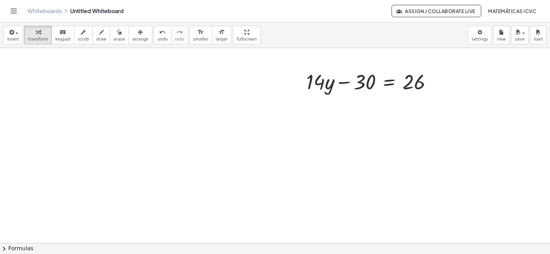
drag, startPoint x: 132, startPoint y: 33, endPoint x: 228, endPoint y: 64, distance: 101.4
click at [132, 33] on div "button" at bounding box center [140, 32] width 16 height 8
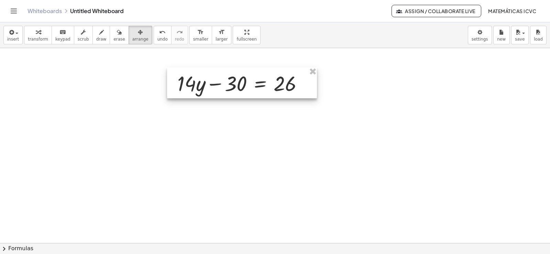
drag, startPoint x: 360, startPoint y: 85, endPoint x: 231, endPoint y: 87, distance: 128.8
click at [231, 87] on div at bounding box center [242, 82] width 150 height 31
click at [36, 34] on icon "button" at bounding box center [38, 32] width 5 height 8
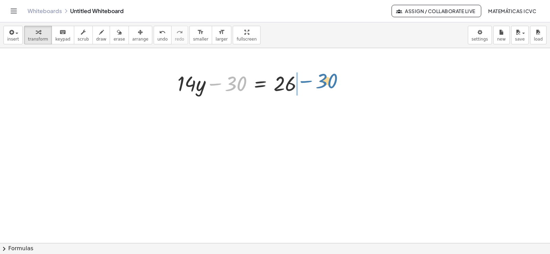
drag, startPoint x: 218, startPoint y: 84, endPoint x: 310, endPoint y: 80, distance: 91.1
click at [310, 80] on div at bounding box center [243, 82] width 138 height 27
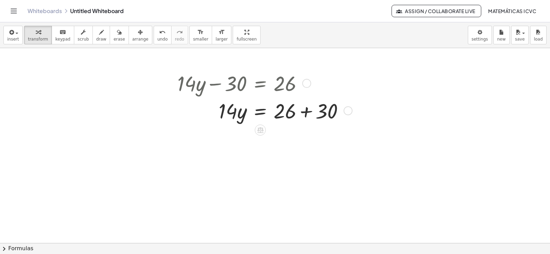
click at [307, 112] on div at bounding box center [263, 110] width 179 height 27
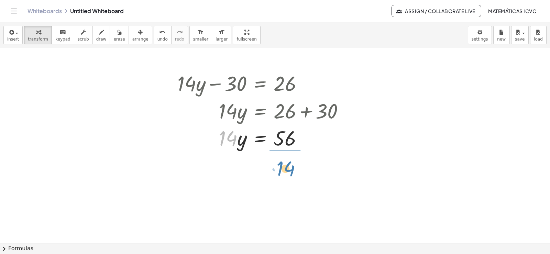
drag, startPoint x: 224, startPoint y: 141, endPoint x: 282, endPoint y: 171, distance: 64.7
click at [293, 173] on div at bounding box center [263, 171] width 179 height 41
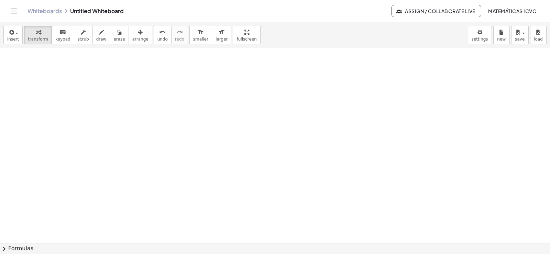
scroll to position [1043, 0]
click at [36, 33] on icon "button" at bounding box center [38, 32] width 5 height 8
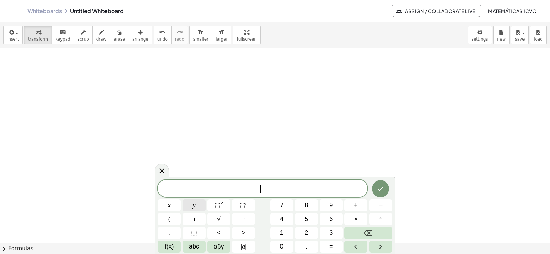
click at [195, 207] on button "y" at bounding box center [193, 205] width 23 height 12
click at [378, 204] on button "–" at bounding box center [380, 205] width 23 height 12
click at [304, 222] on button "5" at bounding box center [306, 219] width 23 height 12
click at [172, 206] on button "x" at bounding box center [169, 205] width 23 height 12
click at [335, 246] on button "=" at bounding box center [330, 246] width 23 height 12
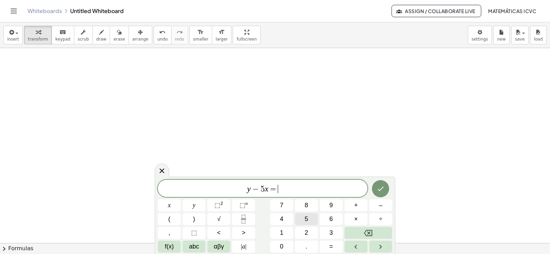
click at [306, 228] on div "y − 5 x = ​ x y ⬚ 2 ⬚ n 7 8 9 + – ( ) √ 4 5 6 × ÷ , ⬚ < > 1 2 3 f(x) abc αβγ | …" at bounding box center [275, 216] width 234 height 73
click at [306, 231] on span "2" at bounding box center [305, 232] width 3 height 9
click at [380, 187] on icon "Done" at bounding box center [380, 188] width 8 height 8
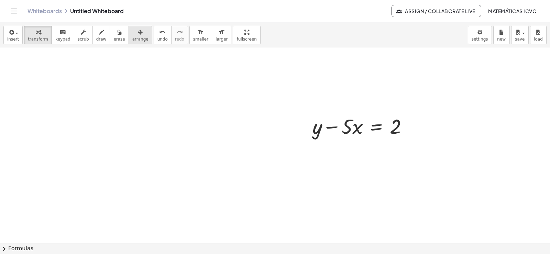
click at [132, 33] on div "button" at bounding box center [140, 32] width 16 height 8
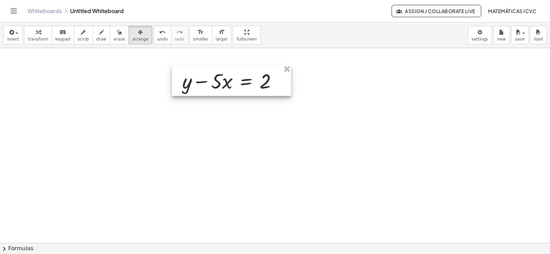
drag, startPoint x: 358, startPoint y: 133, endPoint x: 224, endPoint y: 89, distance: 141.2
click at [228, 89] on div at bounding box center [231, 80] width 119 height 31
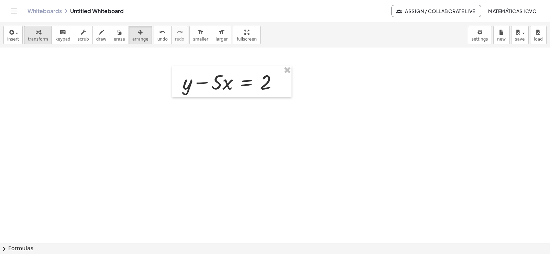
click at [40, 32] on div "button" at bounding box center [38, 32] width 20 height 8
drag, startPoint x: 204, startPoint y: 83, endPoint x: 283, endPoint y: 79, distance: 79.5
click at [283, 79] on div at bounding box center [233, 81] width 108 height 27
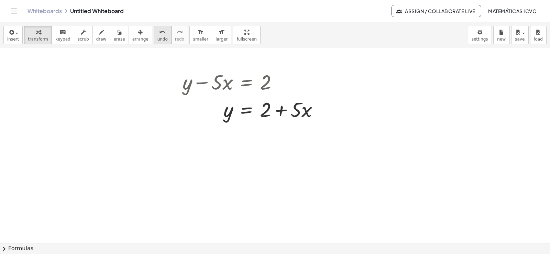
click at [157, 37] on span "undo" at bounding box center [162, 39] width 10 height 5
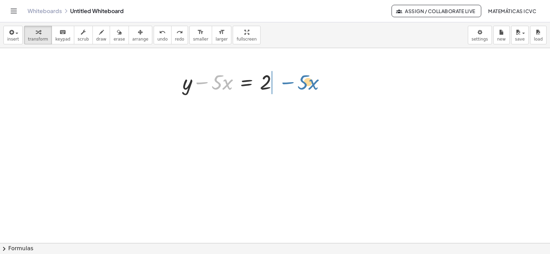
drag, startPoint x: 199, startPoint y: 82, endPoint x: 283, endPoint y: 82, distance: 84.2
click at [283, 82] on div at bounding box center [233, 81] width 108 height 27
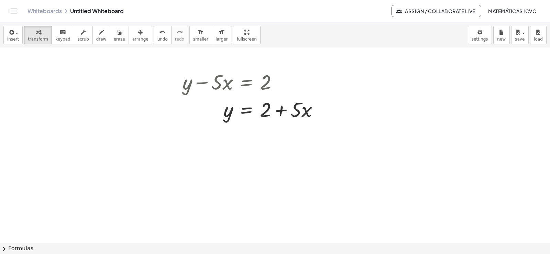
drag, startPoint x: 89, startPoint y: 41, endPoint x: 159, endPoint y: 70, distance: 76.7
click at [96, 41] on span "draw" at bounding box center [101, 39] width 10 height 5
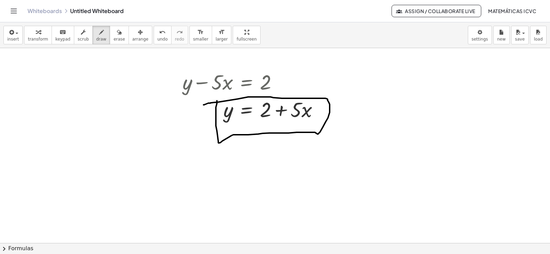
drag, startPoint x: 216, startPoint y: 111, endPoint x: 203, endPoint y: 105, distance: 14.0
click at [42, 40] on span "transform" at bounding box center [38, 39] width 20 height 5
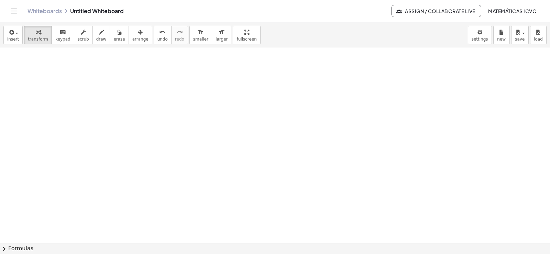
scroll to position [1134, 0]
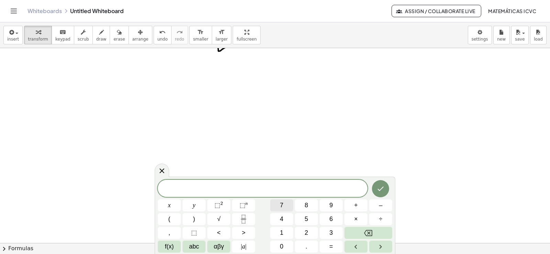
click at [287, 204] on button "7" at bounding box center [281, 205] width 23 height 12
click at [198, 203] on button "y" at bounding box center [193, 205] width 23 height 12
click at [355, 202] on span "+" at bounding box center [356, 205] width 4 height 9
click at [166, 205] on button "x" at bounding box center [169, 205] width 23 height 12
click at [327, 247] on button "=" at bounding box center [330, 246] width 23 height 12
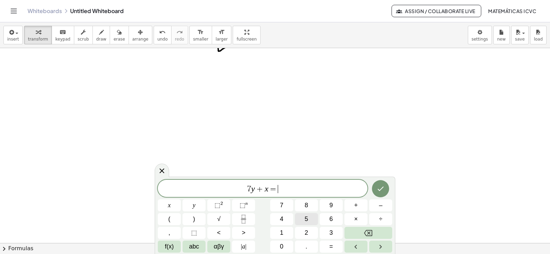
click at [310, 219] on button "5" at bounding box center [306, 219] width 23 height 12
click at [383, 191] on icon "Done" at bounding box center [380, 188] width 8 height 8
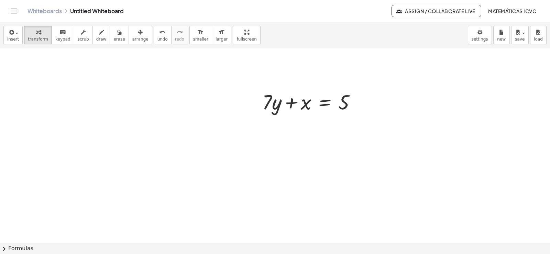
scroll to position [1203, 0]
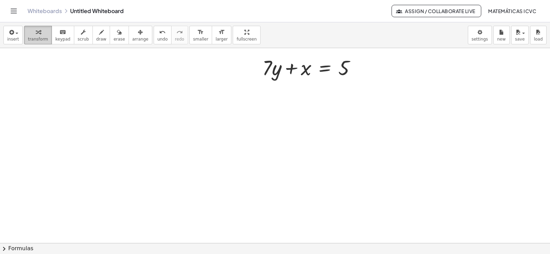
click at [36, 34] on icon "button" at bounding box center [38, 32] width 5 height 8
drag, startPoint x: 265, startPoint y: 74, endPoint x: 374, endPoint y: 71, distance: 109.6
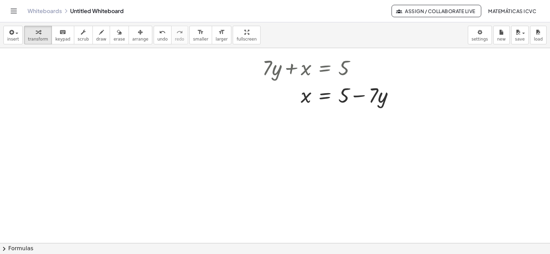
click at [99, 37] on button "draw" at bounding box center [101, 35] width 18 height 19
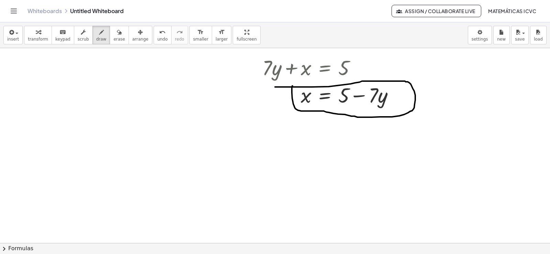
drag, startPoint x: 292, startPoint y: 86, endPoint x: 275, endPoint y: 87, distance: 17.6
click at [36, 31] on icon "button" at bounding box center [38, 32] width 5 height 8
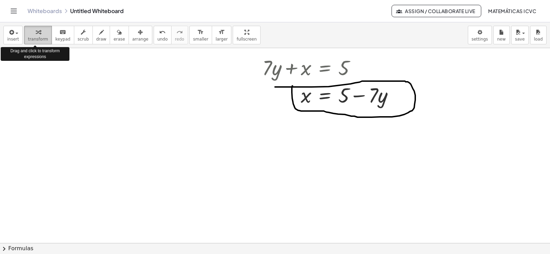
click at [36, 36] on icon "button" at bounding box center [38, 32] width 5 height 8
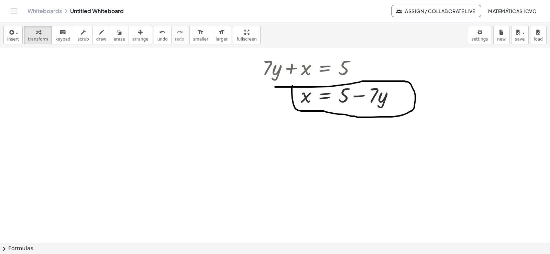
click at [258, 97] on div at bounding box center [257, 81] width 10 height 58
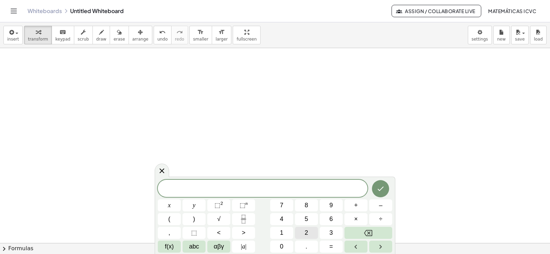
click at [293, 226] on div "​ x y ⬚ 2 ⬚ n 7 8 9 + – ( ) √ 4 5 6 × ÷ , ⬚ < > 1 2 3 f(x) abc αβγ | a | 0 . =" at bounding box center [275, 216] width 234 height 73
click at [172, 204] on button "x" at bounding box center [169, 205] width 23 height 12
click at [382, 205] on span "–" at bounding box center [380, 205] width 3 height 9
click at [281, 232] on span "1" at bounding box center [281, 232] width 3 height 9
click at [277, 240] on div "x − 1 ​ x y ⬚ 2 ⬚ n 7 8 9 + – ( ) √ 4 5 6 × ÷ , ⬚ < > 1 2 3 f(x) abc αβγ | a | …" at bounding box center [275, 216] width 234 height 73
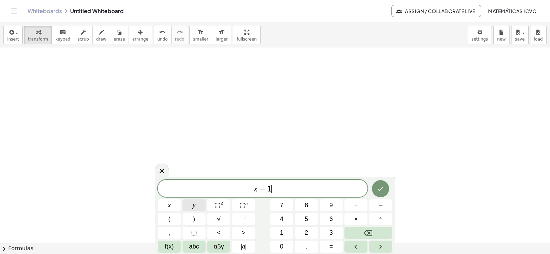
click at [200, 201] on button "y" at bounding box center [193, 205] width 23 height 12
click at [332, 246] on span "=" at bounding box center [331, 246] width 4 height 9
click at [305, 235] on span "2" at bounding box center [305, 232] width 3 height 9
click at [283, 247] on button "0" at bounding box center [281, 246] width 23 height 12
click at [261, 192] on var "y" at bounding box center [262, 188] width 4 height 9
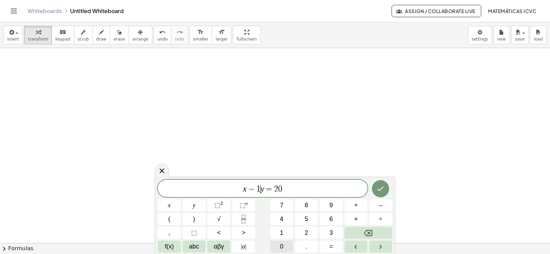
click at [282, 246] on span "0" at bounding box center [281, 246] width 3 height 9
click at [242, 191] on var "x" at bounding box center [243, 188] width 4 height 9
click at [305, 232] on span "2" at bounding box center [305, 232] width 3 height 9
click at [384, 187] on icon "Done" at bounding box center [380, 188] width 8 height 8
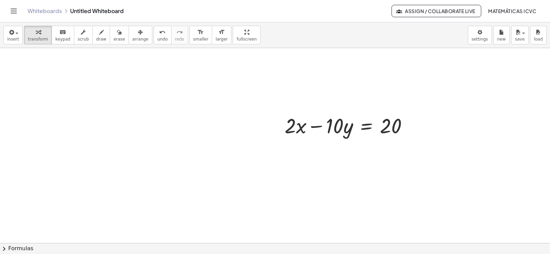
scroll to position [1363, 0]
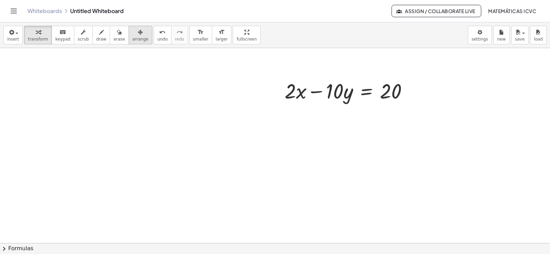
click at [132, 40] on span "arrange" at bounding box center [140, 39] width 16 height 5
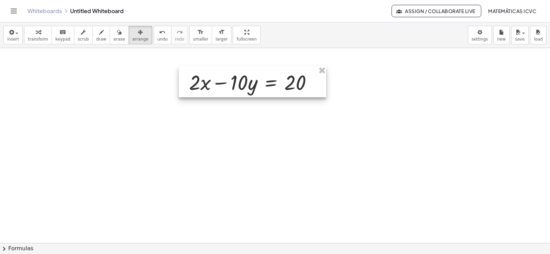
drag, startPoint x: 314, startPoint y: 99, endPoint x: 243, endPoint y: 78, distance: 73.9
click at [245, 79] on div at bounding box center [252, 81] width 147 height 31
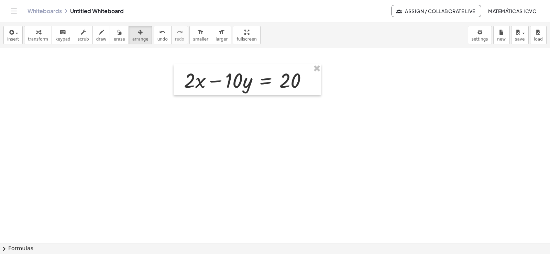
click at [31, 32] on div "button" at bounding box center [38, 32] width 20 height 8
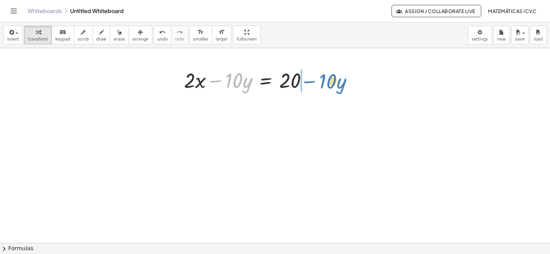
drag, startPoint x: 215, startPoint y: 80, endPoint x: 309, endPoint y: 81, distance: 93.8
click at [309, 81] on div at bounding box center [248, 79] width 136 height 27
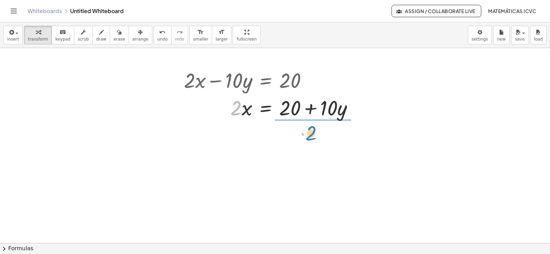
drag, startPoint x: 280, startPoint y: 176, endPoint x: 309, endPoint y: 139, distance: 46.9
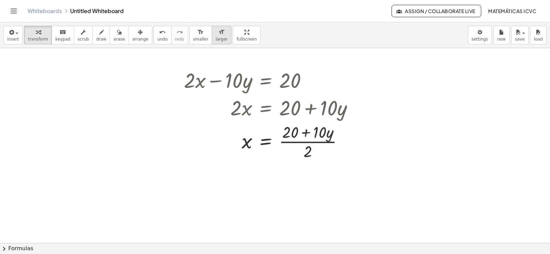
click at [212, 34] on button "format_size larger" at bounding box center [222, 35] width 20 height 19
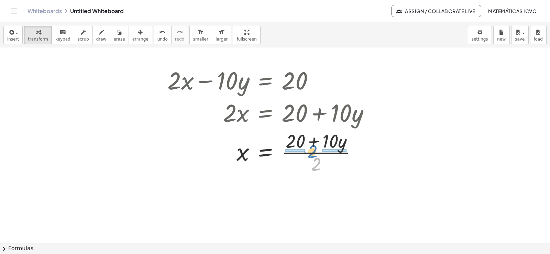
drag, startPoint x: 316, startPoint y: 170, endPoint x: 313, endPoint y: 157, distance: 13.3
click at [313, 157] on div at bounding box center [271, 152] width 214 height 48
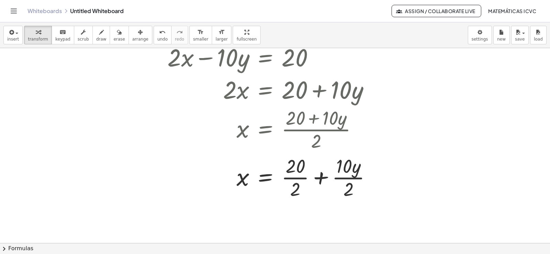
scroll to position [1391, 0]
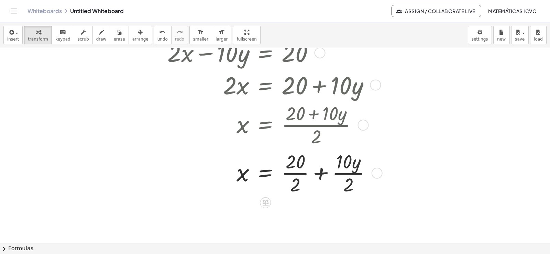
click at [297, 175] on div at bounding box center [272, 172] width 216 height 48
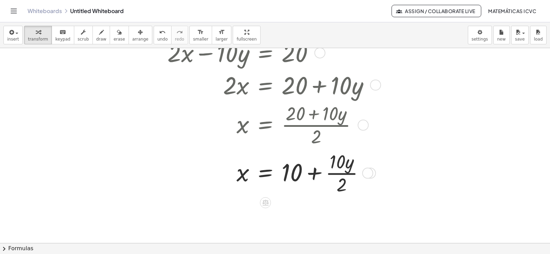
click at [350, 173] on div at bounding box center [271, 172] width 214 height 48
click at [96, 39] on span "draw" at bounding box center [101, 39] width 10 height 5
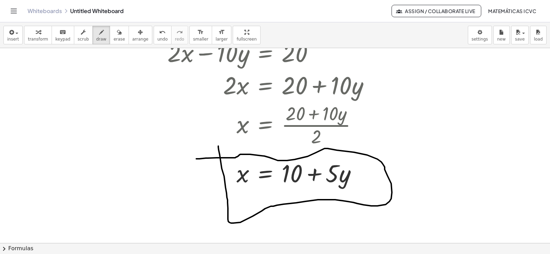
drag, startPoint x: 218, startPoint y: 146, endPoint x: 196, endPoint y: 159, distance: 25.4
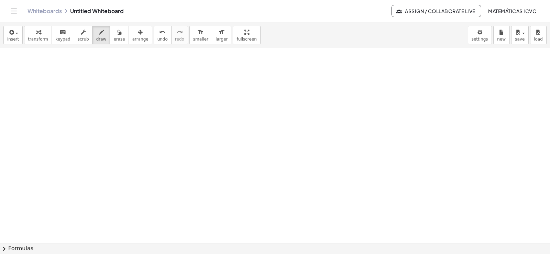
scroll to position [1627, 0]
click at [157, 34] on div "undo" at bounding box center [162, 32] width 10 height 8
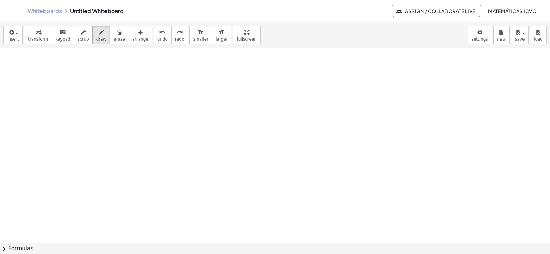
click at [39, 35] on div "button" at bounding box center [38, 32] width 20 height 8
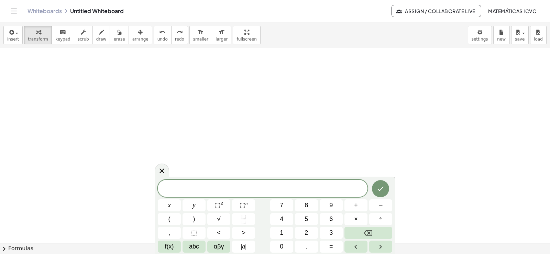
scroll to position [1593, 0]
click at [305, 218] on span "5" at bounding box center [305, 218] width 3 height 9
click at [199, 206] on button "y" at bounding box center [193, 205] width 23 height 12
click at [381, 203] on span "–" at bounding box center [380, 205] width 3 height 9
click at [307, 234] on span "2" at bounding box center [305, 232] width 3 height 9
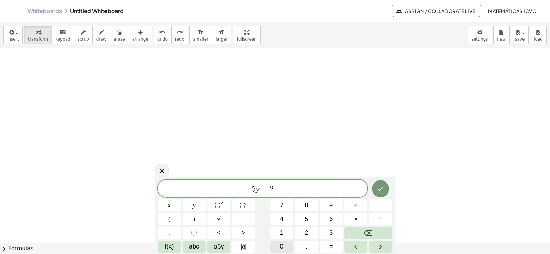
click at [282, 247] on span "0" at bounding box center [281, 246] width 3 height 9
click at [193, 206] on span "y" at bounding box center [194, 205] width 3 height 9
click at [363, 233] on button "Backspace" at bounding box center [368, 233] width 48 height 12
click at [171, 206] on button "x" at bounding box center [169, 205] width 23 height 12
click at [333, 246] on span "=" at bounding box center [331, 246] width 4 height 9
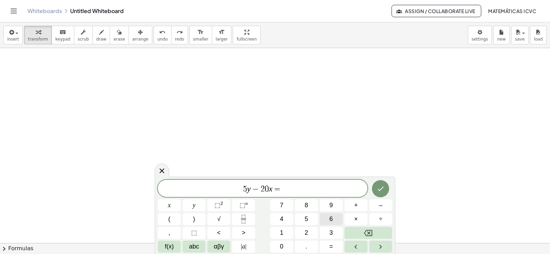
click at [332, 217] on button "6" at bounding box center [330, 219] width 23 height 12
click at [280, 246] on span "0" at bounding box center [281, 246] width 3 height 9
click at [383, 187] on icon "Done" at bounding box center [381, 189] width 6 height 4
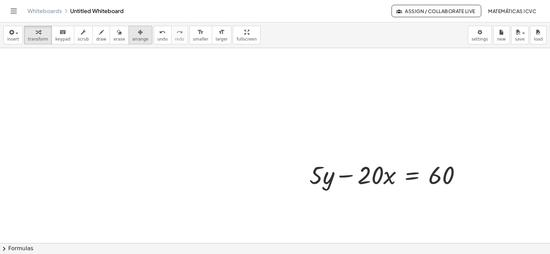
click at [128, 38] on button "arrange" at bounding box center [140, 35] width 24 height 19
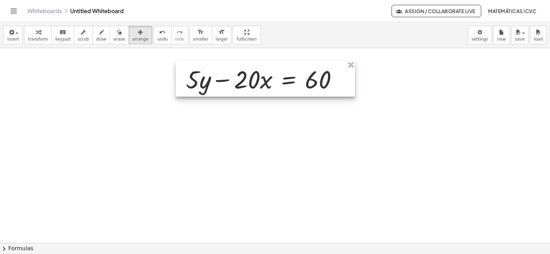
drag, startPoint x: 351, startPoint y: 178, endPoint x: 228, endPoint y: 83, distance: 156.0
click at [228, 83] on div at bounding box center [265, 79] width 179 height 36
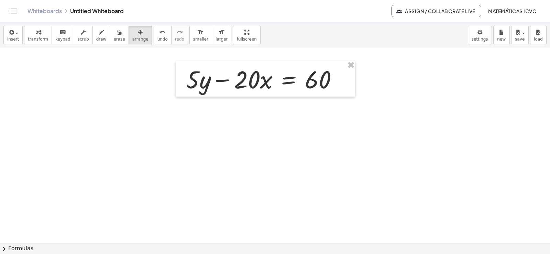
click at [36, 38] on span "transform" at bounding box center [38, 39] width 20 height 5
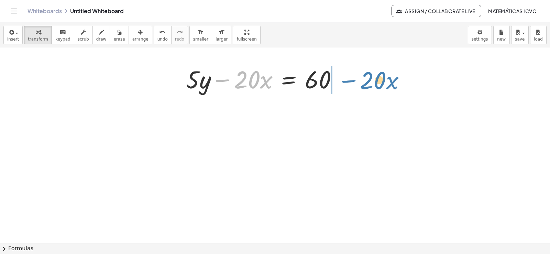
drag, startPoint x: 224, startPoint y: 81, endPoint x: 350, endPoint y: 82, distance: 125.7
click at [350, 82] on div "− · 20 · x + · 5 · y − · 20 · x = 60" at bounding box center [265, 79] width 179 height 36
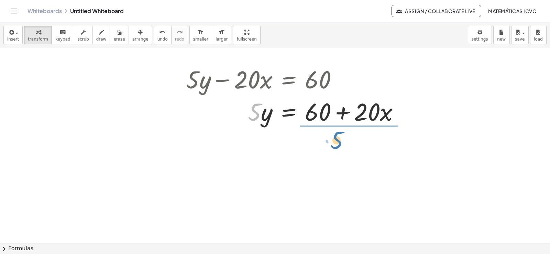
drag, startPoint x: 253, startPoint y: 118, endPoint x: 0, endPoint y: 252, distance: 286.6
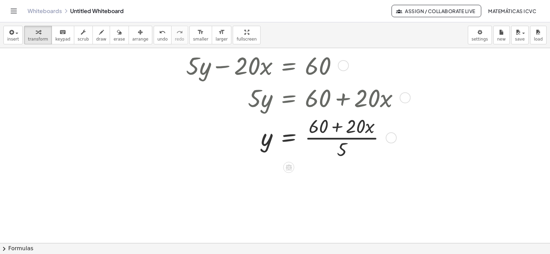
scroll to position [1620, 0]
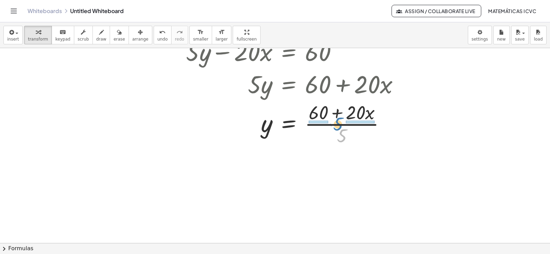
drag, startPoint x: 341, startPoint y: 139, endPoint x: 337, endPoint y: 127, distance: 12.3
click at [337, 127] on div at bounding box center [294, 123] width 225 height 48
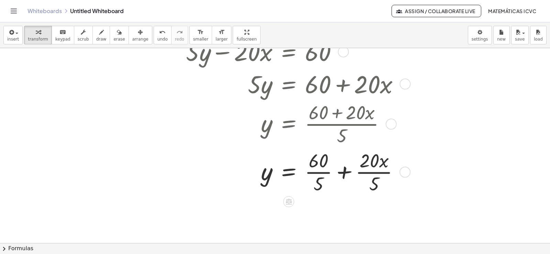
click at [322, 172] on div at bounding box center [294, 171] width 225 height 48
click at [383, 173] on div at bounding box center [294, 171] width 225 height 48
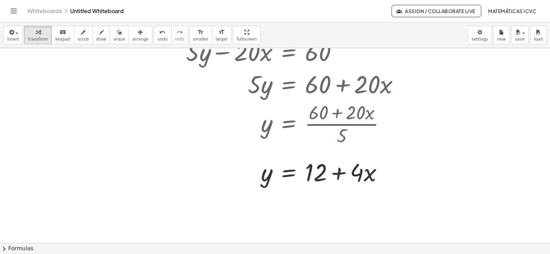
click at [96, 38] on span "draw" at bounding box center [101, 39] width 10 height 5
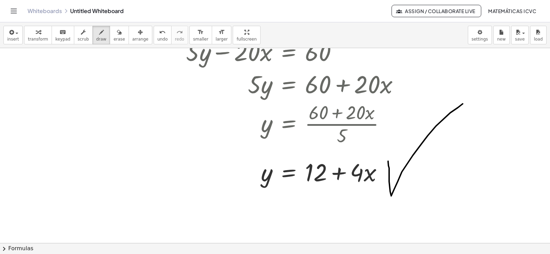
drag, startPoint x: 388, startPoint y: 166, endPoint x: 466, endPoint y: 101, distance: 101.0
click at [32, 40] on span "transform" at bounding box center [38, 39] width 20 height 5
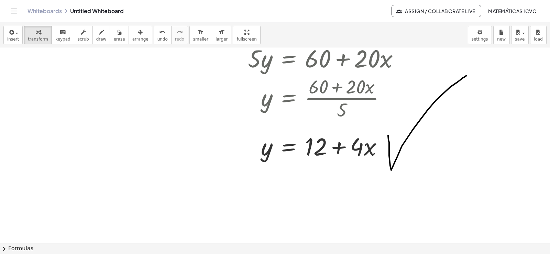
scroll to position [1654, 0]
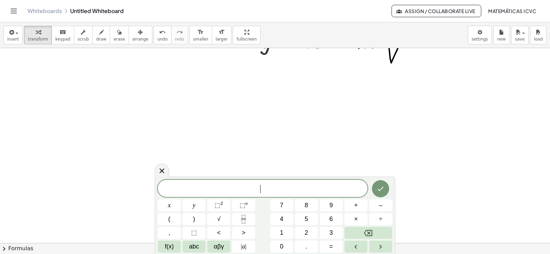
scroll to position [1822, 0]
click at [36, 32] on icon "button" at bounding box center [38, 32] width 5 height 8
click at [381, 207] on span "–" at bounding box center [380, 205] width 3 height 9
click at [334, 233] on button "3" at bounding box center [330, 233] width 23 height 12
click at [171, 203] on button "x" at bounding box center [169, 205] width 23 height 12
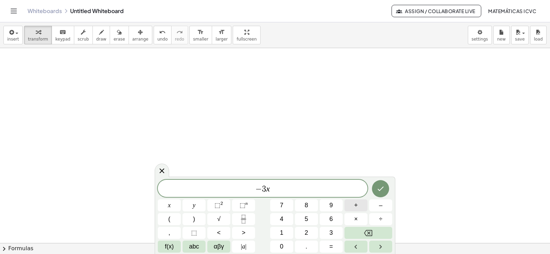
click at [363, 204] on button "+" at bounding box center [355, 205] width 23 height 12
click at [302, 218] on button "5" at bounding box center [306, 219] width 23 height 12
click at [193, 205] on span "y" at bounding box center [194, 205] width 3 height 9
click at [330, 247] on span "=" at bounding box center [331, 246] width 4 height 9
click at [331, 215] on span "6" at bounding box center [330, 218] width 3 height 9
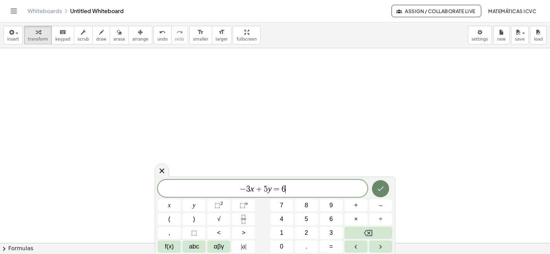
click at [382, 191] on icon "Done" at bounding box center [380, 188] width 8 height 8
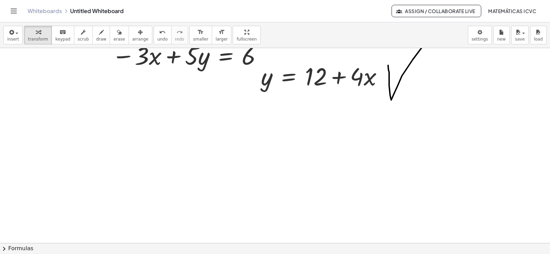
scroll to position [1684, 0]
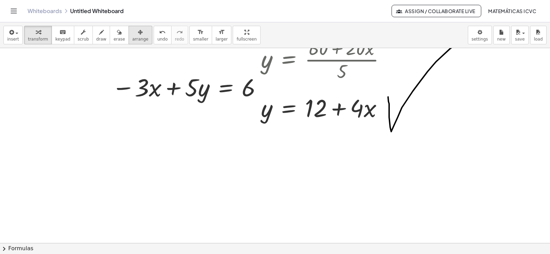
click at [133, 38] on span "arrange" at bounding box center [140, 39] width 16 height 5
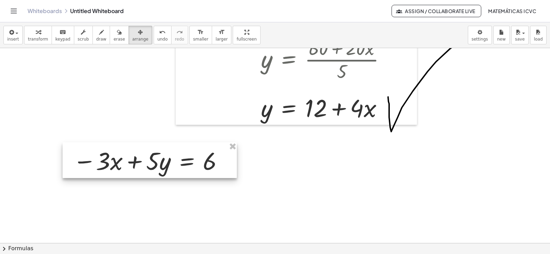
drag, startPoint x: 133, startPoint y: 38, endPoint x: 75, endPoint y: 8, distance: 65.8
click at [154, 164] on div at bounding box center [150, 160] width 174 height 36
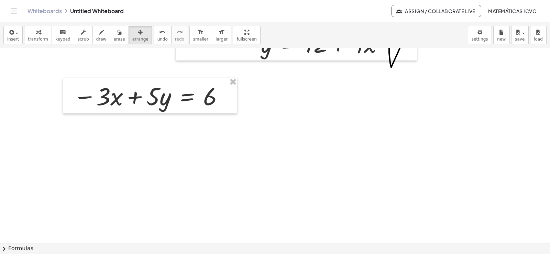
scroll to position [1753, 0]
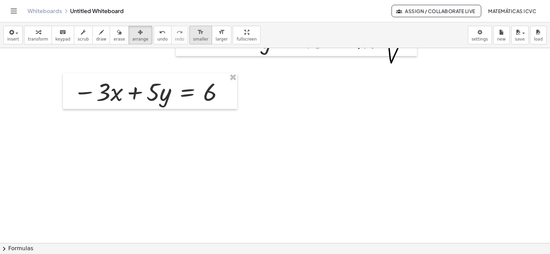
click at [193, 37] on span "smaller" at bounding box center [200, 39] width 15 height 5
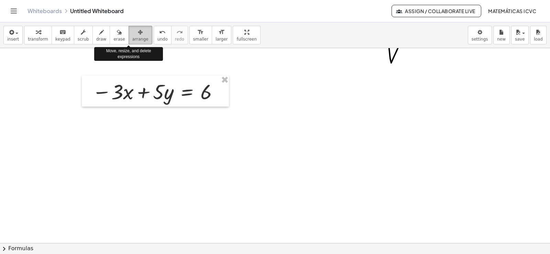
click at [132, 37] on span "arrange" at bounding box center [140, 39] width 16 height 5
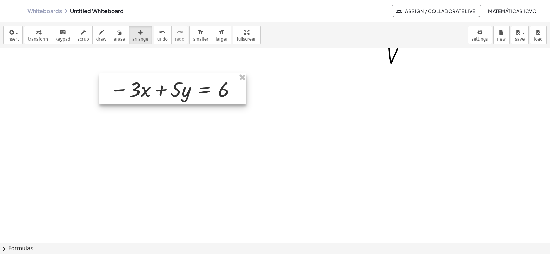
drag, startPoint x: 186, startPoint y: 90, endPoint x: 204, endPoint y: 88, distance: 17.7
click at [204, 88] on div at bounding box center [172, 88] width 147 height 31
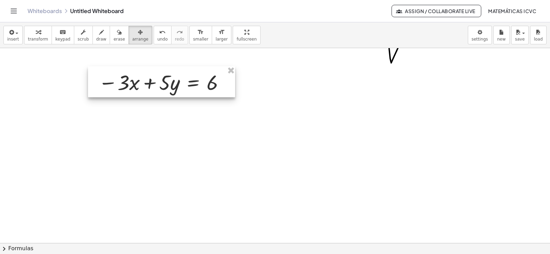
drag, startPoint x: 171, startPoint y: 90, endPoint x: 160, endPoint y: 83, distance: 13.3
click at [160, 83] on div at bounding box center [161, 81] width 147 height 31
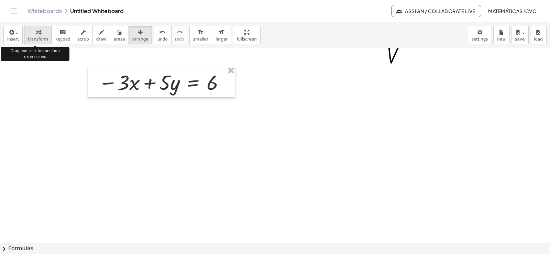
click at [36, 40] on span "transform" at bounding box center [38, 39] width 20 height 5
click at [34, 37] on span "transform" at bounding box center [38, 39] width 20 height 5
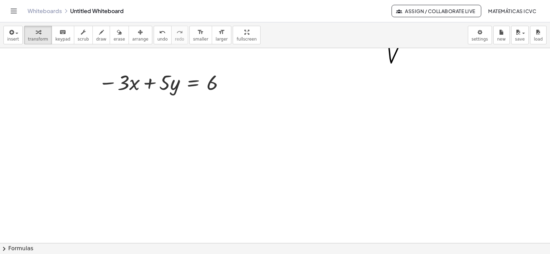
drag, startPoint x: 350, startPoint y: 137, endPoint x: 395, endPoint y: 201, distance: 78.7
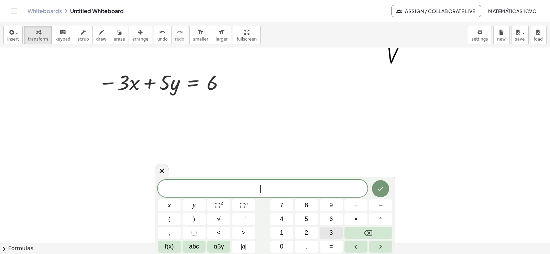
click at [335, 234] on button "3" at bounding box center [330, 233] width 23 height 12
click at [179, 202] on button "x" at bounding box center [169, 205] width 23 height 12
click at [357, 204] on span "+" at bounding box center [356, 205] width 4 height 9
click at [288, 231] on button "1" at bounding box center [281, 233] width 23 height 12
click at [285, 243] on button "0" at bounding box center [281, 246] width 23 height 12
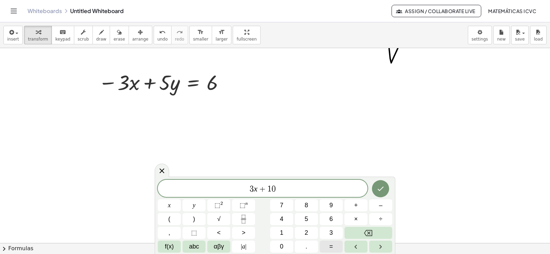
click at [334, 245] on button "=" at bounding box center [330, 246] width 23 height 12
click at [270, 189] on span "3 x + 1 0 = ​" at bounding box center [263, 189] width 210 height 10
click at [199, 208] on button "y" at bounding box center [193, 205] width 23 height 12
click at [336, 236] on button "3" at bounding box center [330, 233] width 23 height 12
click at [331, 205] on span "9" at bounding box center [330, 205] width 3 height 9
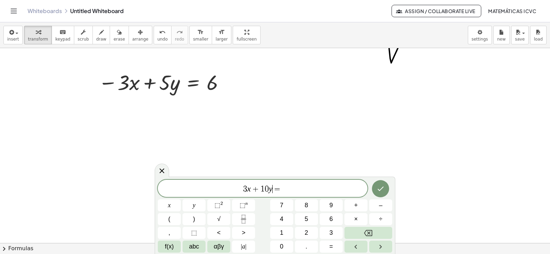
click at [283, 191] on span "3 x + 1 0 y ​ =" at bounding box center [263, 189] width 210 height 10
click at [334, 232] on button "3" at bounding box center [330, 233] width 23 height 12
click at [333, 207] on button "9" at bounding box center [330, 205] width 23 height 12
click at [383, 184] on icon "Done" at bounding box center [380, 188] width 8 height 8
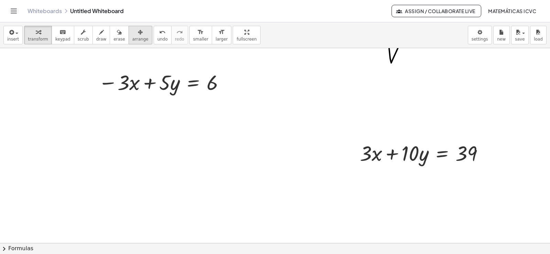
click at [128, 36] on button "arrange" at bounding box center [140, 35] width 24 height 19
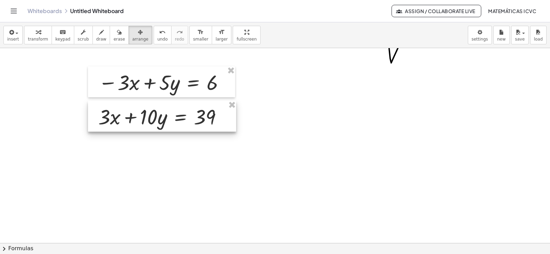
drag, startPoint x: 428, startPoint y: 158, endPoint x: 166, endPoint y: 122, distance: 264.5
click at [166, 122] on div at bounding box center [162, 116] width 148 height 31
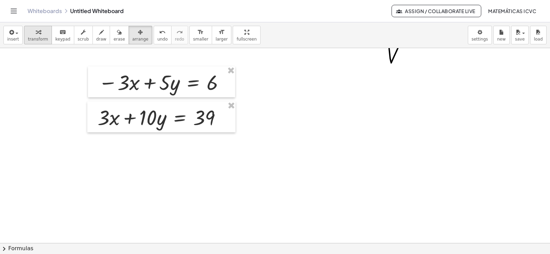
click at [36, 35] on icon "button" at bounding box center [38, 32] width 5 height 8
click at [97, 32] on div "button" at bounding box center [101, 32] width 10 height 8
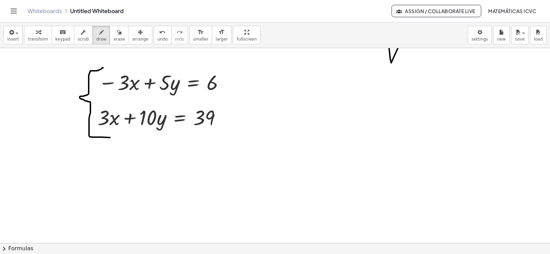
drag, startPoint x: 103, startPoint y: 68, endPoint x: 249, endPoint y: 155, distance: 169.8
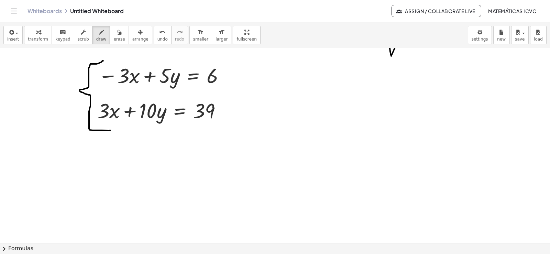
scroll to position [1763, 0]
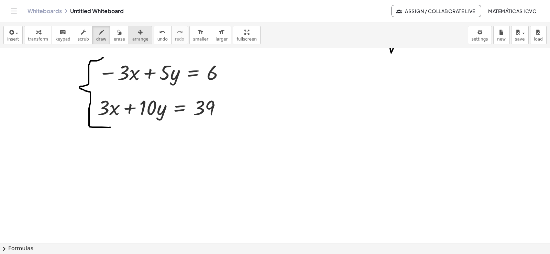
click at [136, 36] on button "arrange" at bounding box center [140, 35] width 24 height 19
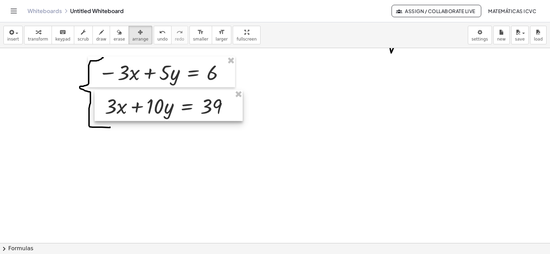
click at [171, 106] on div at bounding box center [168, 105] width 148 height 31
click at [36, 37] on span "transform" at bounding box center [38, 39] width 20 height 5
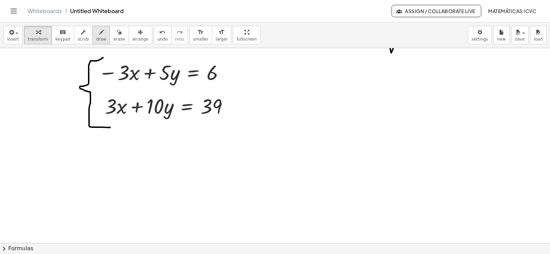
click at [98, 32] on button "draw" at bounding box center [101, 35] width 18 height 19
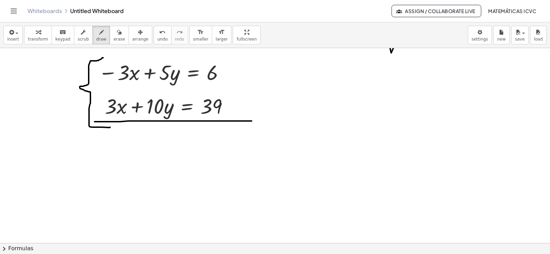
drag, startPoint x: 94, startPoint y: 122, endPoint x: 251, endPoint y: 121, distance: 157.0
drag, startPoint x: 141, startPoint y: 65, endPoint x: 120, endPoint y: 105, distance: 45.2
drag, startPoint x: 133, startPoint y: 86, endPoint x: 77, endPoint y: 132, distance: 72.2
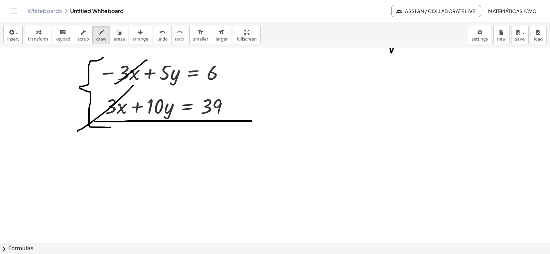
click at [37, 37] on span "transform" at bounding box center [38, 39] width 20 height 5
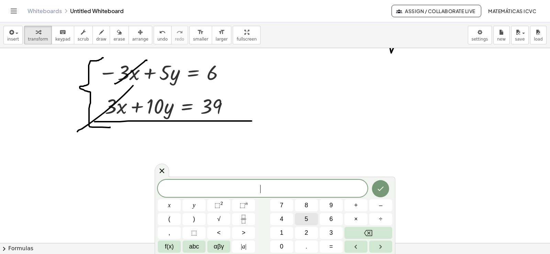
click at [304, 219] on span "5" at bounding box center [305, 218] width 3 height 9
click at [201, 202] on button "y" at bounding box center [193, 205] width 23 height 12
click at [355, 206] on span "+" at bounding box center [356, 205] width 4 height 9
click at [284, 229] on button "1" at bounding box center [281, 233] width 23 height 12
click at [283, 248] on span "0" at bounding box center [281, 246] width 3 height 9
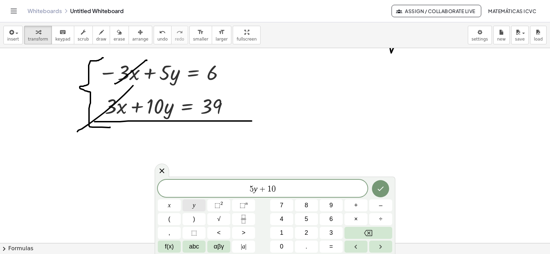
click at [197, 207] on button "y" at bounding box center [193, 205] width 23 height 12
click at [330, 248] on span "=" at bounding box center [331, 246] width 4 height 9
click at [336, 218] on button "6" at bounding box center [330, 219] width 23 height 12
click at [356, 203] on span "+" at bounding box center [356, 205] width 4 height 9
click at [333, 232] on button "3" at bounding box center [330, 233] width 23 height 12
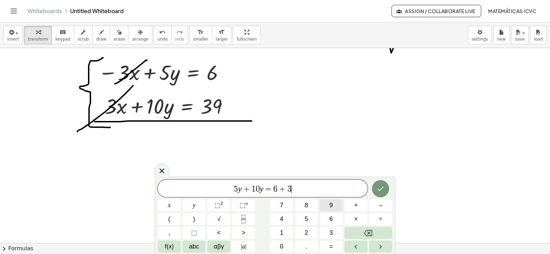
click at [332, 205] on span "9" at bounding box center [330, 205] width 3 height 9
click at [380, 191] on icon "Done" at bounding box center [380, 188] width 8 height 8
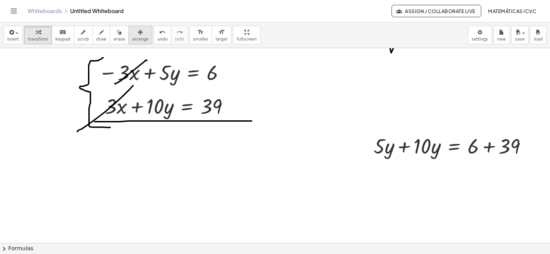
click at [132, 35] on div "button" at bounding box center [140, 32] width 16 height 8
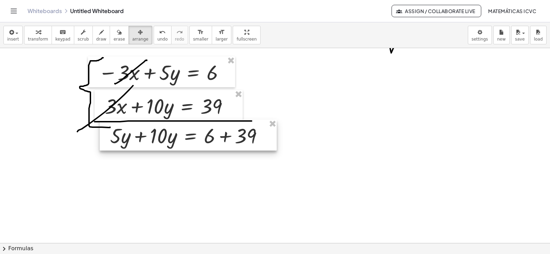
drag, startPoint x: 383, startPoint y: 162, endPoint x: 158, endPoint y: 132, distance: 226.9
click at [158, 132] on div at bounding box center [188, 135] width 177 height 31
click at [42, 35] on div "button" at bounding box center [38, 32] width 20 height 8
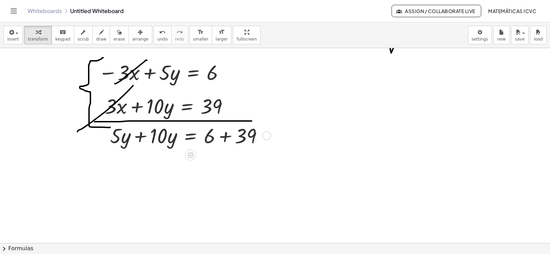
click at [140, 137] on div at bounding box center [188, 134] width 165 height 27
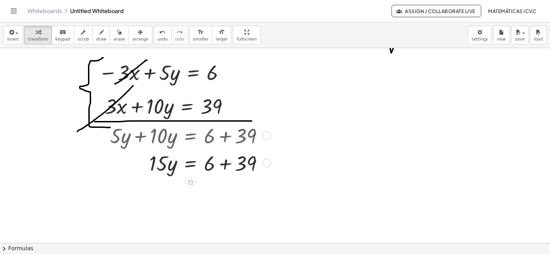
click at [226, 166] on div at bounding box center [188, 162] width 165 height 27
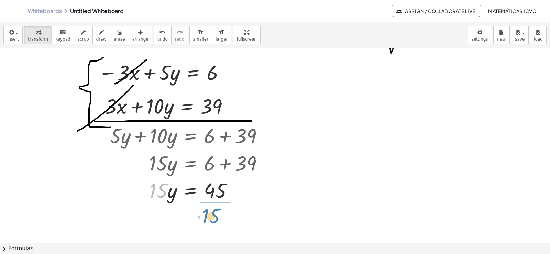
drag, startPoint x: 156, startPoint y: 193, endPoint x: 209, endPoint y: 218, distance: 58.7
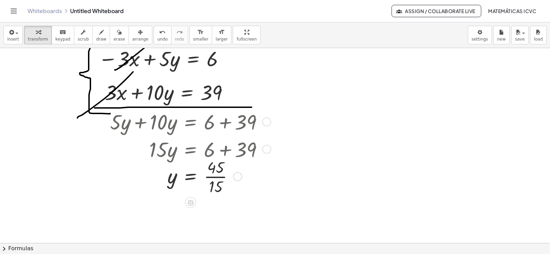
scroll to position [1791, 0]
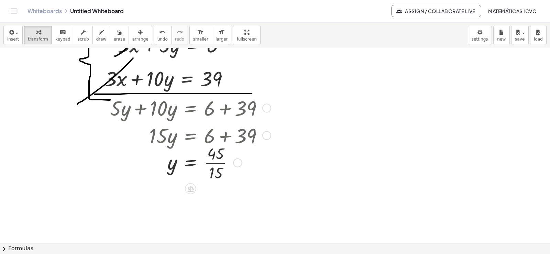
click at [211, 163] on div at bounding box center [188, 162] width 165 height 41
click at [38, 31] on div "button" at bounding box center [38, 32] width 20 height 8
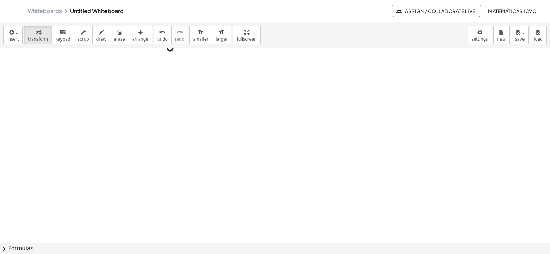
scroll to position [1982, 0]
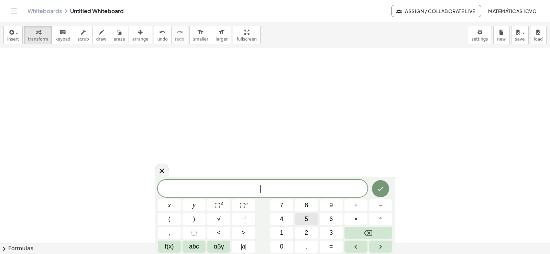
click at [307, 217] on span "5" at bounding box center [305, 218] width 3 height 9
click at [168, 205] on span "x" at bounding box center [169, 205] width 3 height 9
click at [384, 206] on button "–" at bounding box center [380, 205] width 23 height 12
click at [287, 205] on button "7" at bounding box center [281, 205] width 23 height 12
click at [197, 204] on button "y" at bounding box center [193, 205] width 23 height 12
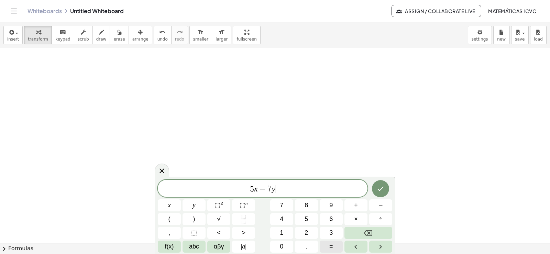
click at [334, 248] on button "=" at bounding box center [330, 246] width 23 height 12
click at [374, 205] on button "–" at bounding box center [380, 205] width 23 height 12
click at [280, 217] on span "4" at bounding box center [281, 218] width 3 height 9
click at [380, 190] on icon "Done" at bounding box center [381, 189] width 6 height 4
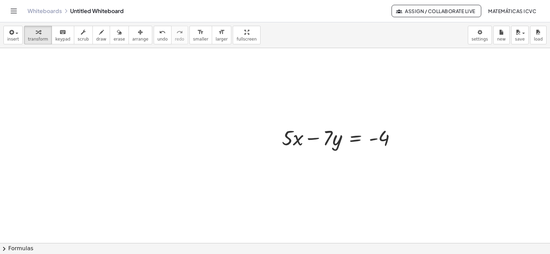
click at [138, 33] on icon "button" at bounding box center [140, 32] width 5 height 8
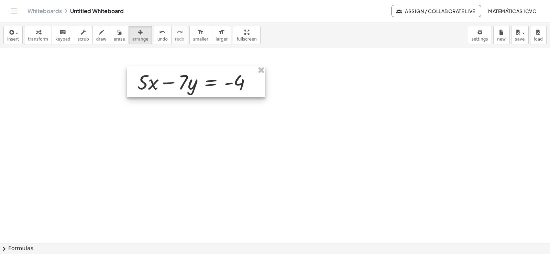
click at [171, 83] on div at bounding box center [196, 81] width 138 height 31
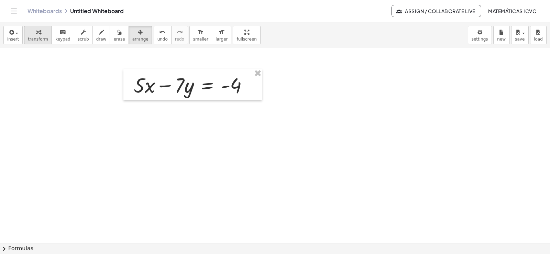
click at [36, 37] on span "transform" at bounding box center [38, 39] width 20 height 5
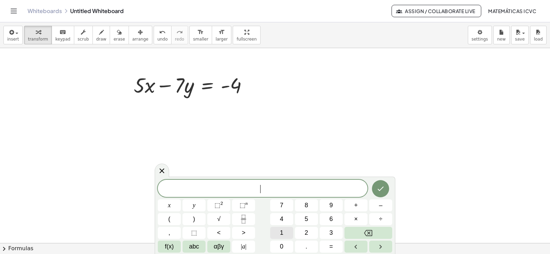
click at [280, 235] on span "1" at bounding box center [281, 232] width 3 height 9
click at [279, 246] on button "0" at bounding box center [281, 246] width 23 height 12
click at [170, 207] on span "x" at bounding box center [169, 205] width 3 height 9
click at [356, 207] on span "+" at bounding box center [356, 205] width 4 height 9
click at [285, 202] on button "7" at bounding box center [281, 205] width 23 height 12
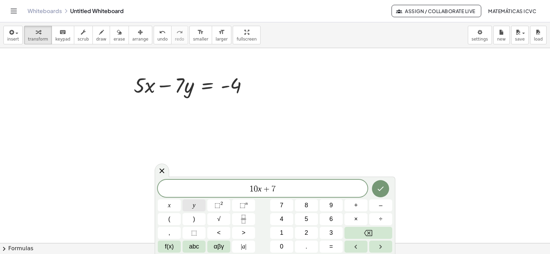
click at [198, 206] on button "y" at bounding box center [193, 205] width 23 height 12
click at [336, 245] on button "=" at bounding box center [330, 246] width 23 height 12
click at [324, 232] on button "3" at bounding box center [330, 233] width 23 height 12
click at [286, 218] on button "4" at bounding box center [281, 219] width 23 height 12
click at [383, 188] on icon "Done" at bounding box center [381, 189] width 6 height 4
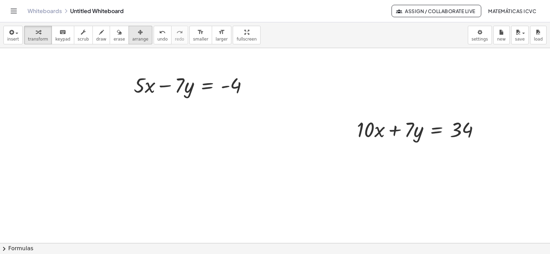
click at [138, 29] on icon "button" at bounding box center [140, 32] width 5 height 8
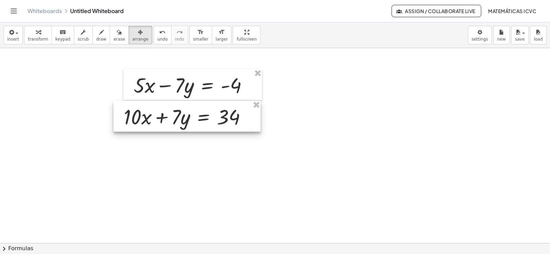
drag, startPoint x: 126, startPoint y: 29, endPoint x: 202, endPoint y: 120, distance: 118.3
click at [202, 120] on div at bounding box center [186, 116] width 147 height 31
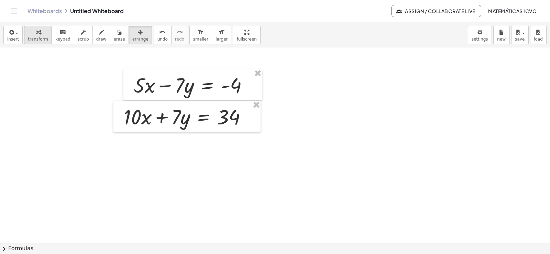
click at [37, 35] on icon "button" at bounding box center [38, 32] width 5 height 8
click at [96, 40] on span "draw" at bounding box center [101, 39] width 10 height 5
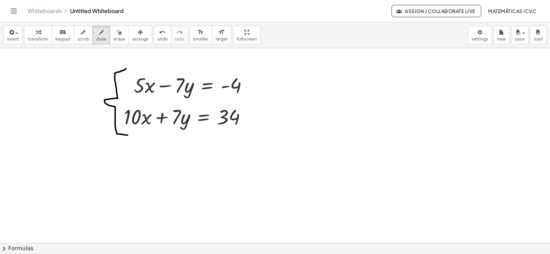
drag, startPoint x: 126, startPoint y: 68, endPoint x: 127, endPoint y: 135, distance: 66.7
click at [97, 37] on span "draw" at bounding box center [101, 39] width 10 height 5
drag, startPoint x: 120, startPoint y: 128, endPoint x: 274, endPoint y: 128, distance: 154.2
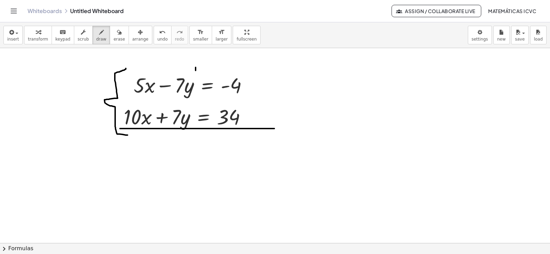
drag, startPoint x: 195, startPoint y: 67, endPoint x: 180, endPoint y: 106, distance: 42.1
drag, startPoint x: 111, startPoint y: 37, endPoint x: 222, endPoint y: 148, distance: 156.4
click at [113, 37] on span "erase" at bounding box center [118, 39] width 11 height 5
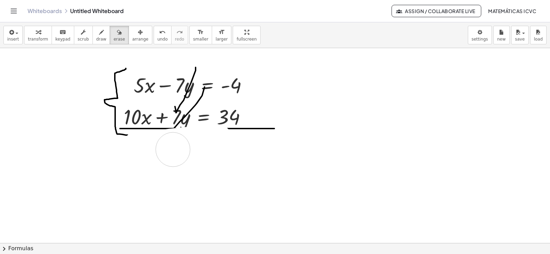
drag, startPoint x: 137, startPoint y: 149, endPoint x: 173, endPoint y: 149, distance: 35.7
click at [99, 36] on icon "button" at bounding box center [101, 32] width 5 height 8
drag, startPoint x: 164, startPoint y: 128, endPoint x: 232, endPoint y: 131, distance: 68.1
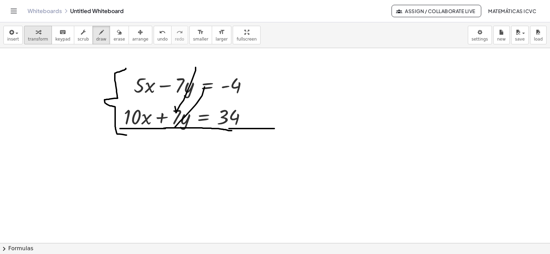
click at [34, 37] on span "transform" at bounding box center [38, 39] width 20 height 5
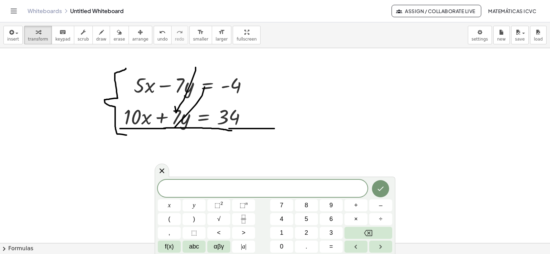
click at [306, 220] on span "5" at bounding box center [305, 218] width 3 height 9
click at [177, 206] on button "x" at bounding box center [169, 205] width 23 height 12
click at [356, 206] on span "+" at bounding box center [356, 205] width 4 height 9
click at [285, 233] on button "1" at bounding box center [281, 233] width 23 height 12
click at [253, 242] on div "5 x + 1 ​ x y ⬚ 2 ⬚ n 7 8 9 + – ( ) √ 4 5 6 × ÷ , ⬚ < > 1 2 3 f(x) abc αβγ | a …" at bounding box center [275, 216] width 234 height 73
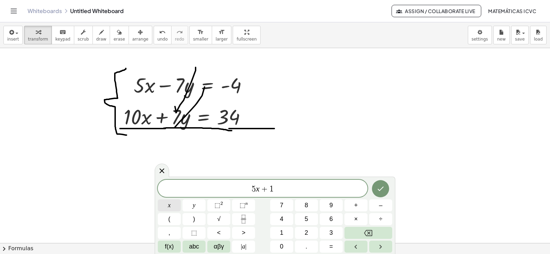
click at [174, 207] on button "x" at bounding box center [169, 205] width 23 height 12
click at [333, 246] on button "=" at bounding box center [330, 246] width 23 height 12
click at [379, 203] on span "–" at bounding box center [380, 205] width 3 height 9
click at [286, 217] on button "4" at bounding box center [281, 219] width 23 height 12
click at [354, 202] on span "+" at bounding box center [356, 205] width 4 height 9
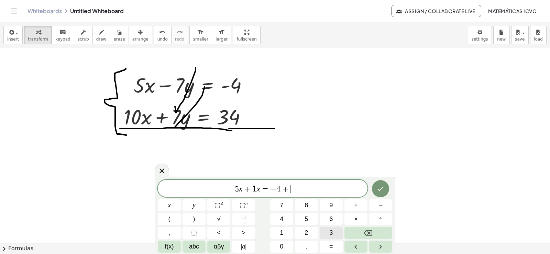
click at [327, 230] on button "3" at bounding box center [330, 233] width 23 height 12
click at [280, 217] on span "4" at bounding box center [281, 218] width 3 height 9
click at [380, 192] on icon "Done" at bounding box center [380, 188] width 8 height 8
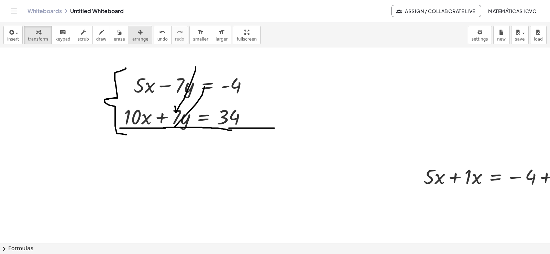
click at [138, 36] on icon "button" at bounding box center [140, 32] width 5 height 8
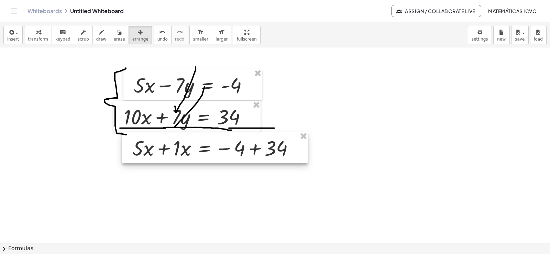
drag, startPoint x: 516, startPoint y: 159, endPoint x: 222, endPoint y: 151, distance: 293.8
click at [222, 151] on div at bounding box center [215, 147] width 186 height 31
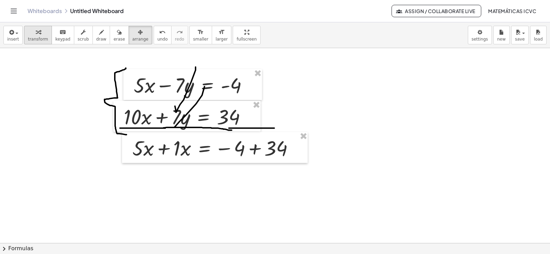
click at [32, 37] on span "transform" at bounding box center [38, 39] width 20 height 5
click at [299, 150] on div at bounding box center [297, 148] width 9 height 9
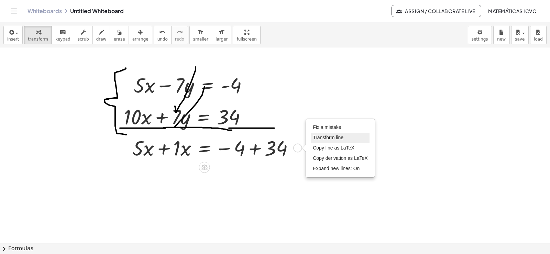
click at [323, 135] on span "Transform line" at bounding box center [328, 137] width 31 height 5
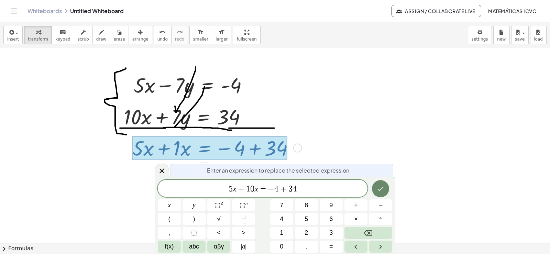
click at [378, 190] on icon "Done" at bounding box center [381, 189] width 6 height 4
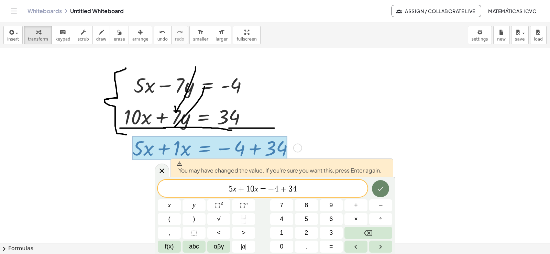
click at [378, 190] on icon "Done" at bounding box center [381, 189] width 6 height 4
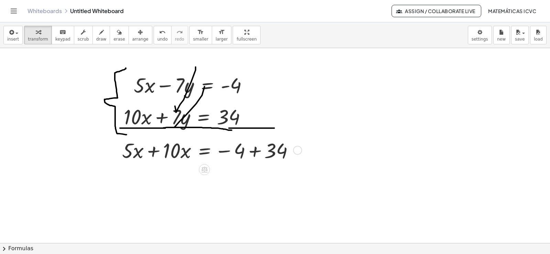
drag, startPoint x: 300, startPoint y: 170, endPoint x: 302, endPoint y: 150, distance: 20.0
click at [302, 150] on div "Fix a mistake Transform line Copy line as LaTeX Copy derivation as LaTeX Expand…" at bounding box center [297, 150] width 9 height 9
click at [151, 148] on div at bounding box center [211, 147] width 184 height 27
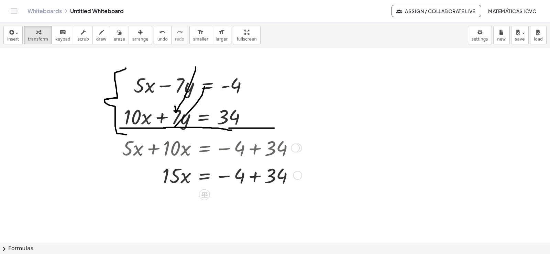
click at [256, 178] on div at bounding box center [211, 174] width 184 height 27
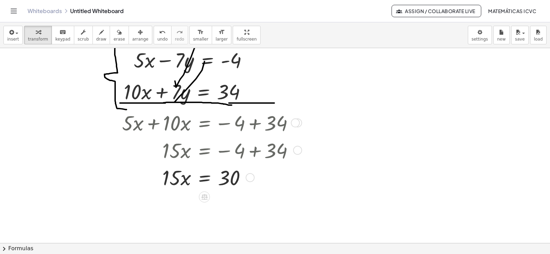
scroll to position [2010, 0]
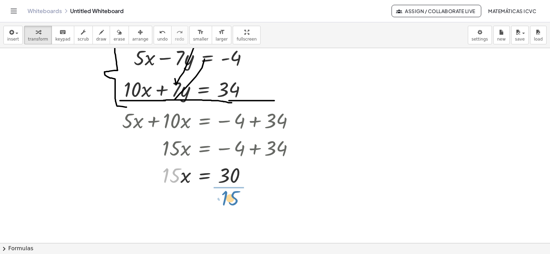
drag, startPoint x: 177, startPoint y: 177, endPoint x: 235, endPoint y: 200, distance: 63.0
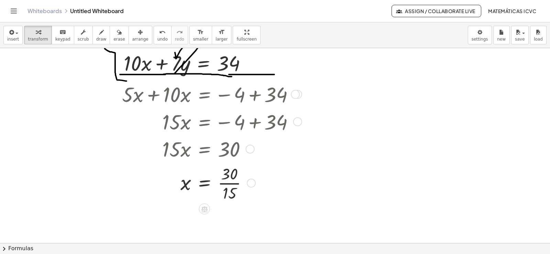
scroll to position [2037, 0]
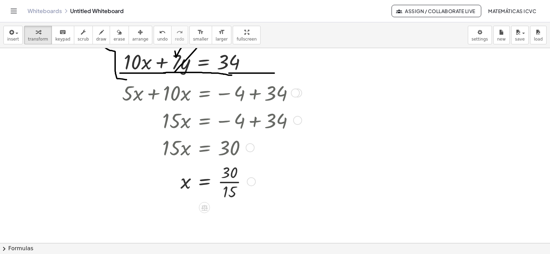
click at [235, 183] on div at bounding box center [211, 181] width 184 height 41
